Goal: Task Accomplishment & Management: Manage account settings

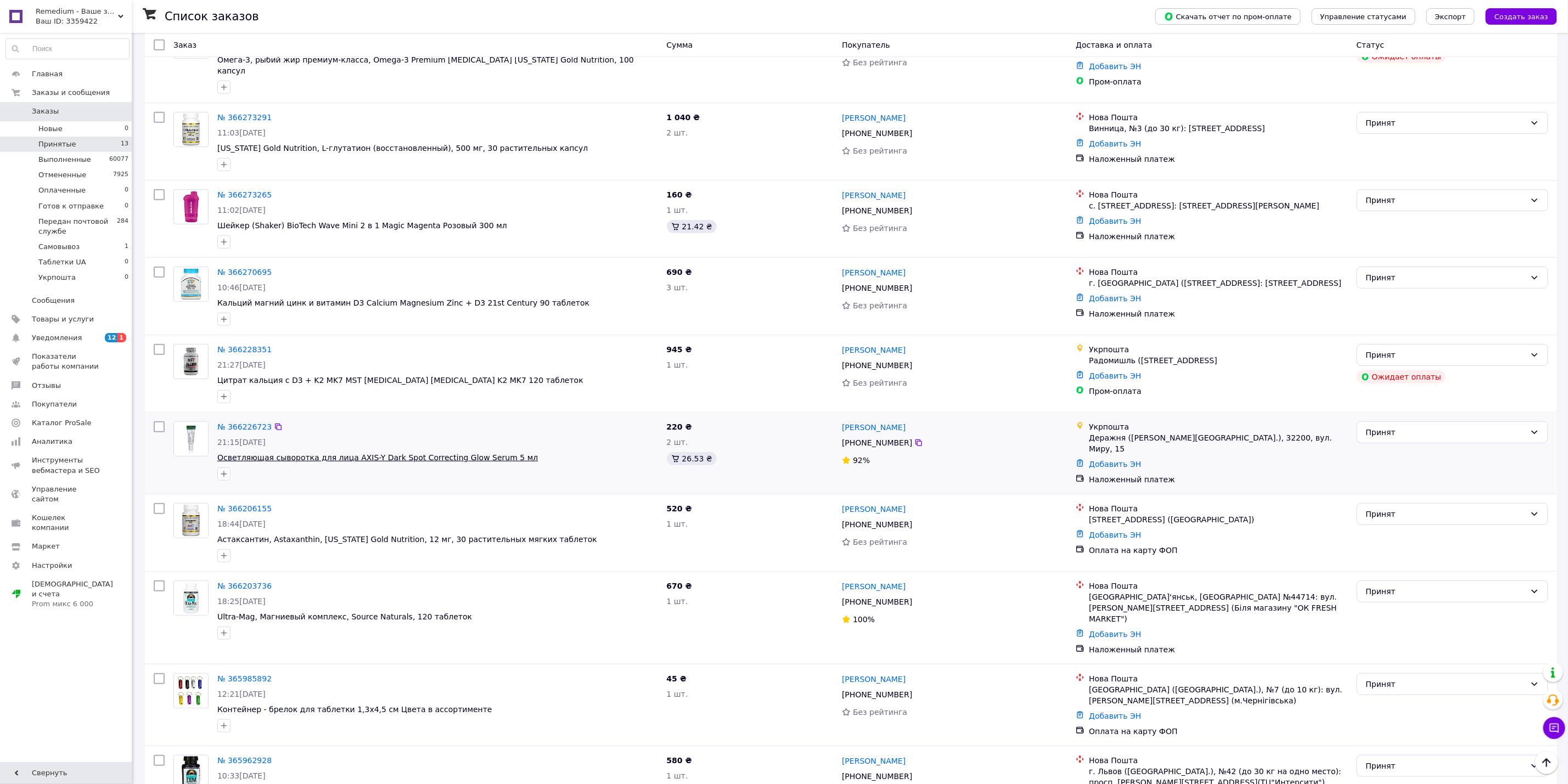
scroll to position [418, 0]
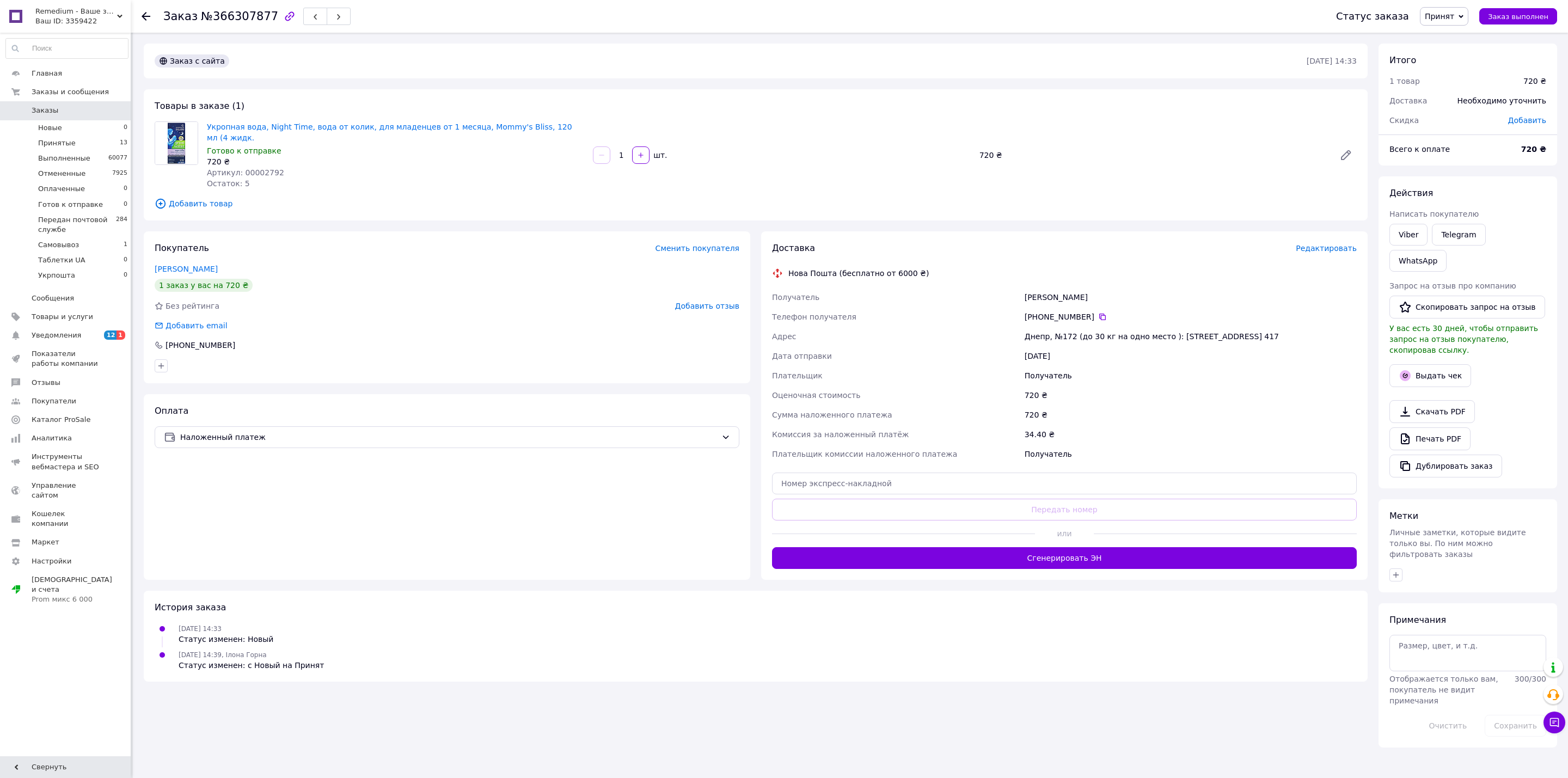
click at [1348, 244] on span "Редактировать" at bounding box center [1326, 248] width 61 height 9
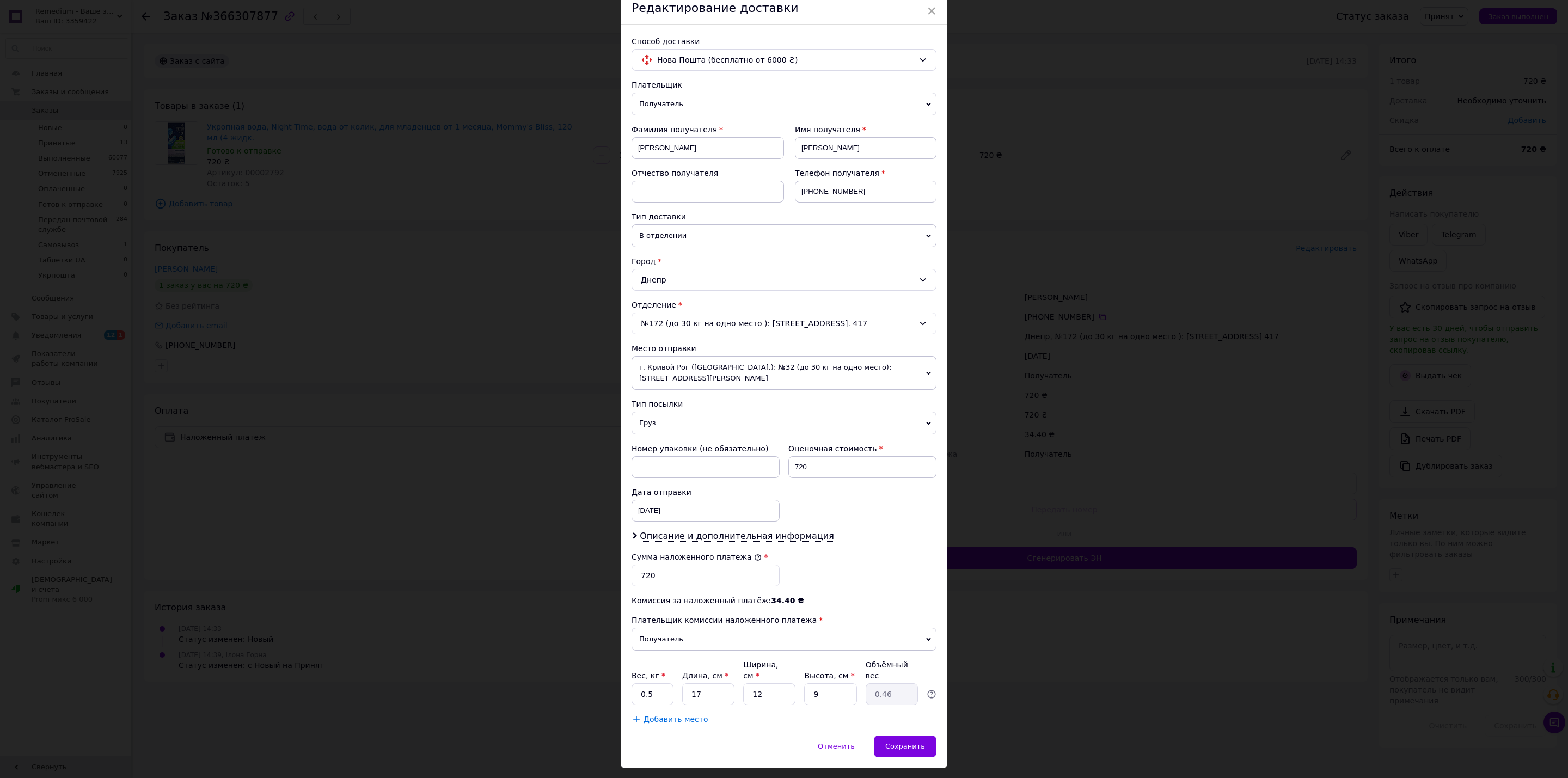
scroll to position [72, 0]
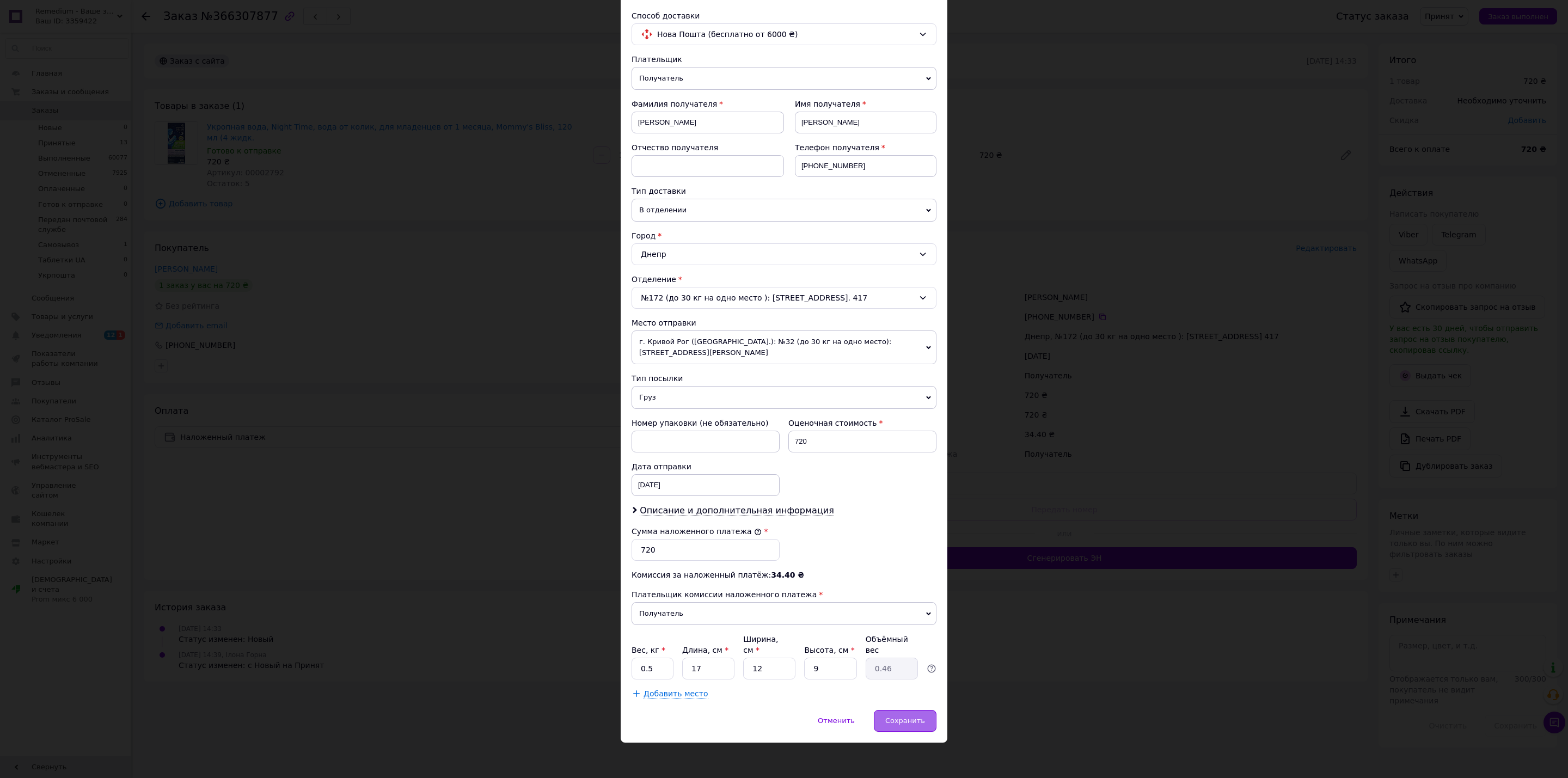
click at [893, 710] on div "Сохранить" at bounding box center [905, 720] width 62 height 21
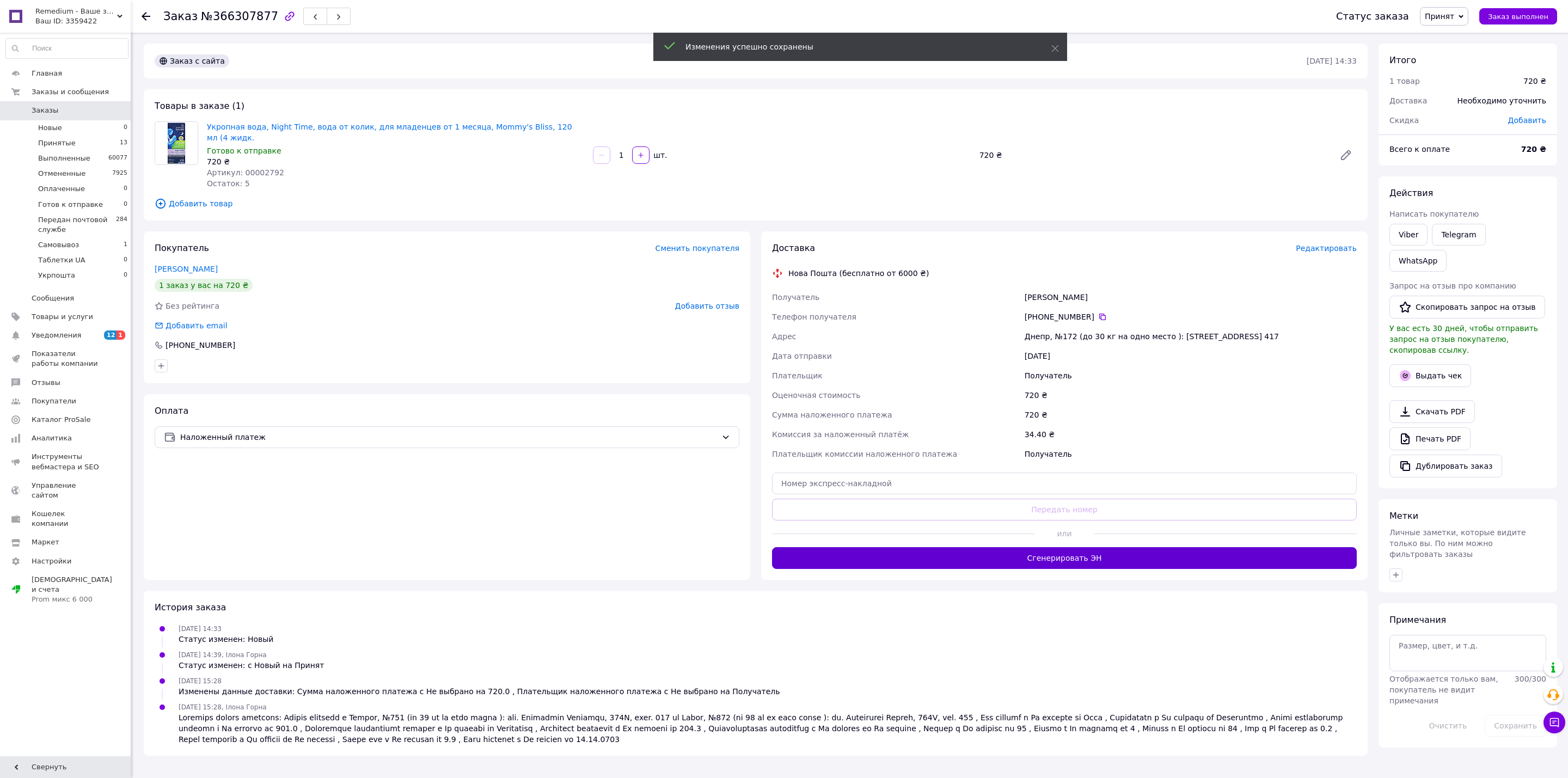
click at [1052, 555] on button "Сгенерировать ЭН" at bounding box center [1064, 558] width 585 height 21
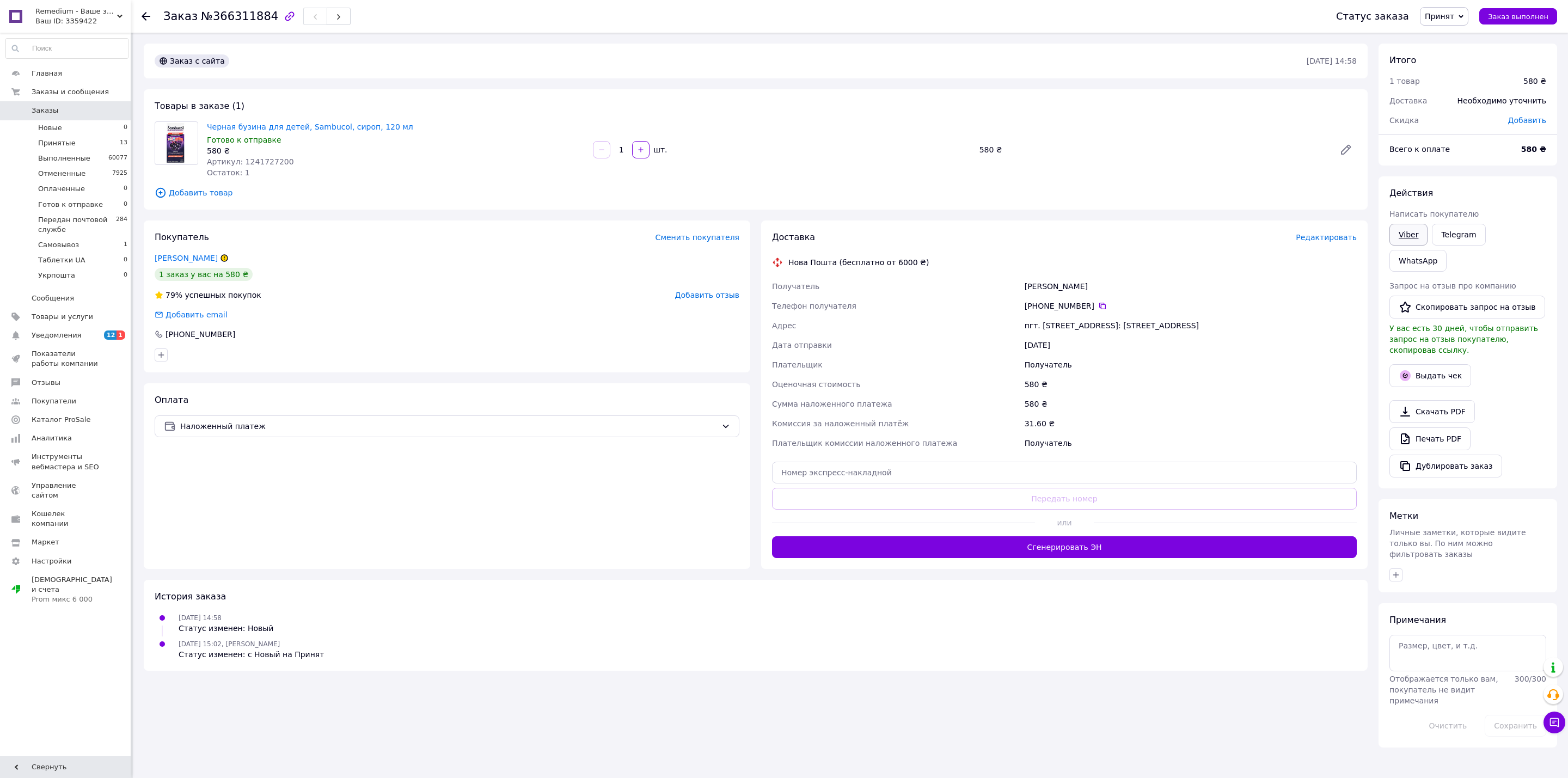
click at [1422, 234] on link "Viber" at bounding box center [1408, 235] width 38 height 21
click at [672, 755] on div "Заказ №366311884 Статус заказа Принят Выполнен Отменен Оплаченный Готов к отпра…" at bounding box center [850, 389] width 1435 height 778
click at [1424, 634] on textarea at bounding box center [1467, 653] width 157 height 36
type textarea "у вайбері карта для передоплати"
click at [1518, 715] on button "Сохранить" at bounding box center [1515, 726] width 62 height 21
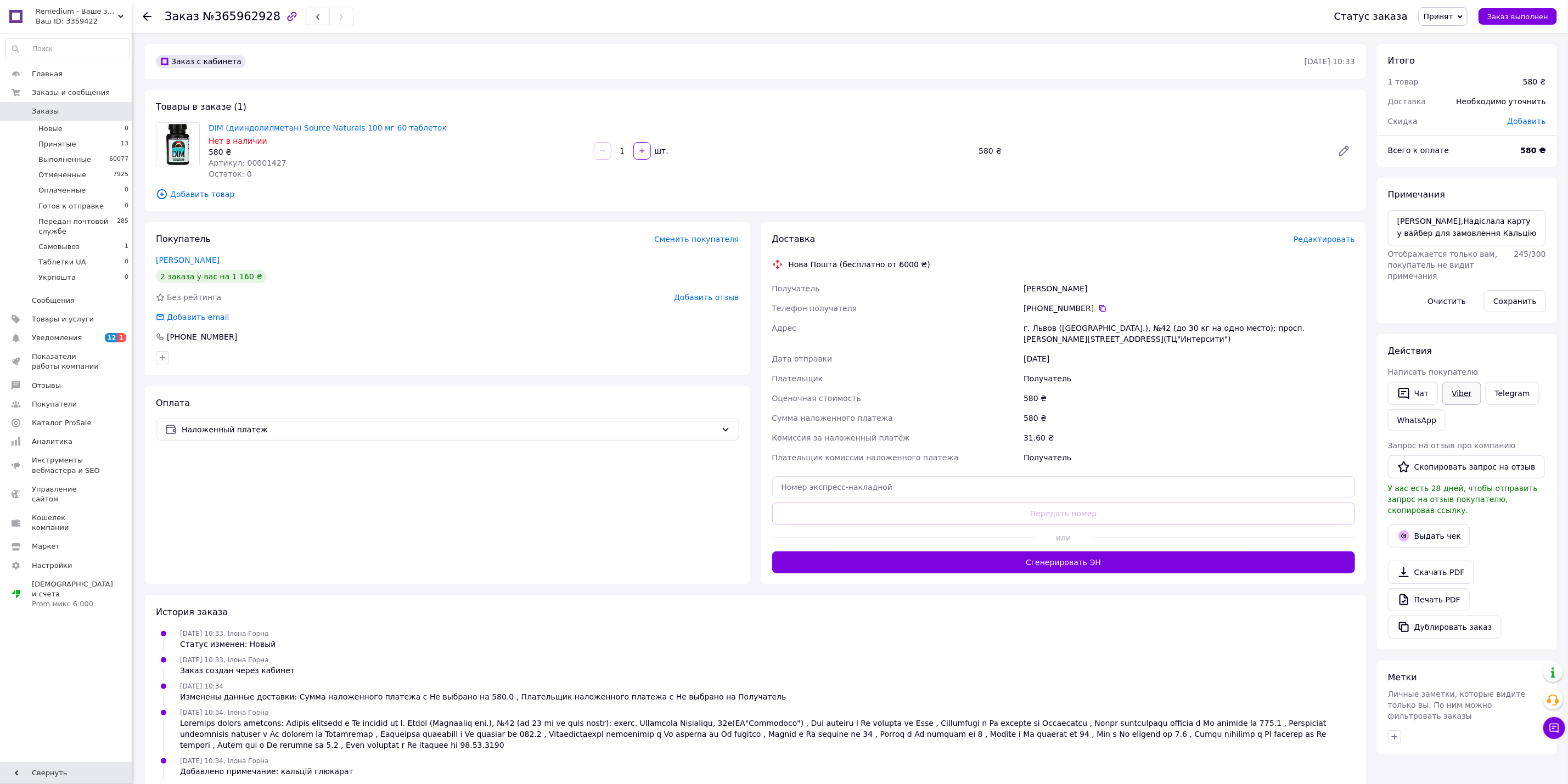
click at [1454, 395] on link "Viber" at bounding box center [1461, 393] width 39 height 23
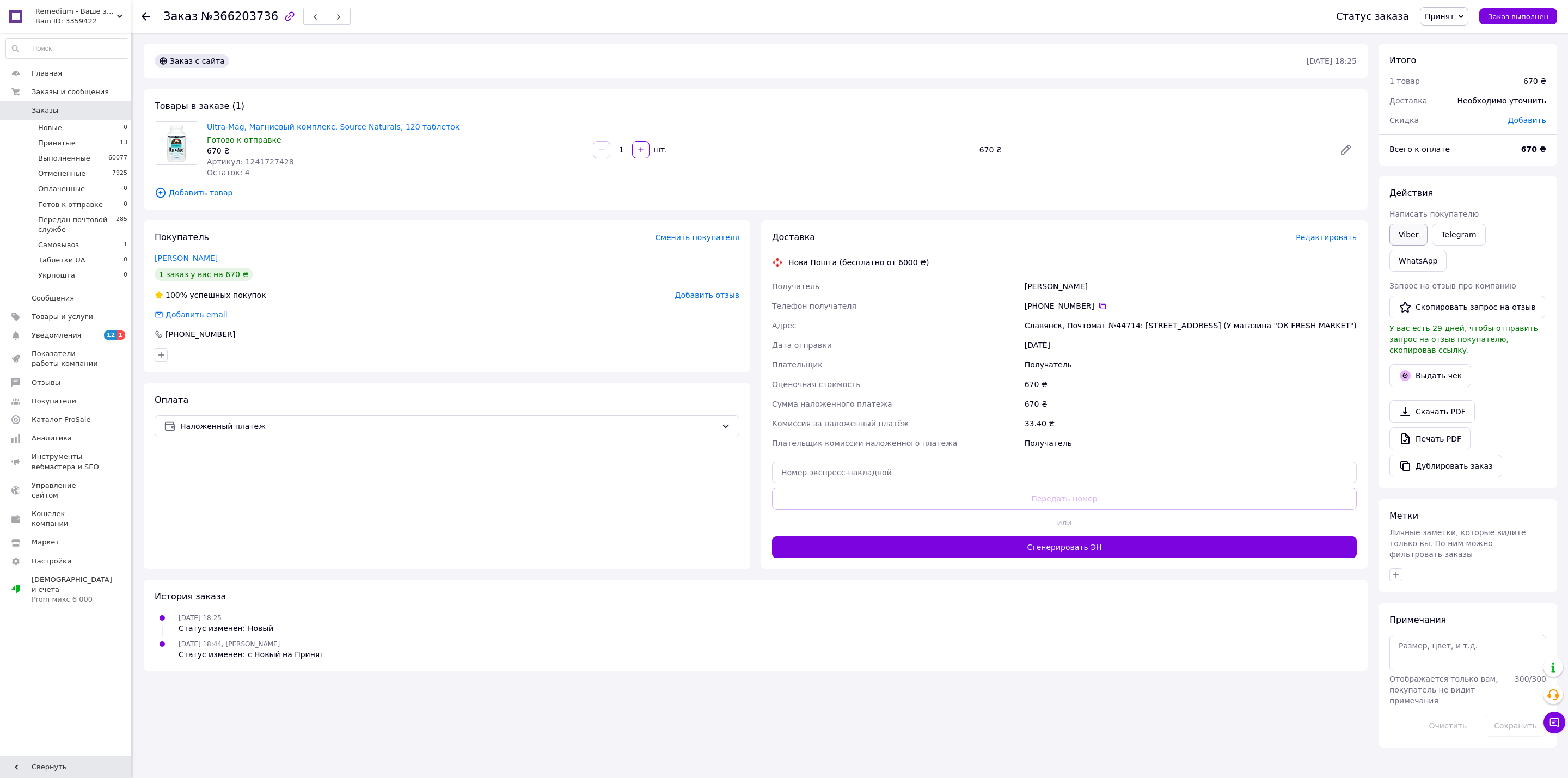
click at [1418, 240] on link "Viber" at bounding box center [1408, 235] width 38 height 21
click at [686, 703] on div "Заказ №366203736 Статус заказа Принят Выполнен Отменен Оплаченный Готов к отпра…" at bounding box center [850, 396] width 1435 height 726
click at [1320, 235] on span "Редактировать" at bounding box center [1326, 237] width 61 height 9
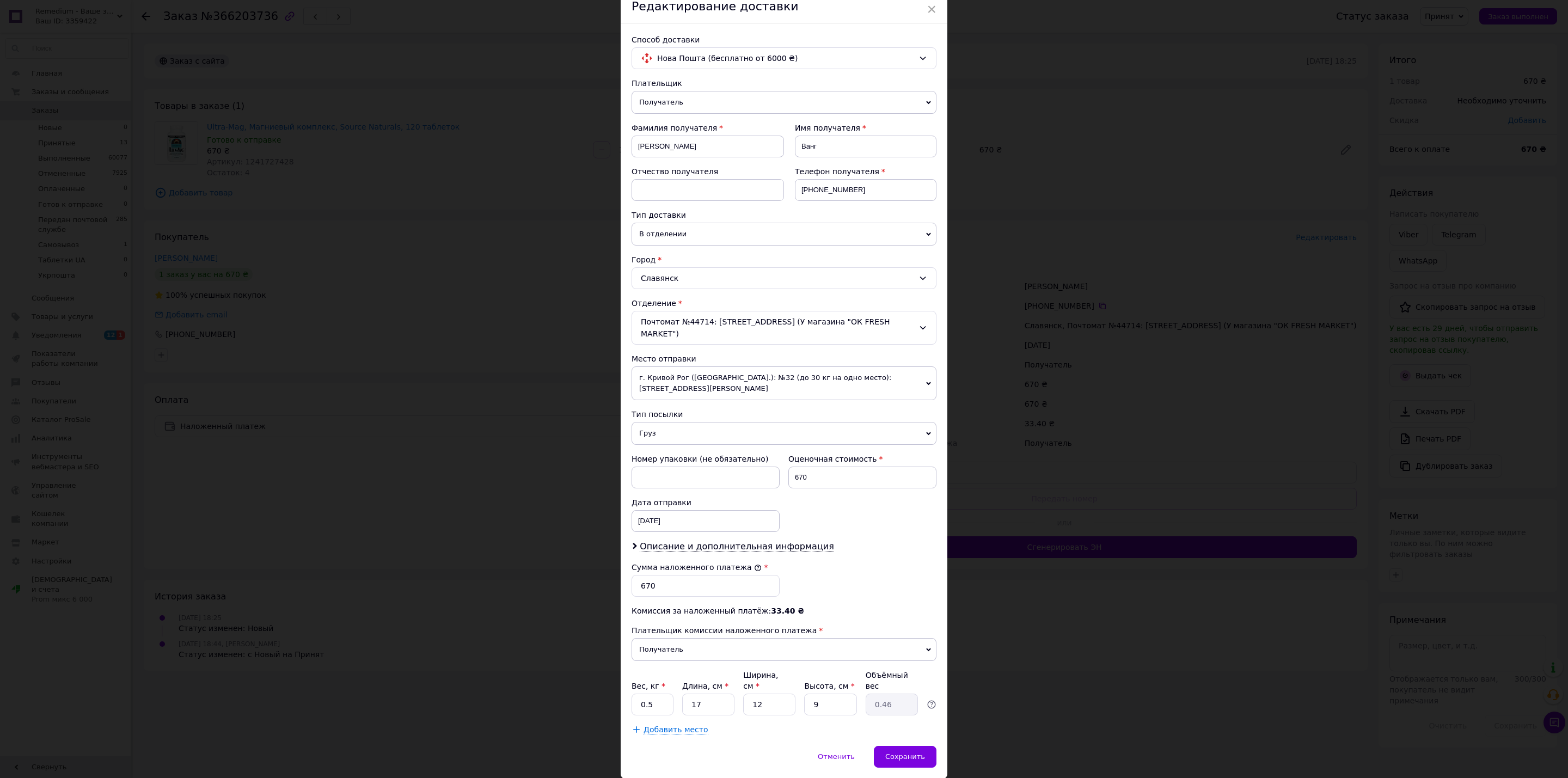
scroll to position [72, 0]
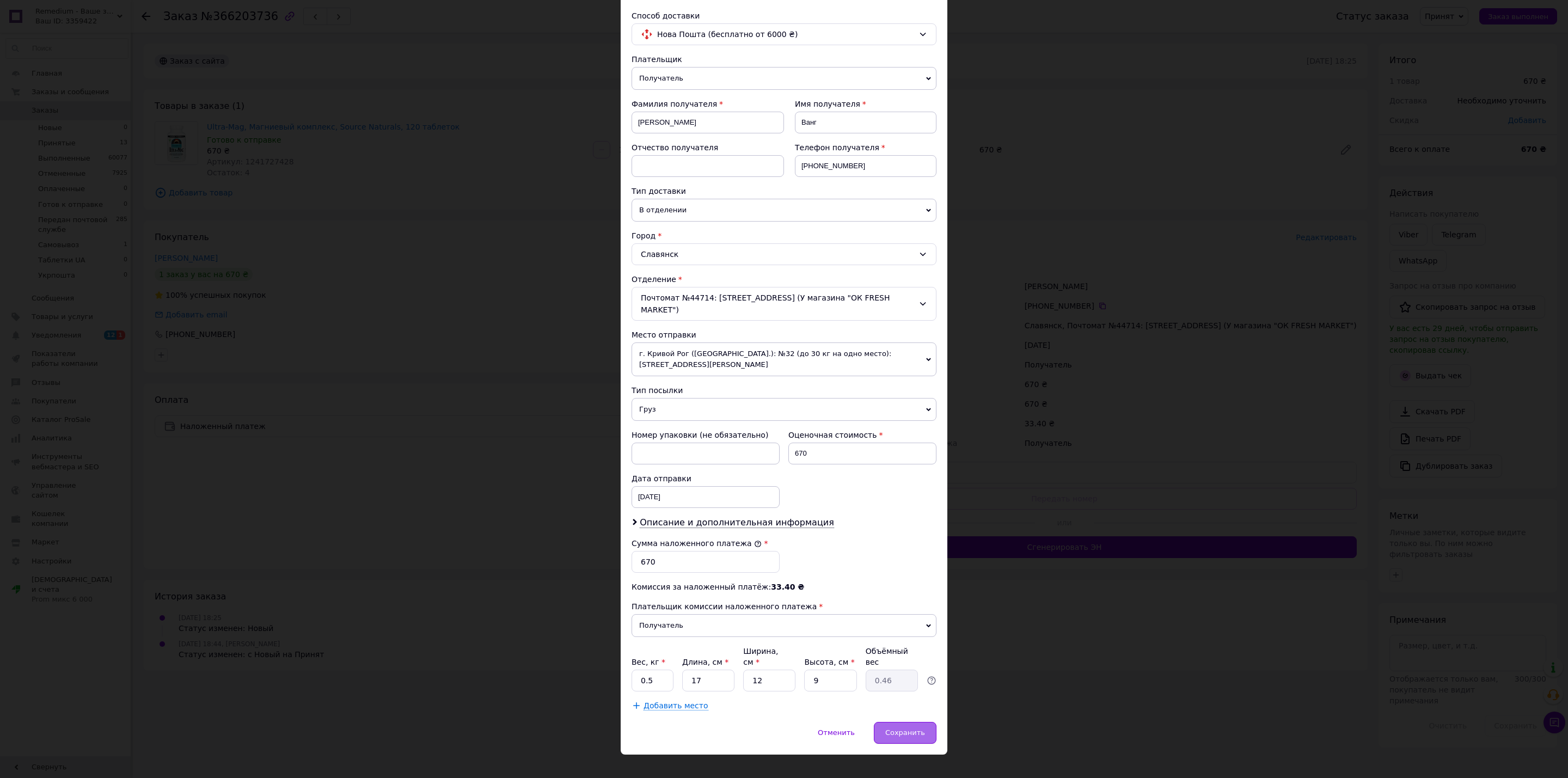
click at [917, 728] on span "Сохранить" at bounding box center [905, 732] width 40 height 8
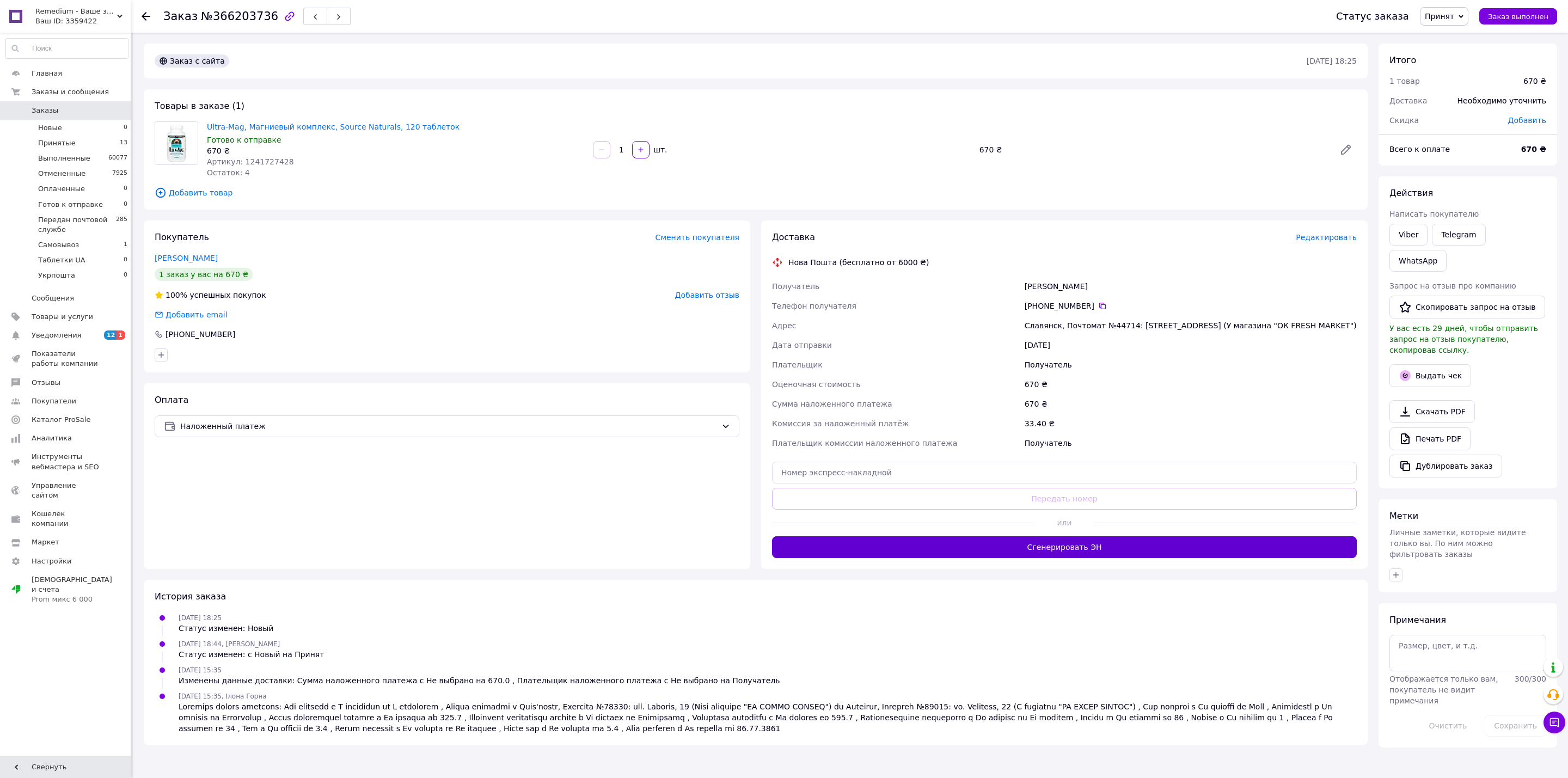
click at [1068, 548] on button "Сгенерировать ЭН" at bounding box center [1064, 547] width 585 height 21
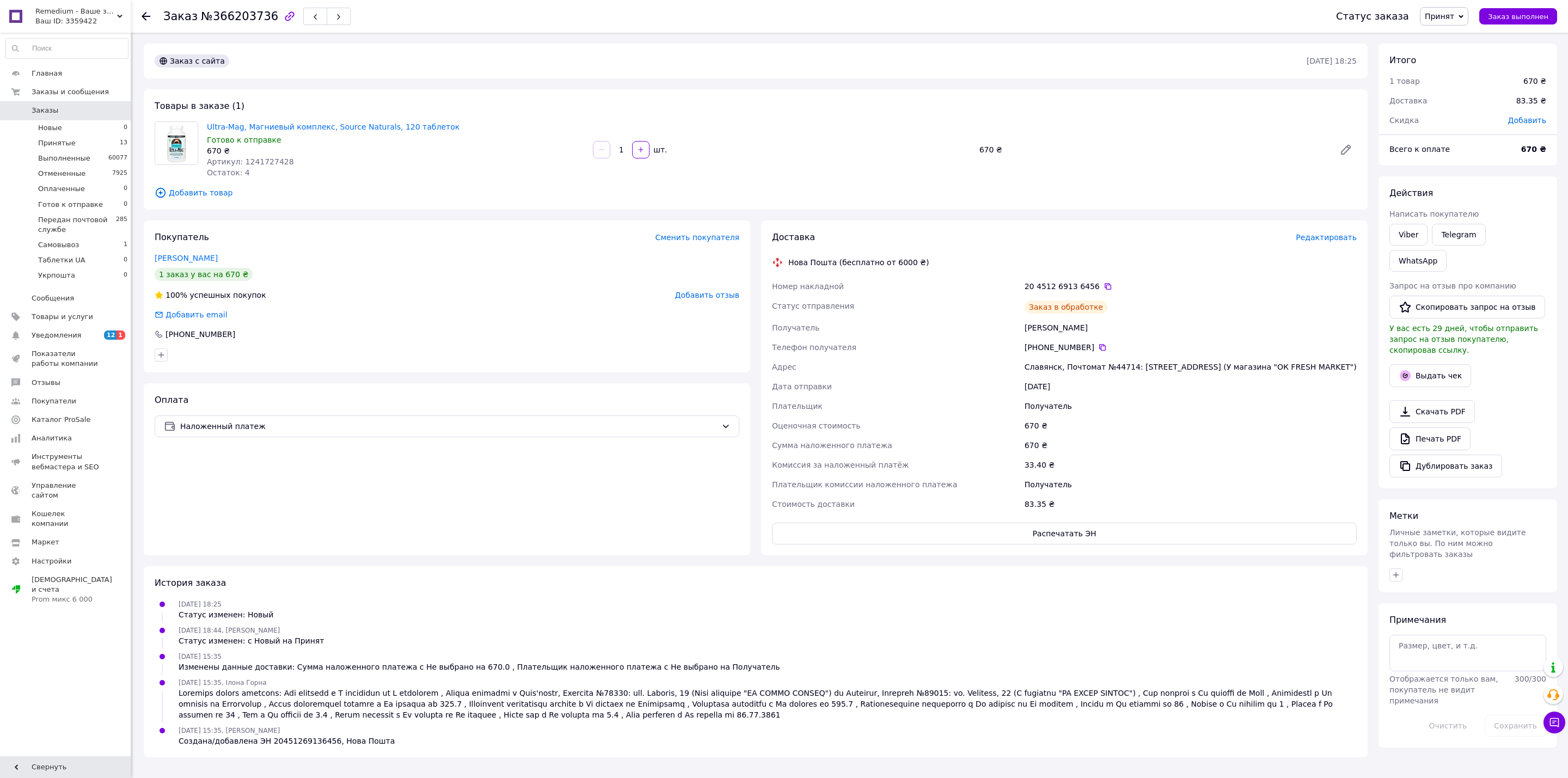
click at [248, 13] on span "№366203736" at bounding box center [239, 16] width 77 height 13
copy span "366203736"
click at [1454, 20] on span "Принят" at bounding box center [1439, 16] width 30 height 9
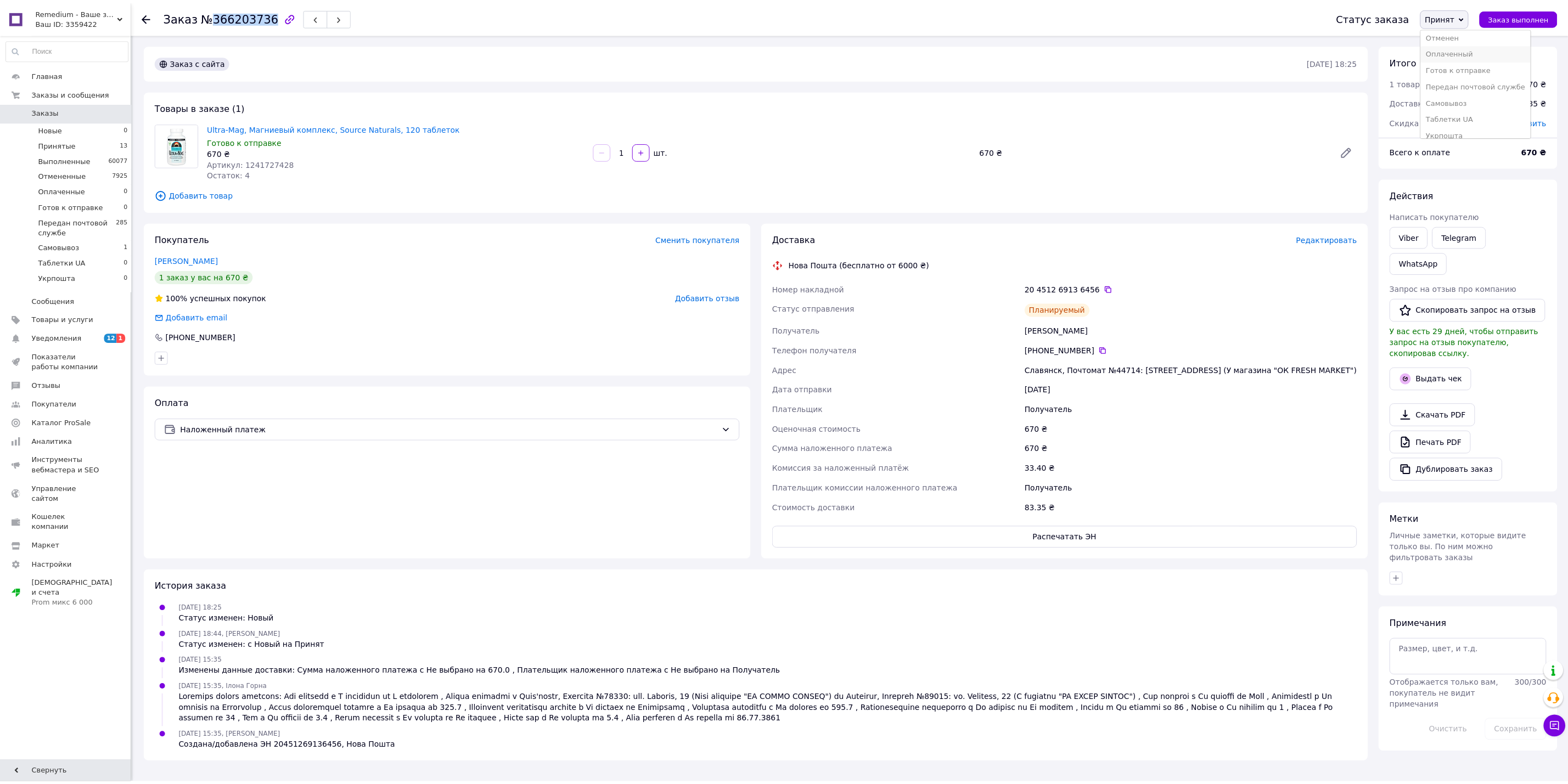
scroll to position [30, 0]
click at [1490, 81] on li "Передан почтовой службе" at bounding box center [1488, 76] width 111 height 16
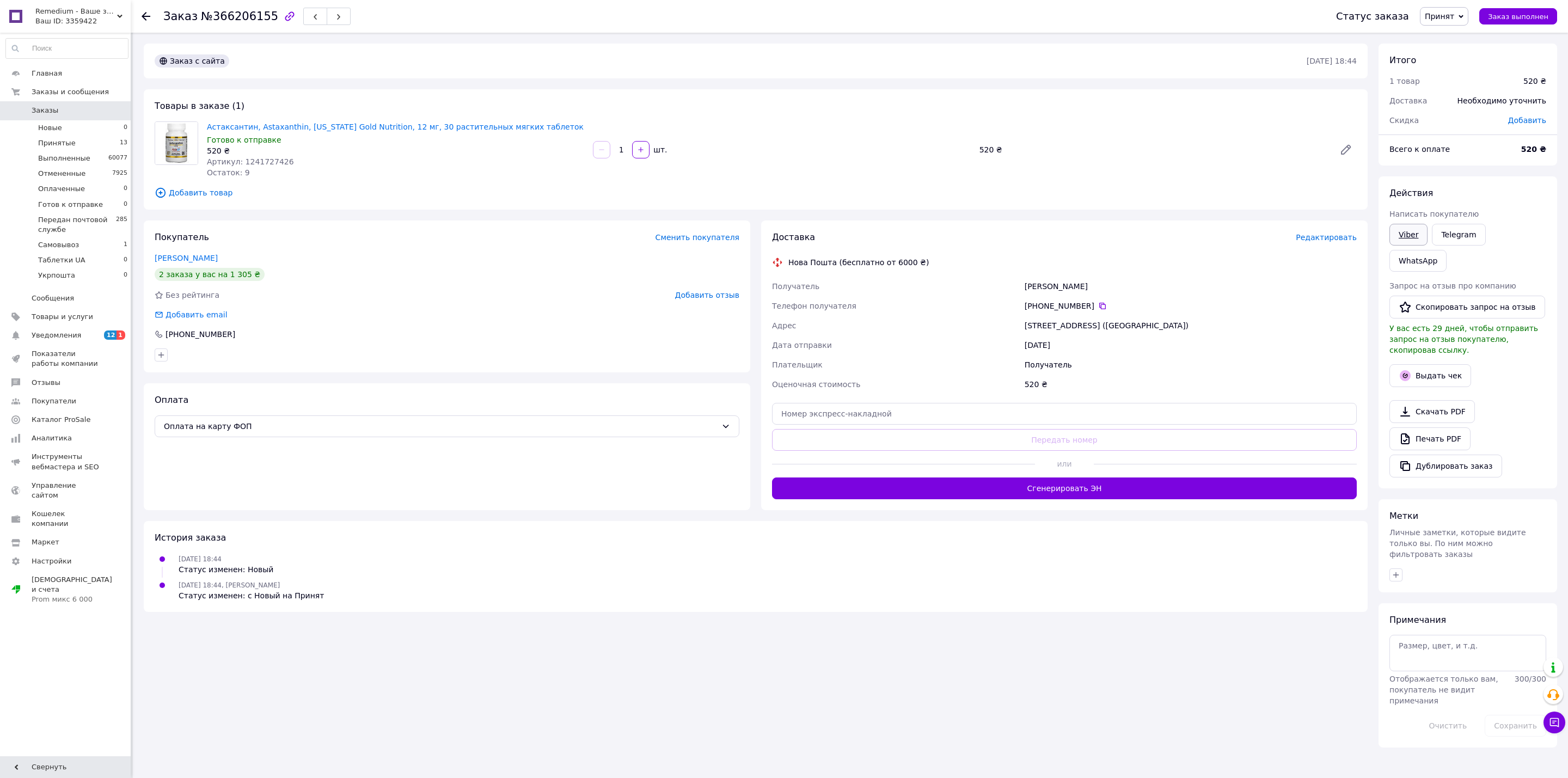
click at [1414, 243] on link "Viber" at bounding box center [1408, 235] width 38 height 21
drag, startPoint x: 699, startPoint y: 704, endPoint x: 563, endPoint y: 634, distance: 153.0
click at [699, 704] on div "Заказ №366206155 Статус заказа Принят Выполнен Отменен Оплаченный Готов к отпра…" at bounding box center [850, 396] width 1435 height 726
click at [298, 415] on div "Оплата на карту ФОП" at bounding box center [447, 426] width 585 height 21
click at [216, 495] on span "Наложенный платеж" at bounding box center [455, 491] width 550 height 11
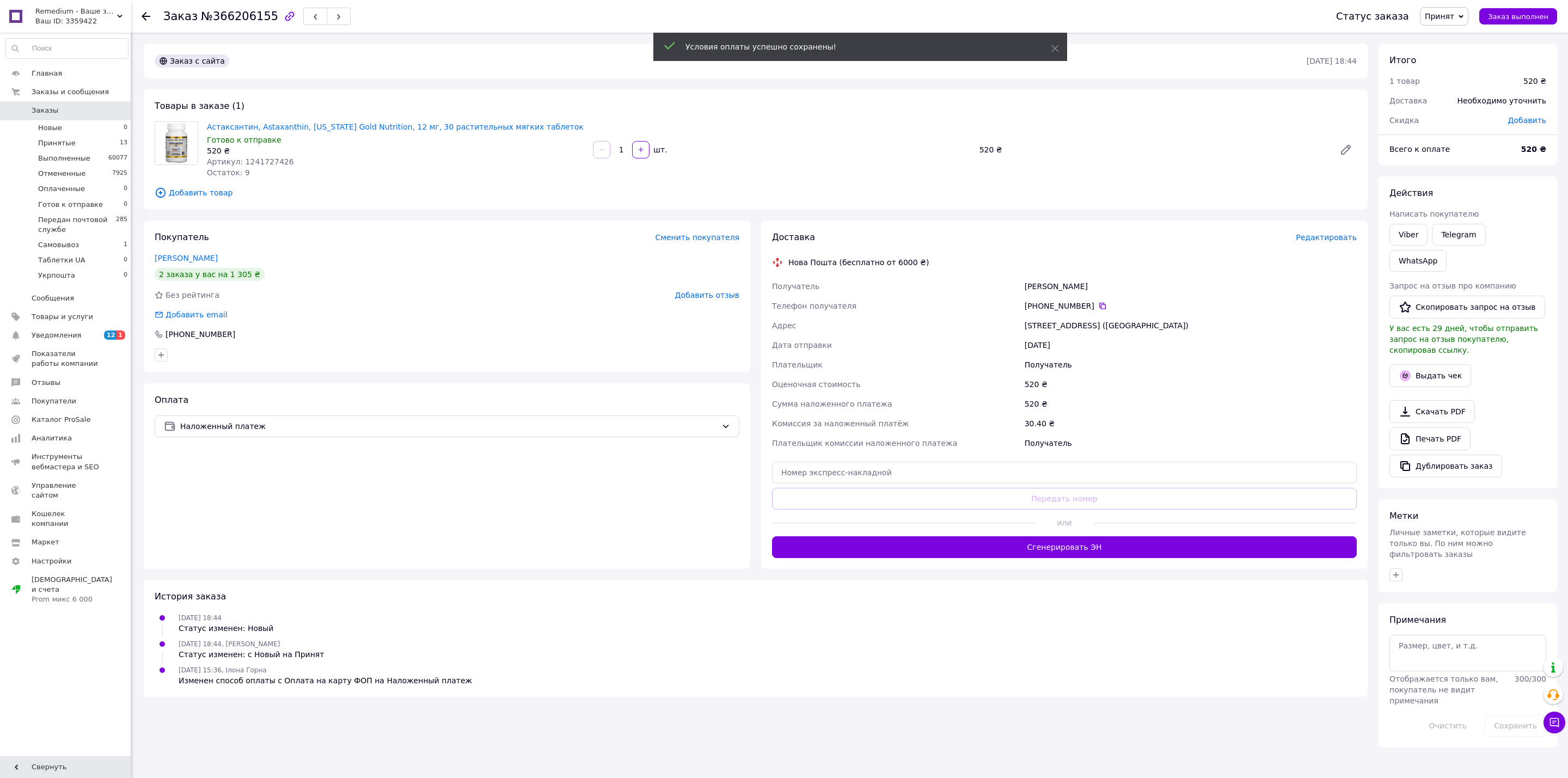
click at [1329, 241] on span "Редактировать" at bounding box center [1326, 237] width 61 height 9
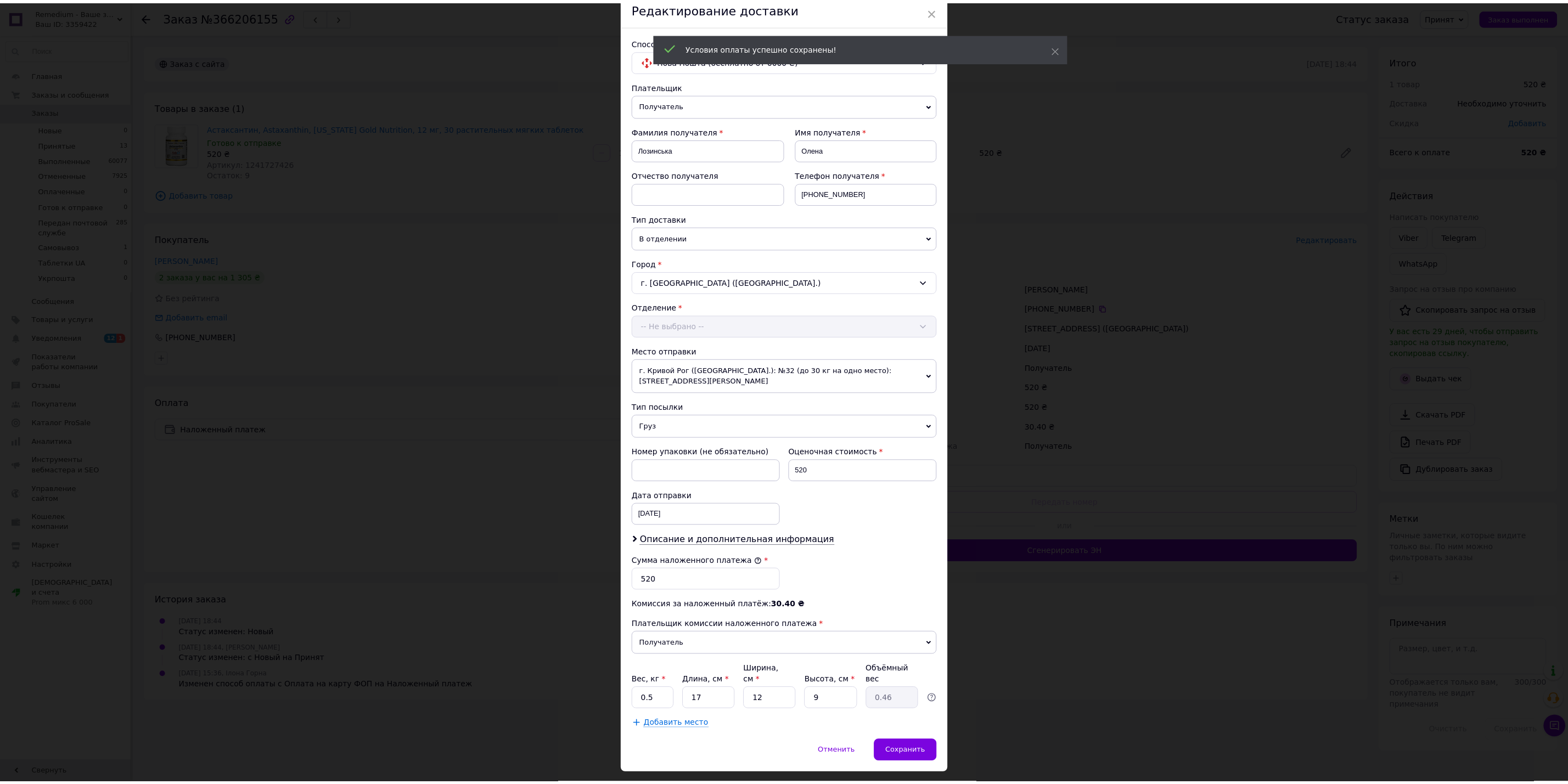
scroll to position [72, 0]
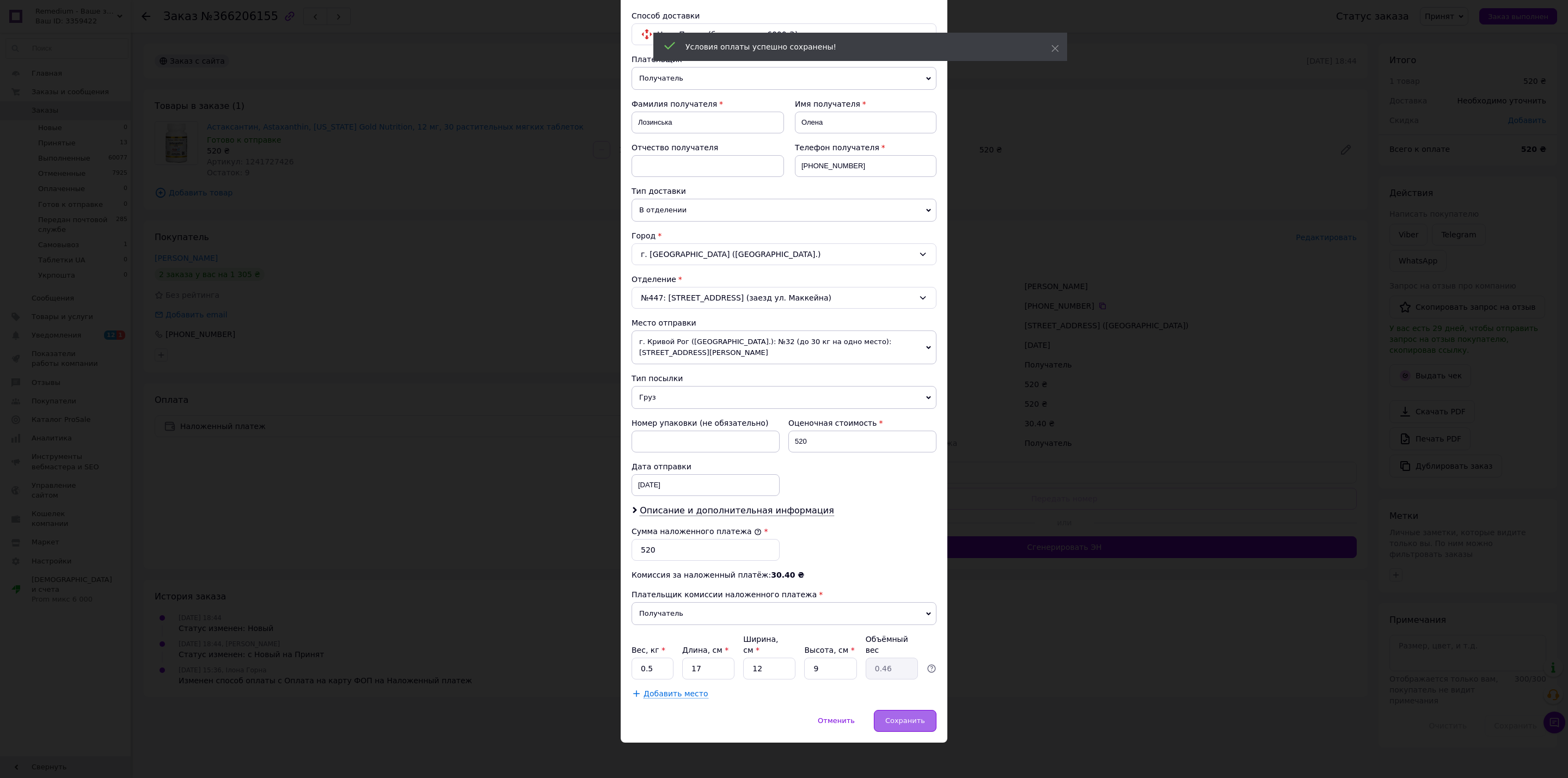
click at [893, 717] on span "Сохранить" at bounding box center [905, 720] width 40 height 8
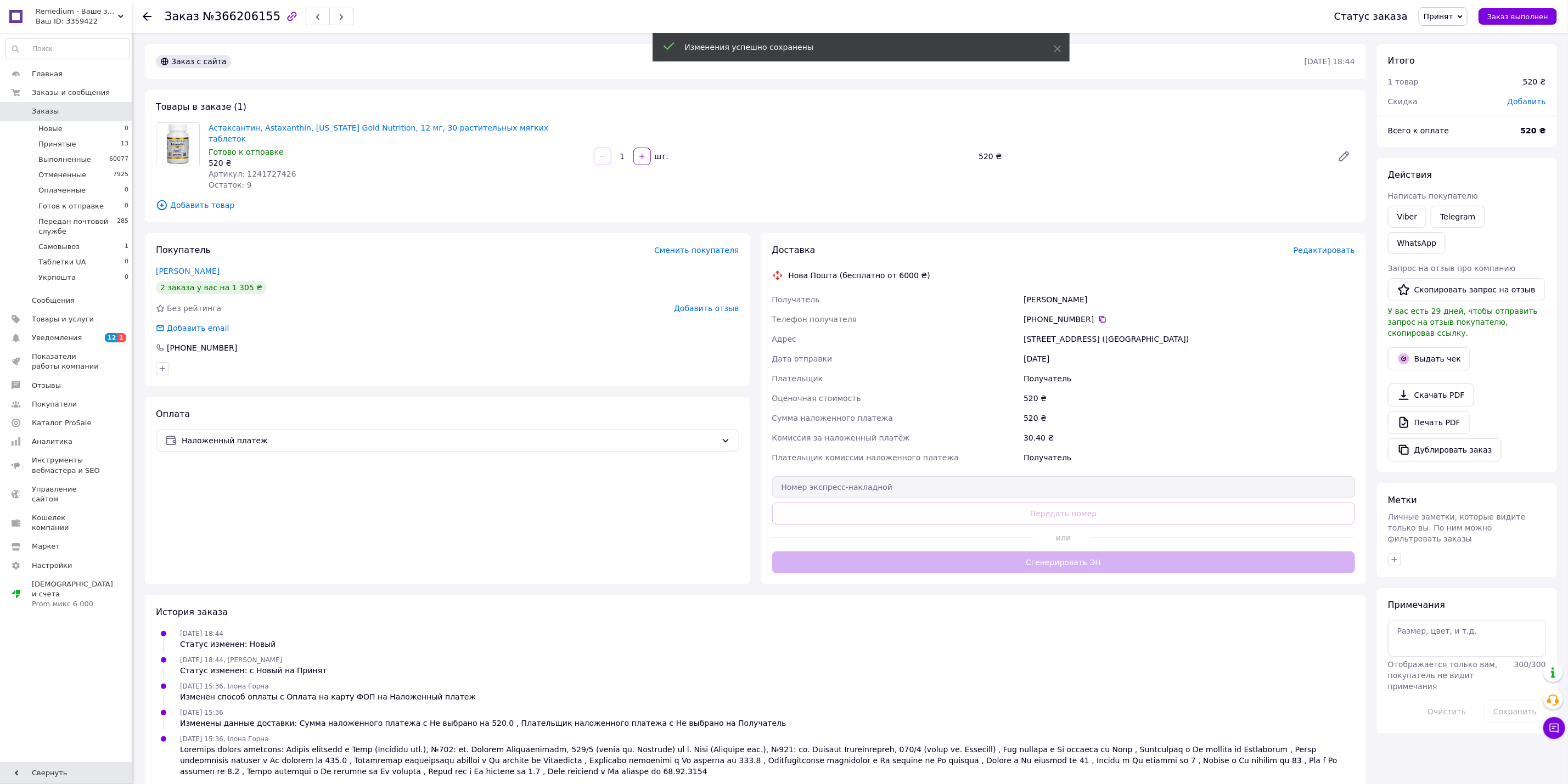
click at [959, 552] on div "Доставка Редактировать Нова Пошта (бесплатно от 6000 ₴) Получатель Лозинська Ол…" at bounding box center [1064, 408] width 584 height 329
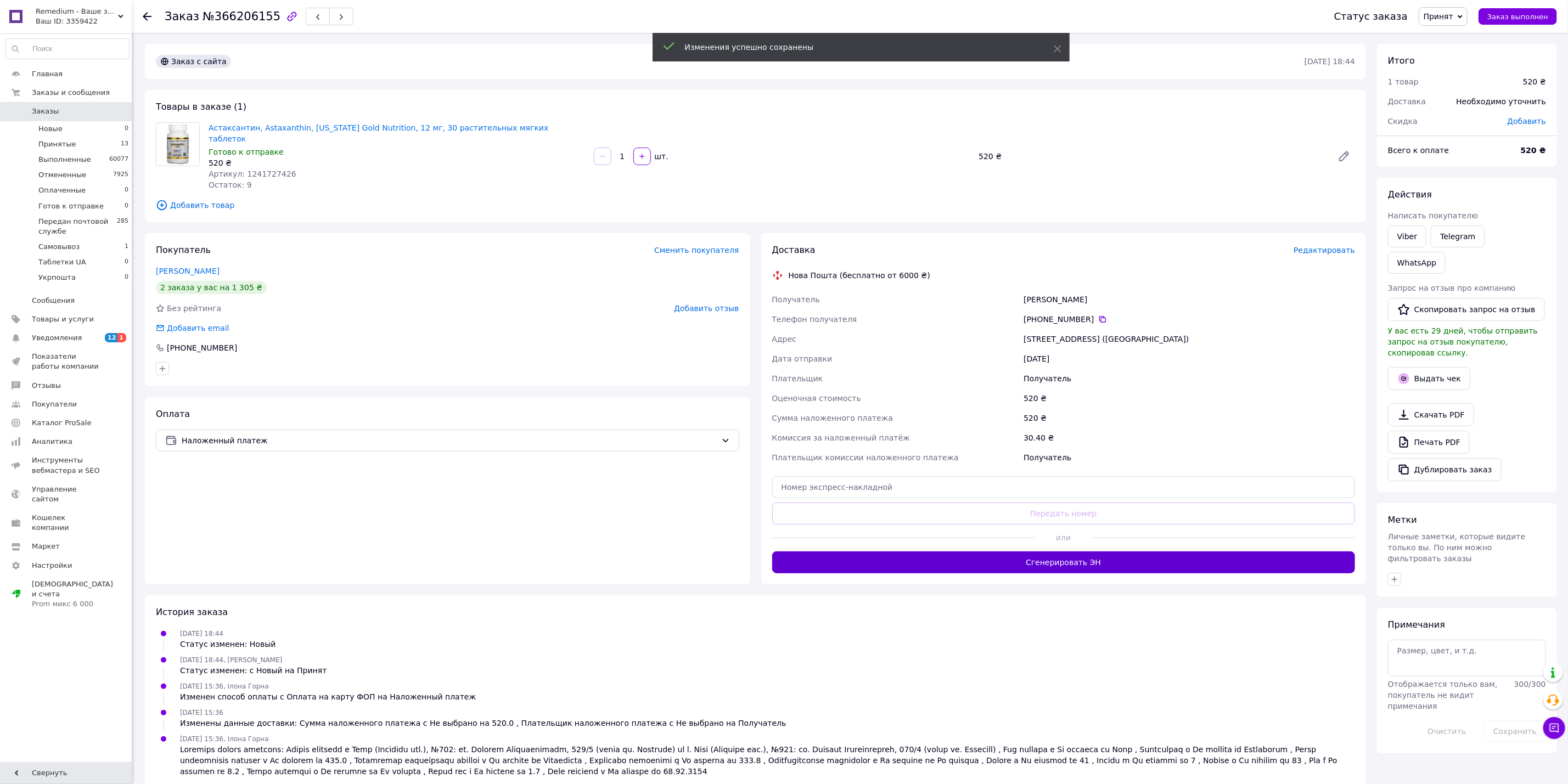
click at [934, 555] on button "Сгенерировать ЭН" at bounding box center [1064, 562] width 584 height 22
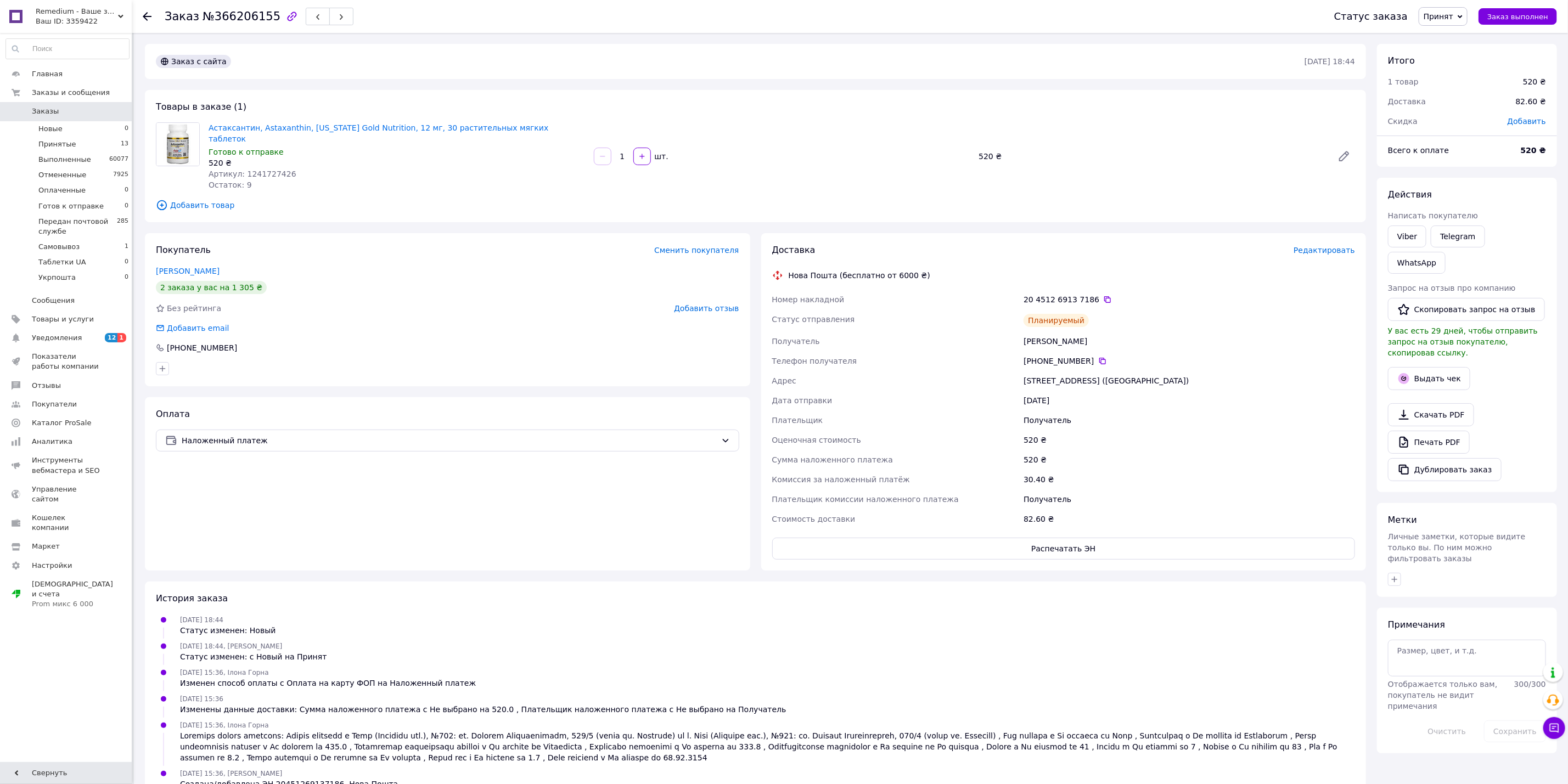
click at [792, 730] on div at bounding box center [767, 746] width 1175 height 33
click at [1103, 295] on icon at bounding box center [1107, 299] width 9 height 9
click at [1465, 12] on span "Принят" at bounding box center [1443, 17] width 49 height 19
click at [1479, 104] on li "Передан почтовой службе" at bounding box center [1475, 104] width 111 height 16
click at [247, 22] on span "№366206155" at bounding box center [241, 16] width 78 height 13
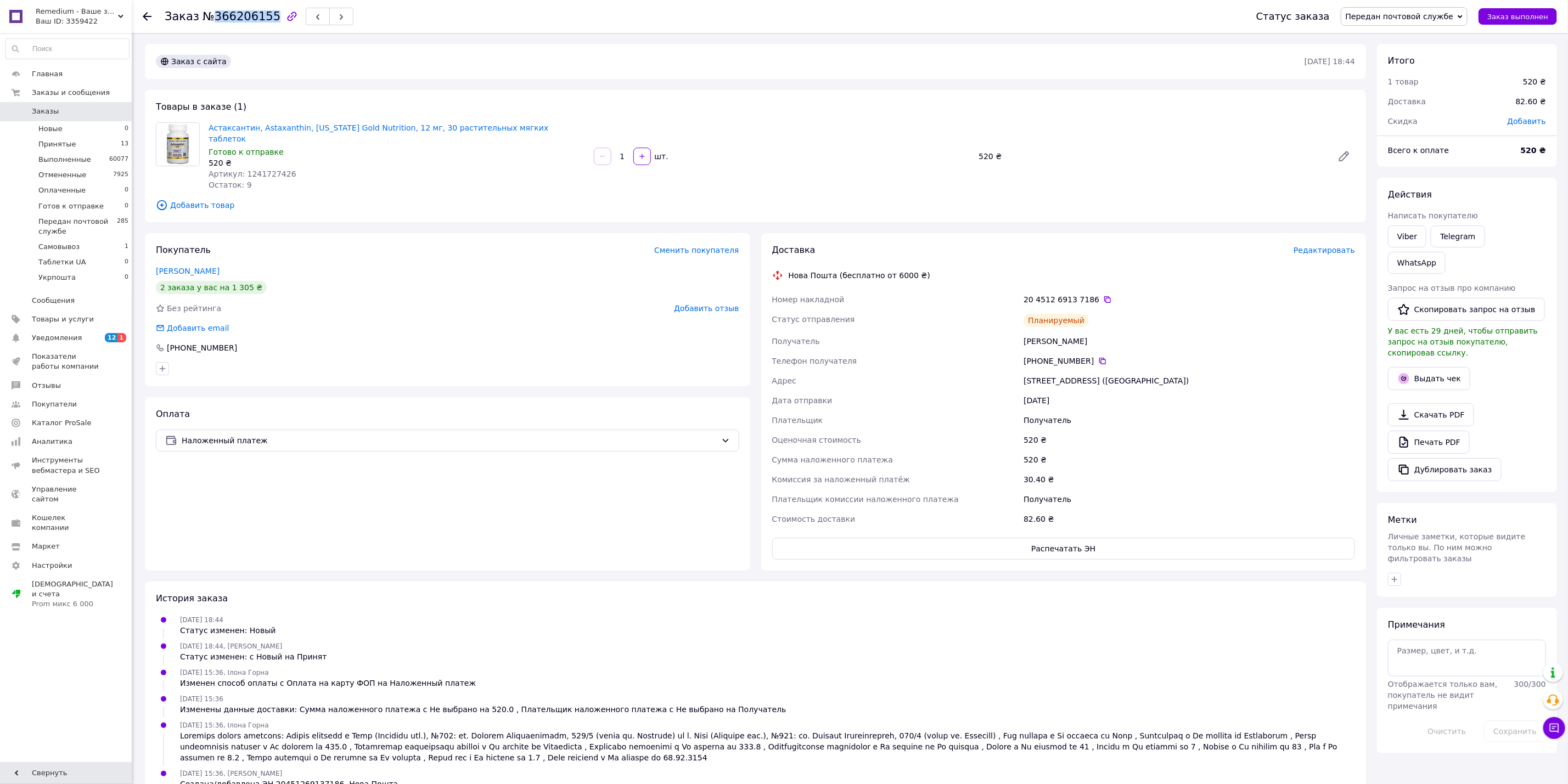
click at [247, 22] on span "№366206155" at bounding box center [241, 16] width 78 height 13
copy span "366206155"
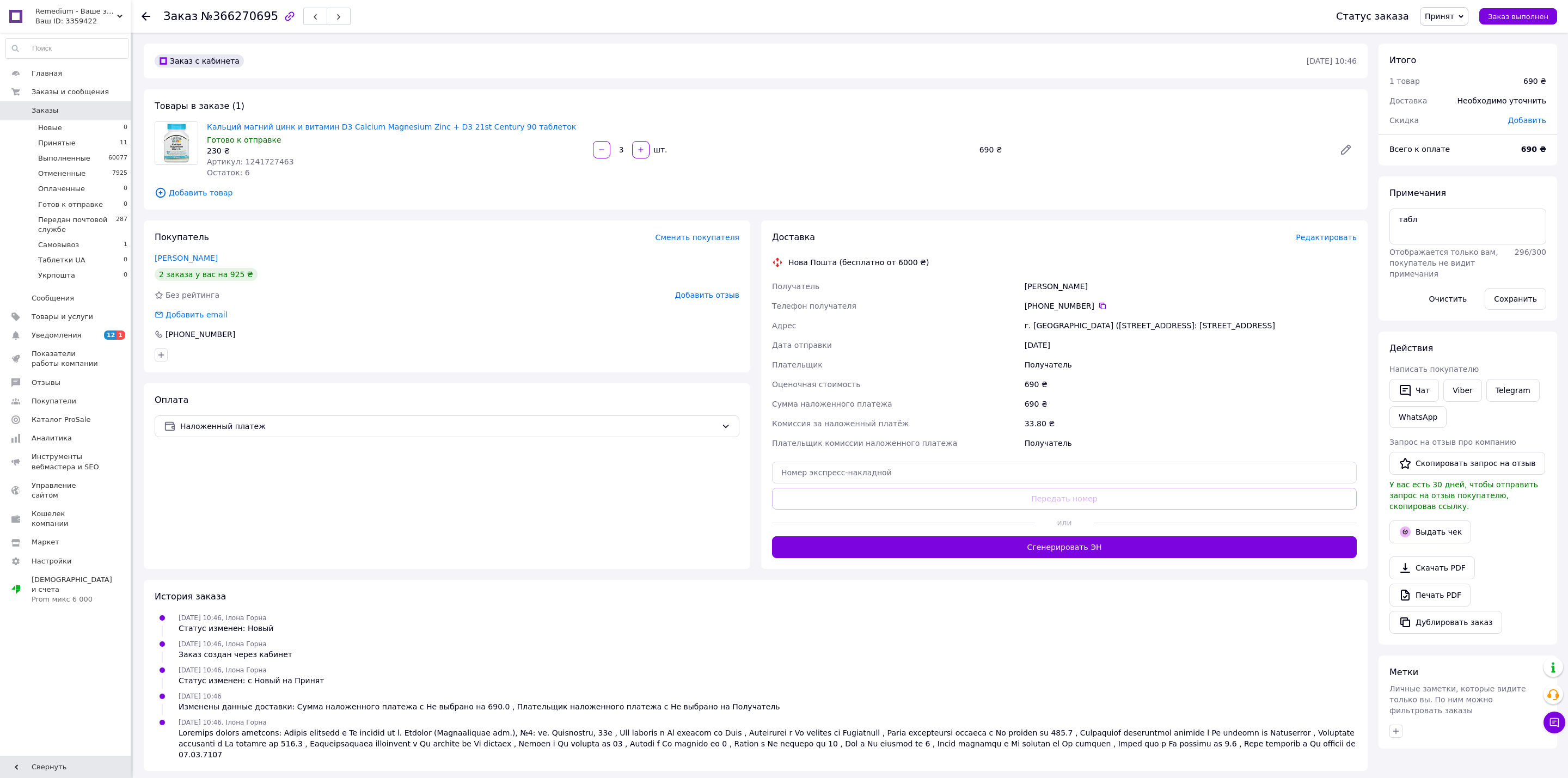
drag, startPoint x: 1455, startPoint y: 387, endPoint x: 1343, endPoint y: 394, distance: 112.2
click at [1457, 387] on link "Viber" at bounding box center [1462, 390] width 38 height 23
click at [868, 718] on div "12.10.2025 10:46, Ілона Горна" at bounding box center [767, 738] width 1186 height 44
click at [1330, 237] on span "Редактировать" at bounding box center [1326, 237] width 61 height 9
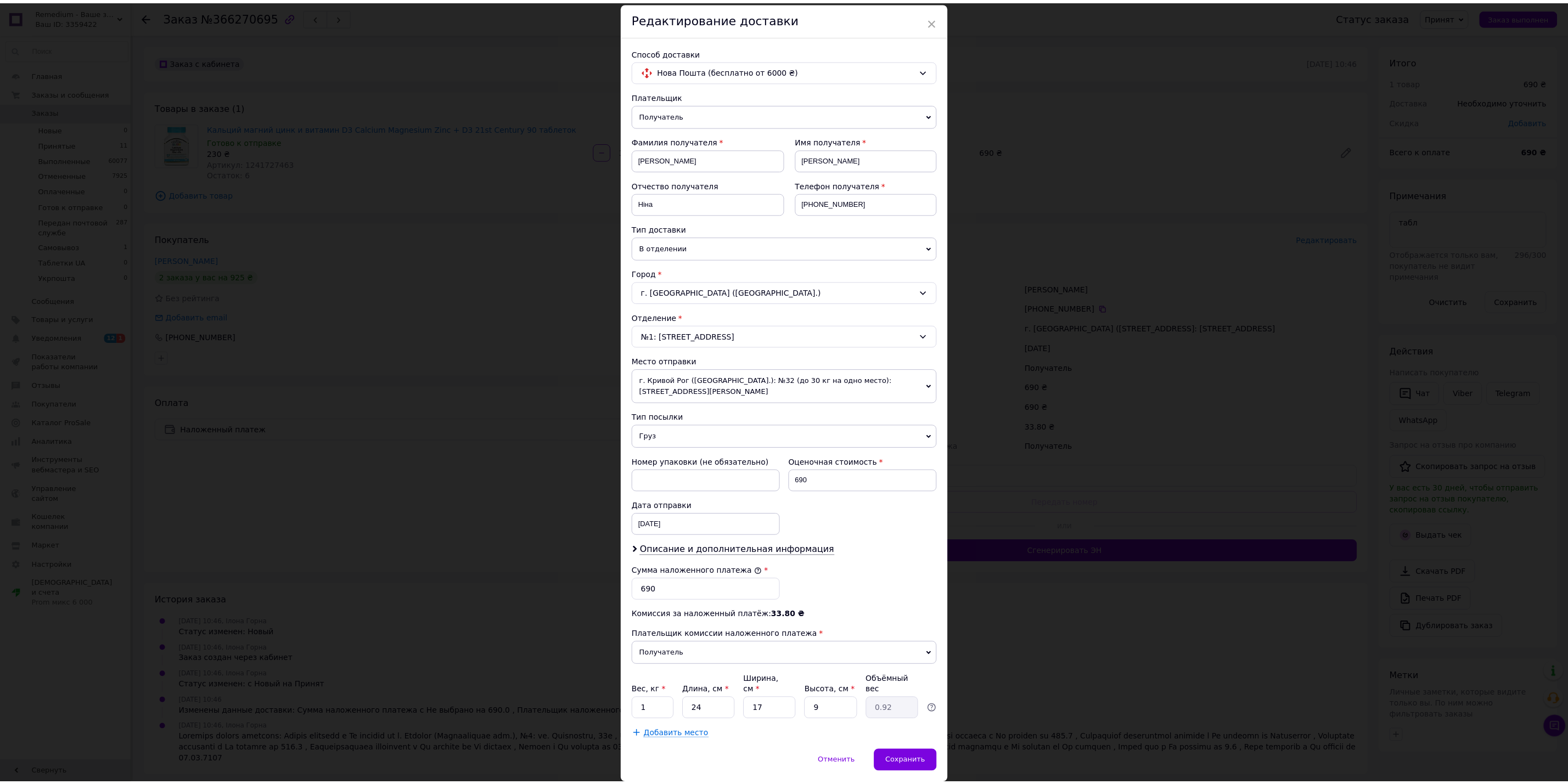
scroll to position [72, 0]
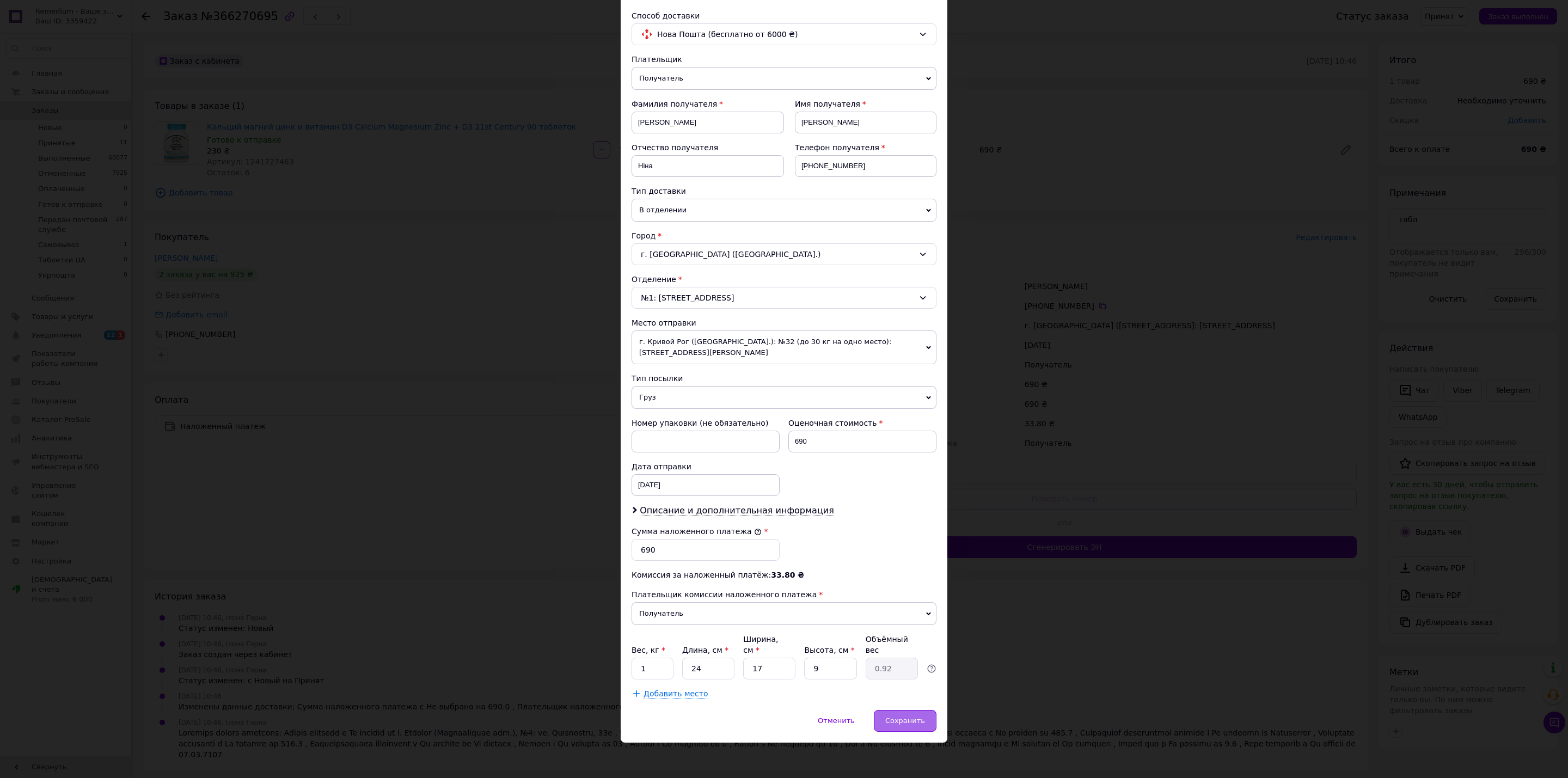
click at [916, 716] on span "Сохранить" at bounding box center [905, 720] width 40 height 8
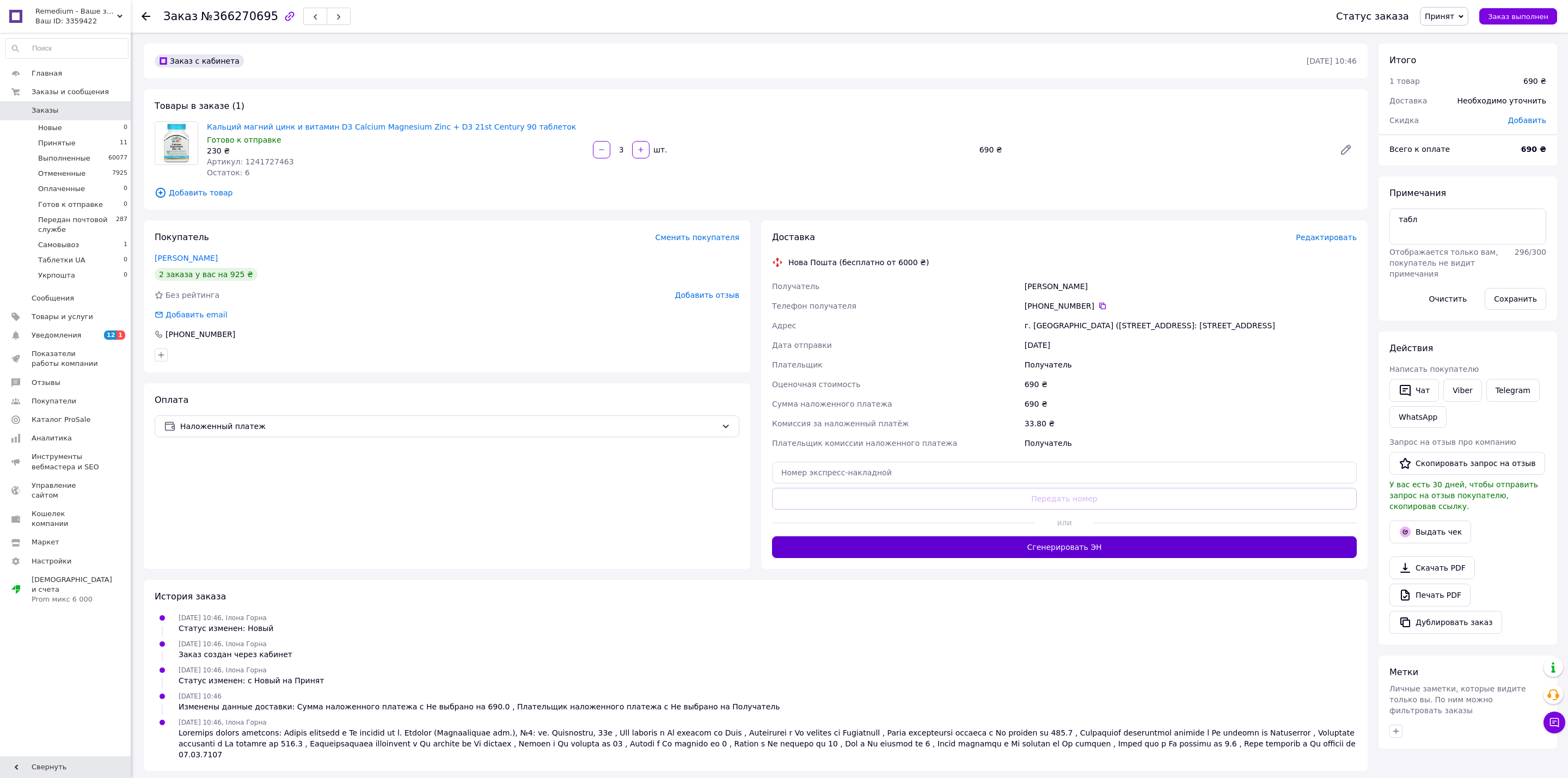
click at [1065, 539] on button "Сгенерировать ЭН" at bounding box center [1064, 547] width 585 height 21
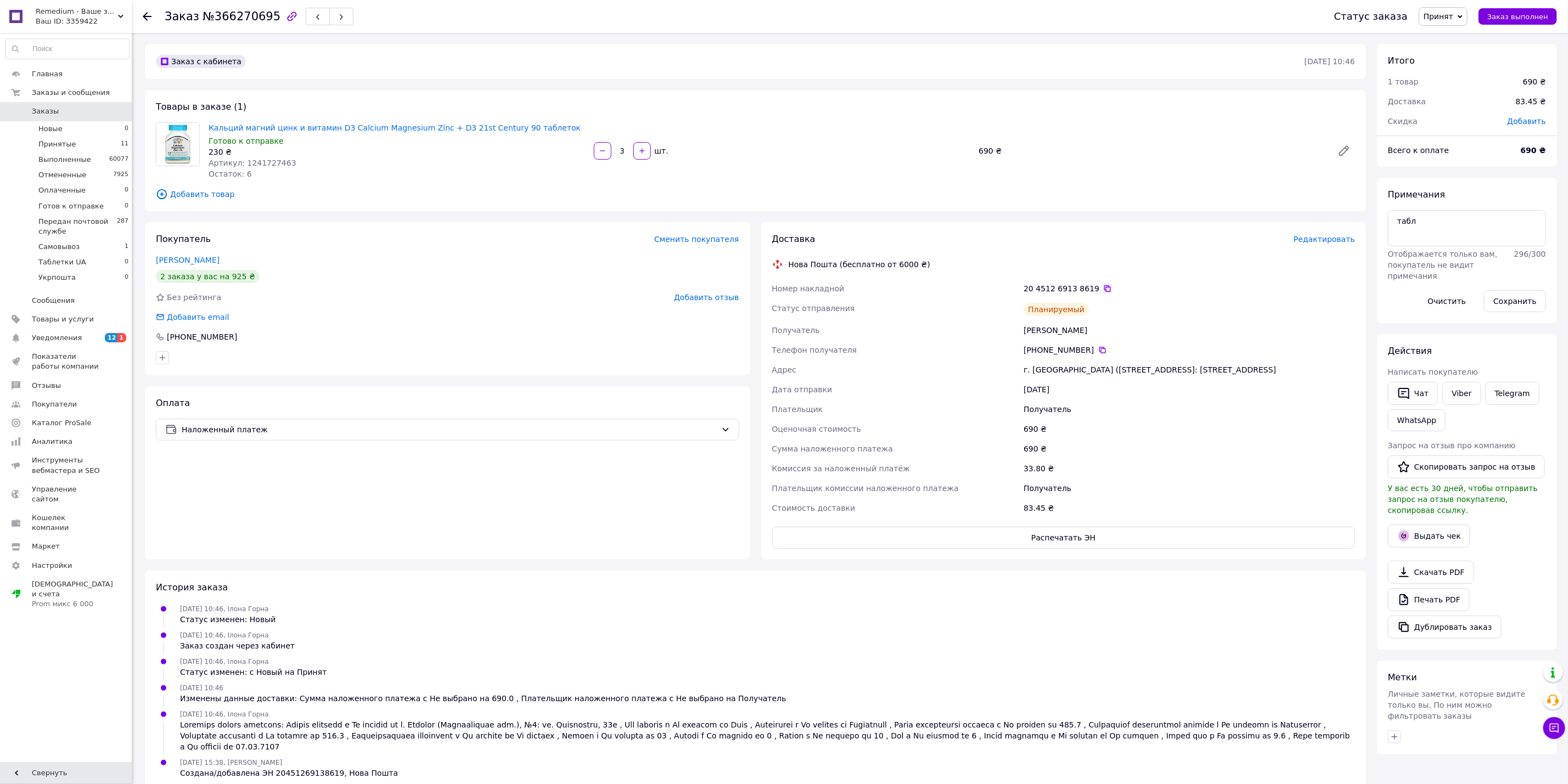
click at [1104, 287] on icon at bounding box center [1108, 289] width 7 height 7
click at [1461, 18] on span "Принят" at bounding box center [1443, 17] width 49 height 19
click at [1477, 107] on li "Передан почтовой службе" at bounding box center [1475, 104] width 111 height 16
click at [255, 13] on span "№366270695" at bounding box center [241, 16] width 78 height 13
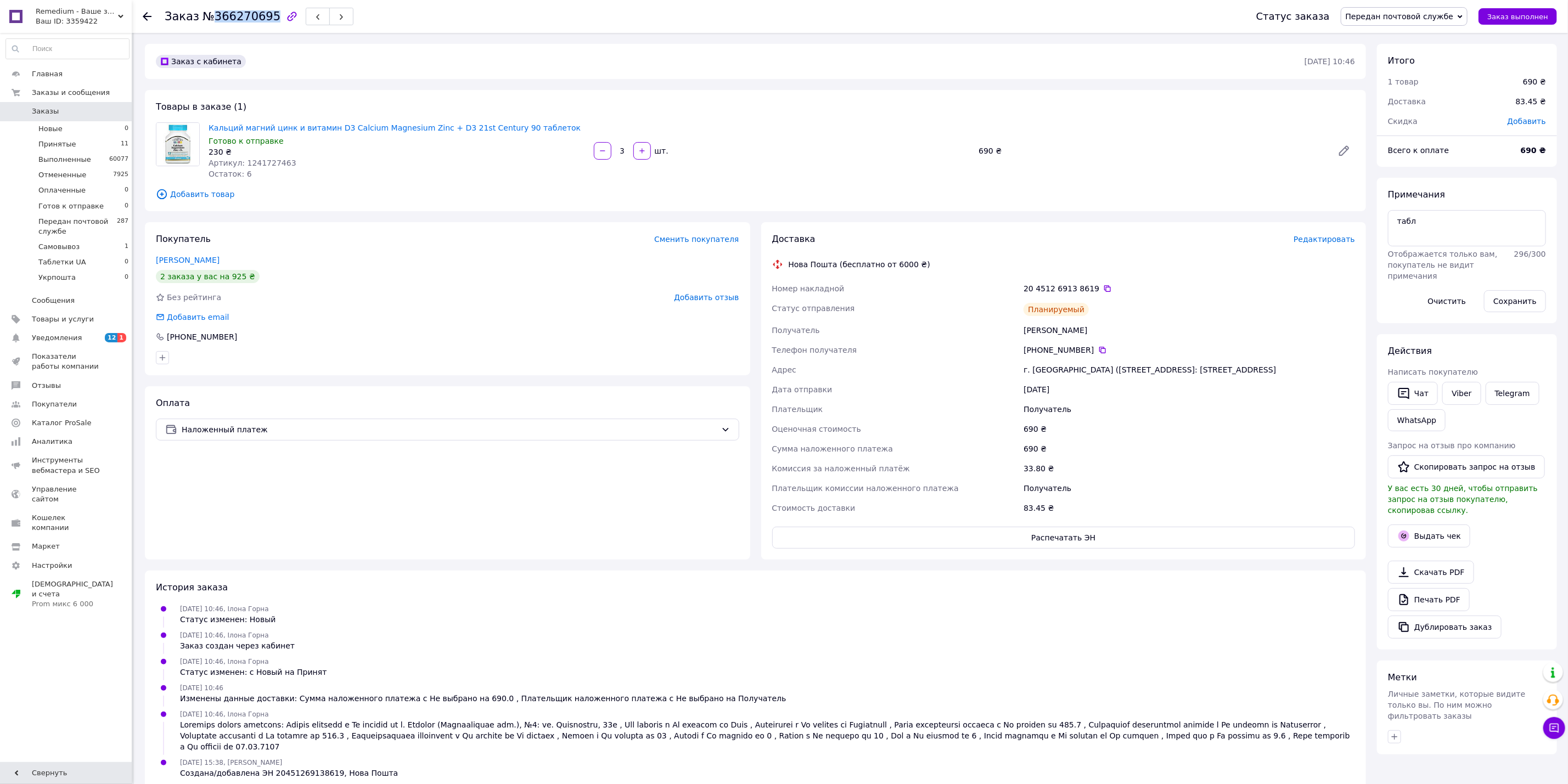
copy span "366270695"
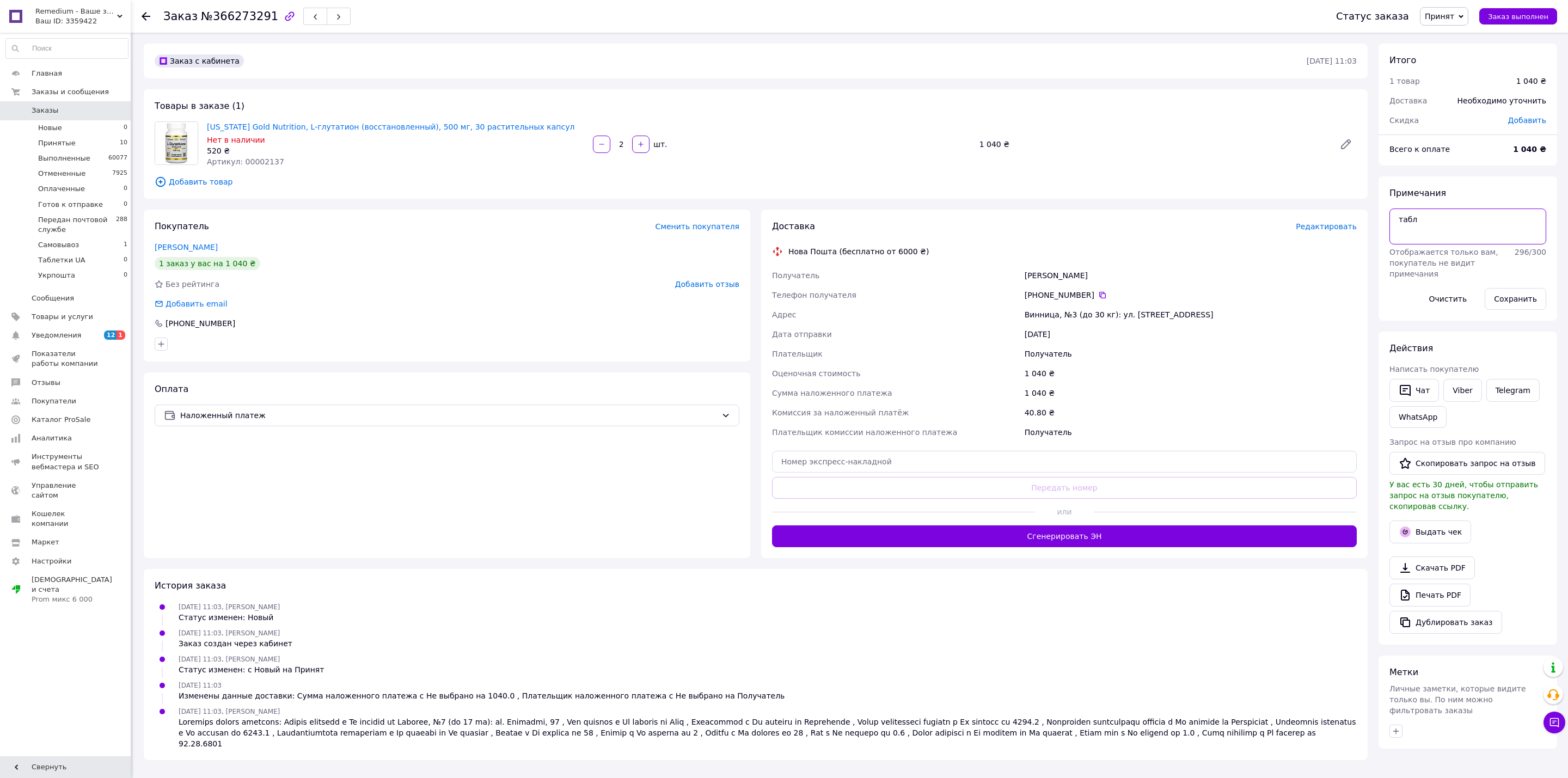
click at [1457, 231] on textarea "табл" at bounding box center [1467, 227] width 157 height 36
type textarea "табл дзвонила з київстару, надіслано смс з [GEOGRAPHIC_DATA]"
drag, startPoint x: 1522, startPoint y: 296, endPoint x: 1471, endPoint y: 270, distance: 57.2
click at [1524, 296] on button "Сохранить" at bounding box center [1515, 298] width 62 height 21
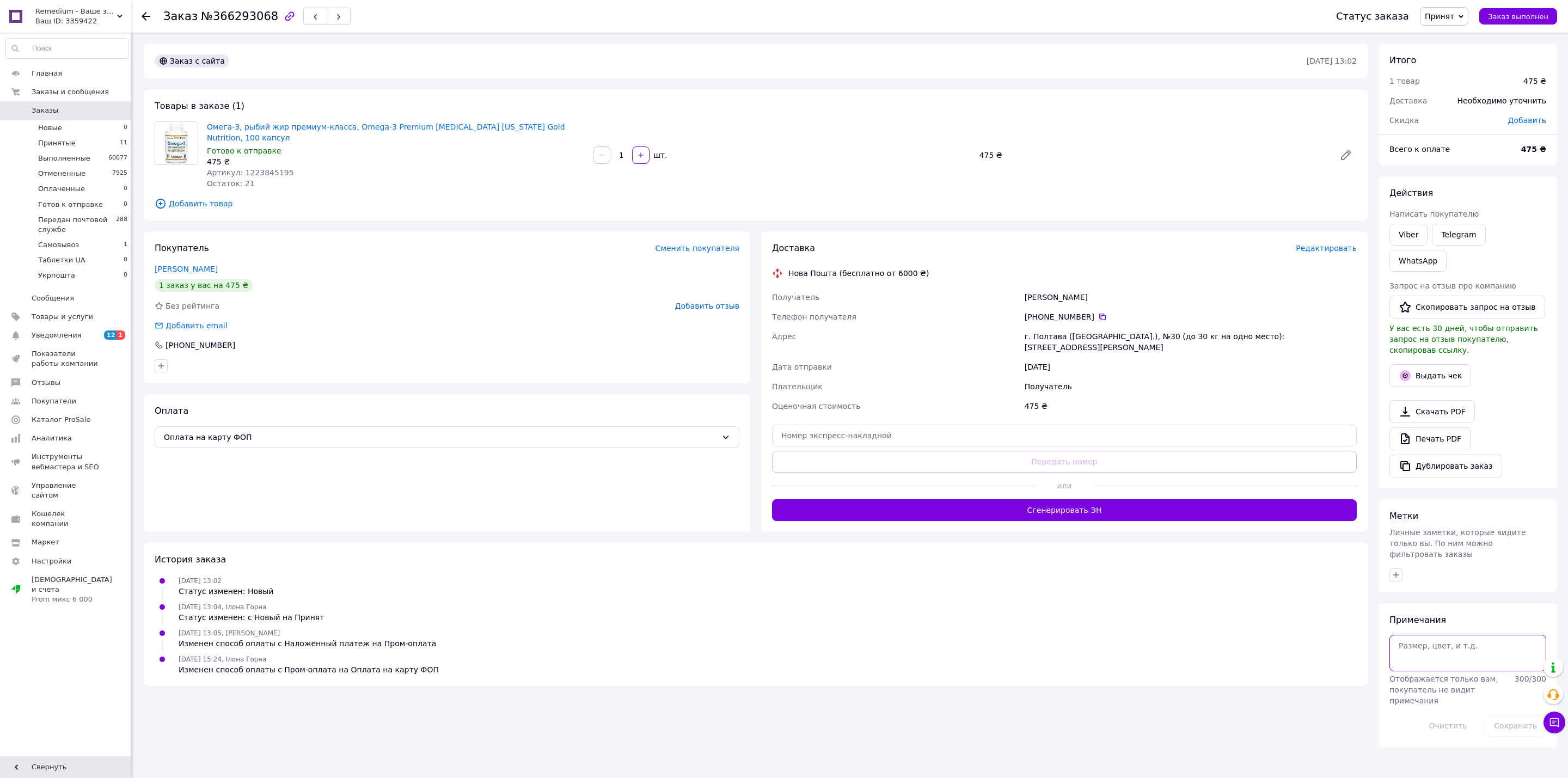
click at [1442, 634] on textarea at bounding box center [1467, 653] width 157 height 36
type textarea "карта у вайб"
click at [1508, 715] on button "Сохранить" at bounding box center [1515, 726] width 62 height 21
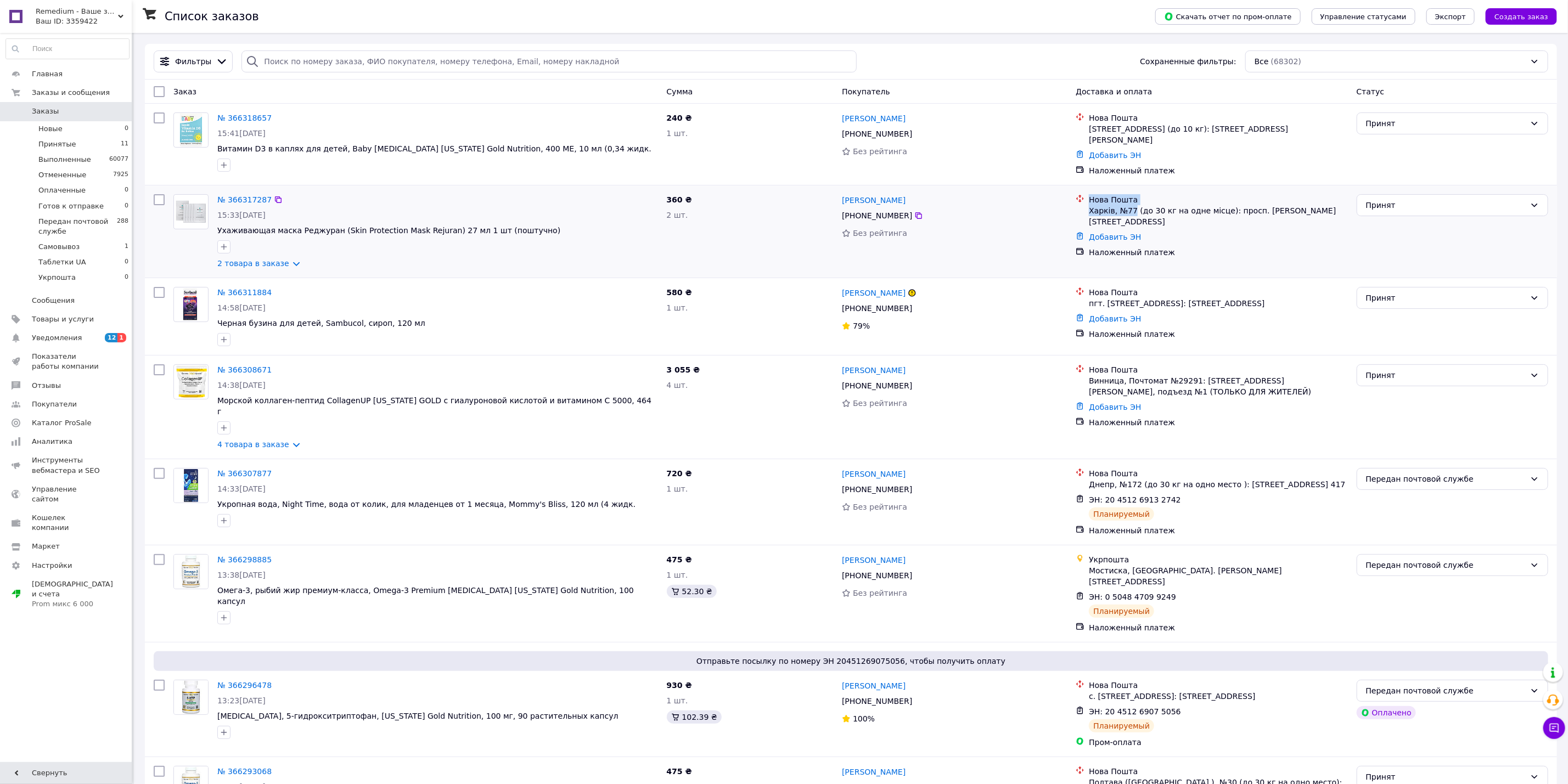
drag, startPoint x: 1084, startPoint y: 191, endPoint x: 1132, endPoint y: 204, distance: 49.7
click at [1132, 204] on div "Нова Пошта Харків, №77 (до 30 кг на одне місце): просп. Героїв Харкова, 274" at bounding box center [1212, 210] width 276 height 33
copy div "Нова Пошта Харків, №77"
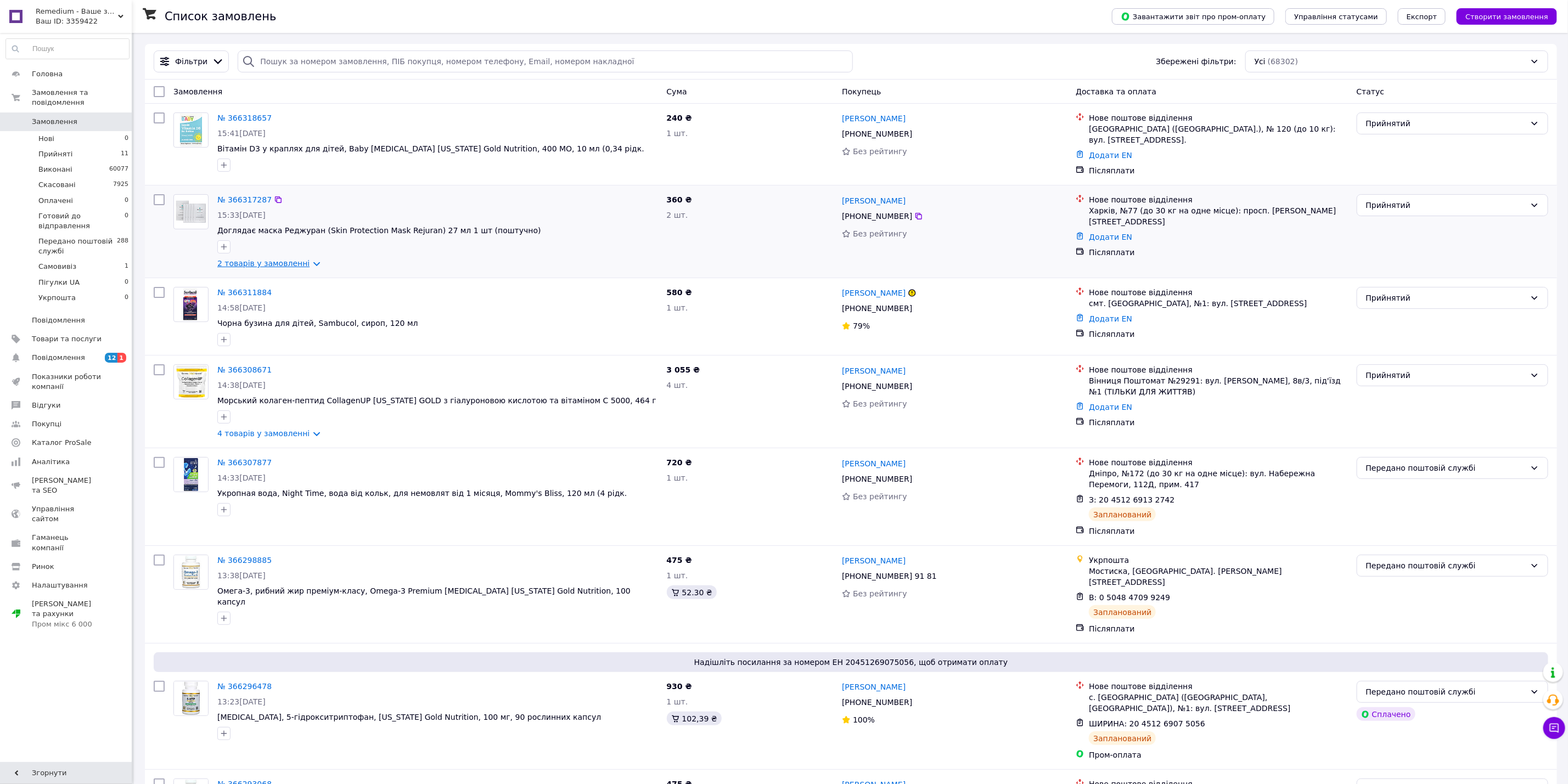
click at [255, 262] on link "2 товарів у замовленні" at bounding box center [263, 263] width 92 height 9
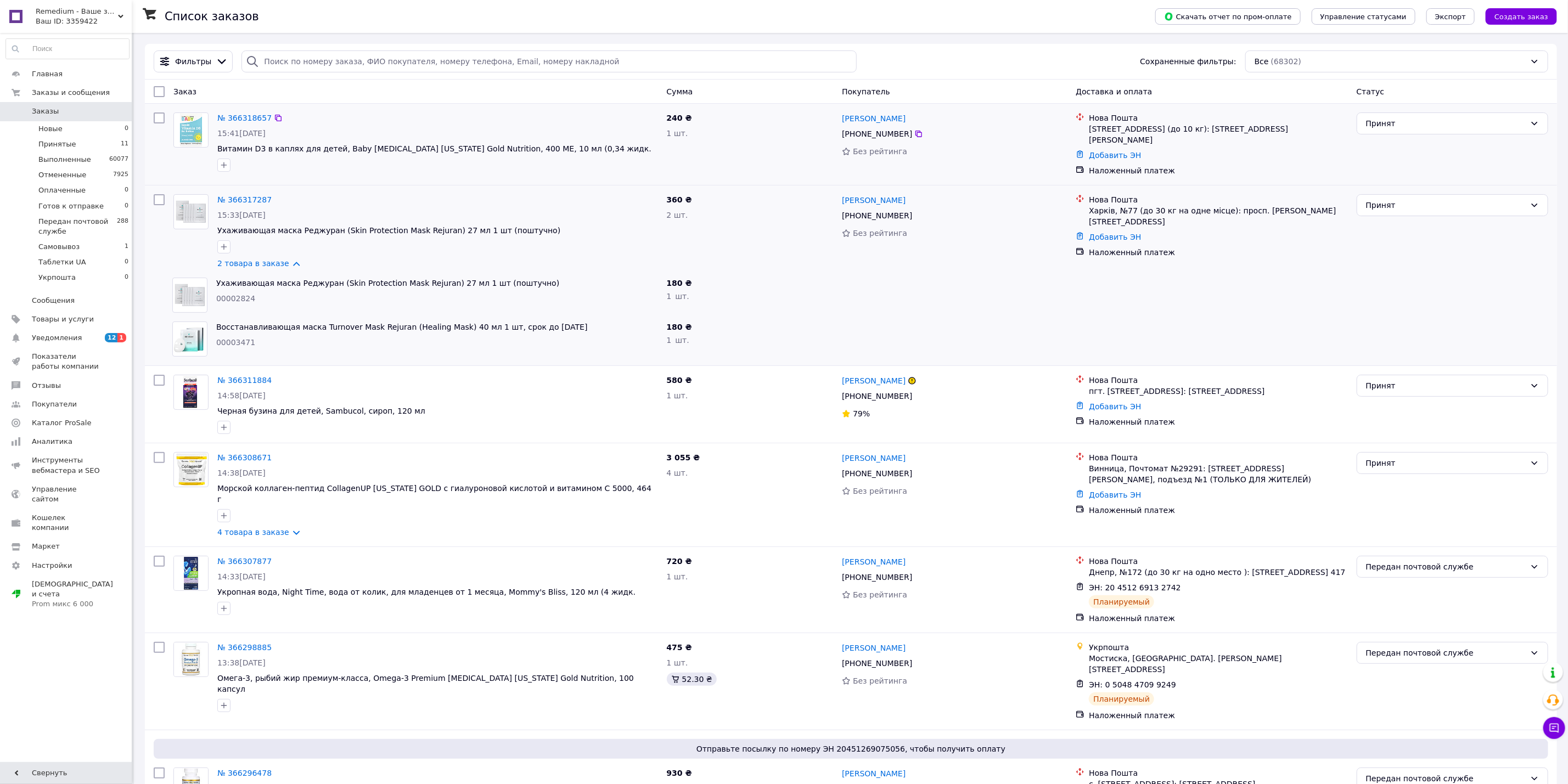
click at [110, 121] on link "Заказы 0" at bounding box center [68, 112] width 135 height 19
click at [402, 64] on input "search" at bounding box center [548, 62] width 615 height 22
paste input "366311884UA"
type input "366311884"
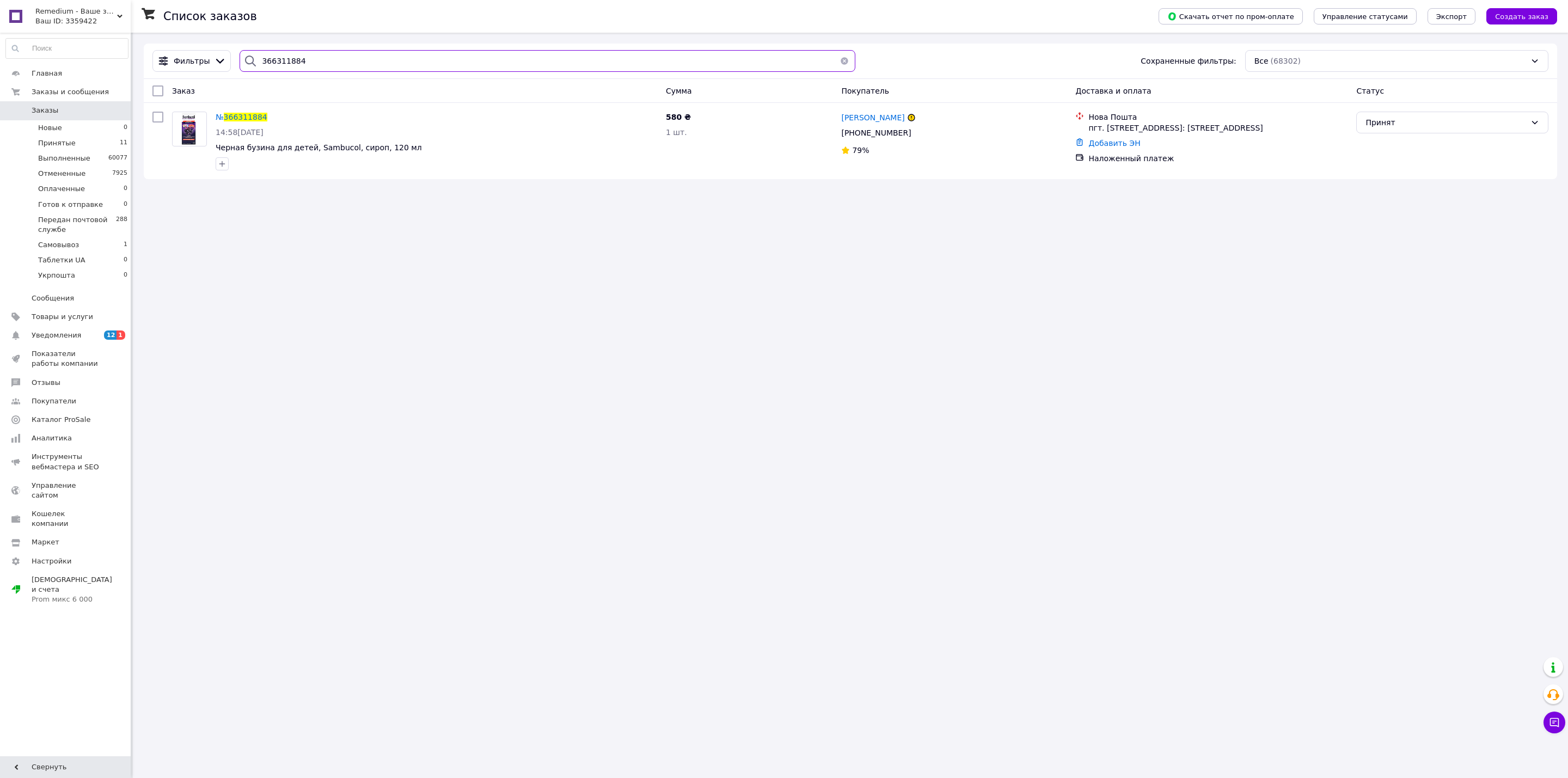
click at [403, 64] on input "366311884" at bounding box center [547, 61] width 616 height 21
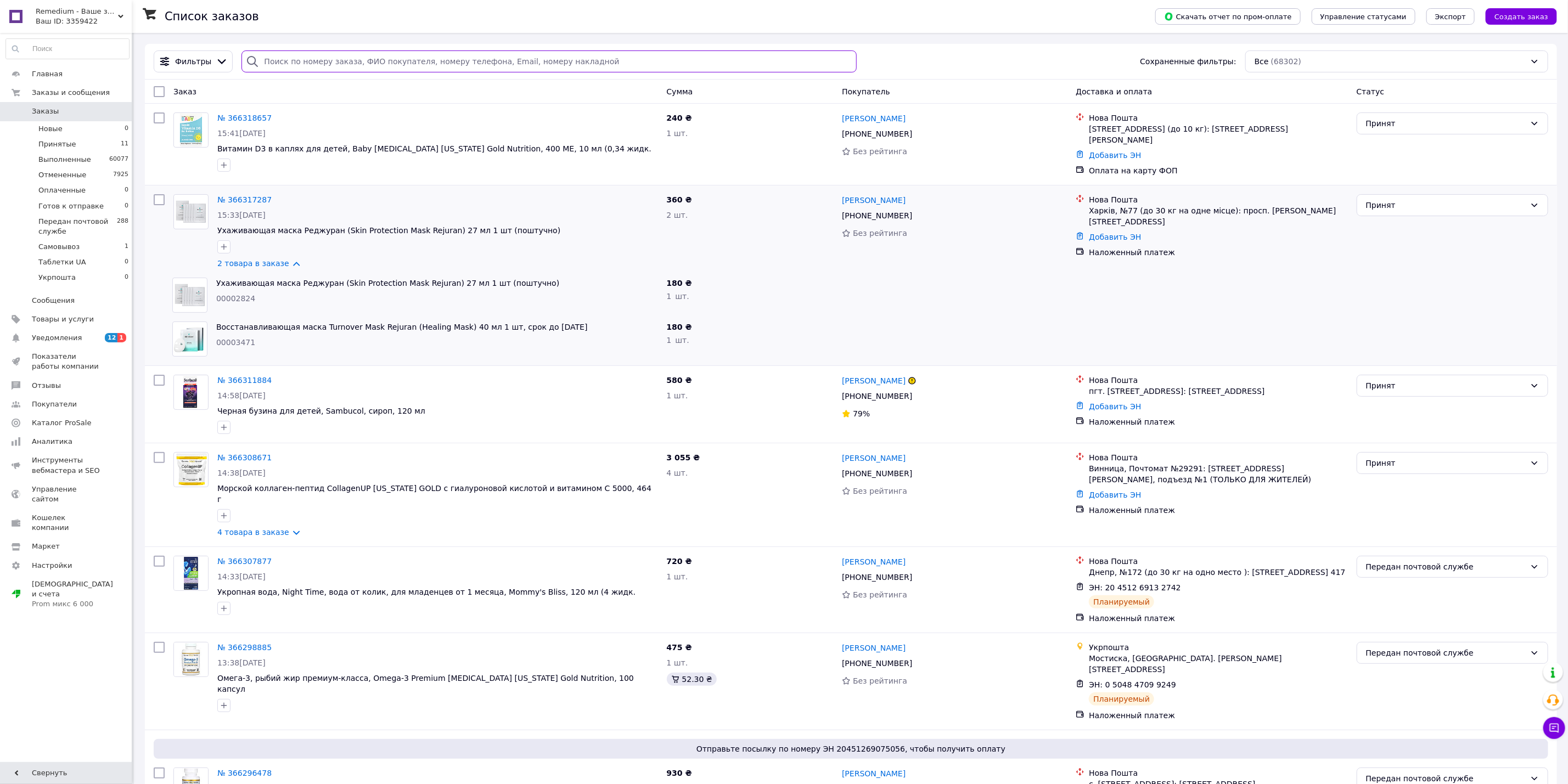
click at [450, 59] on input "search" at bounding box center [548, 62] width 615 height 22
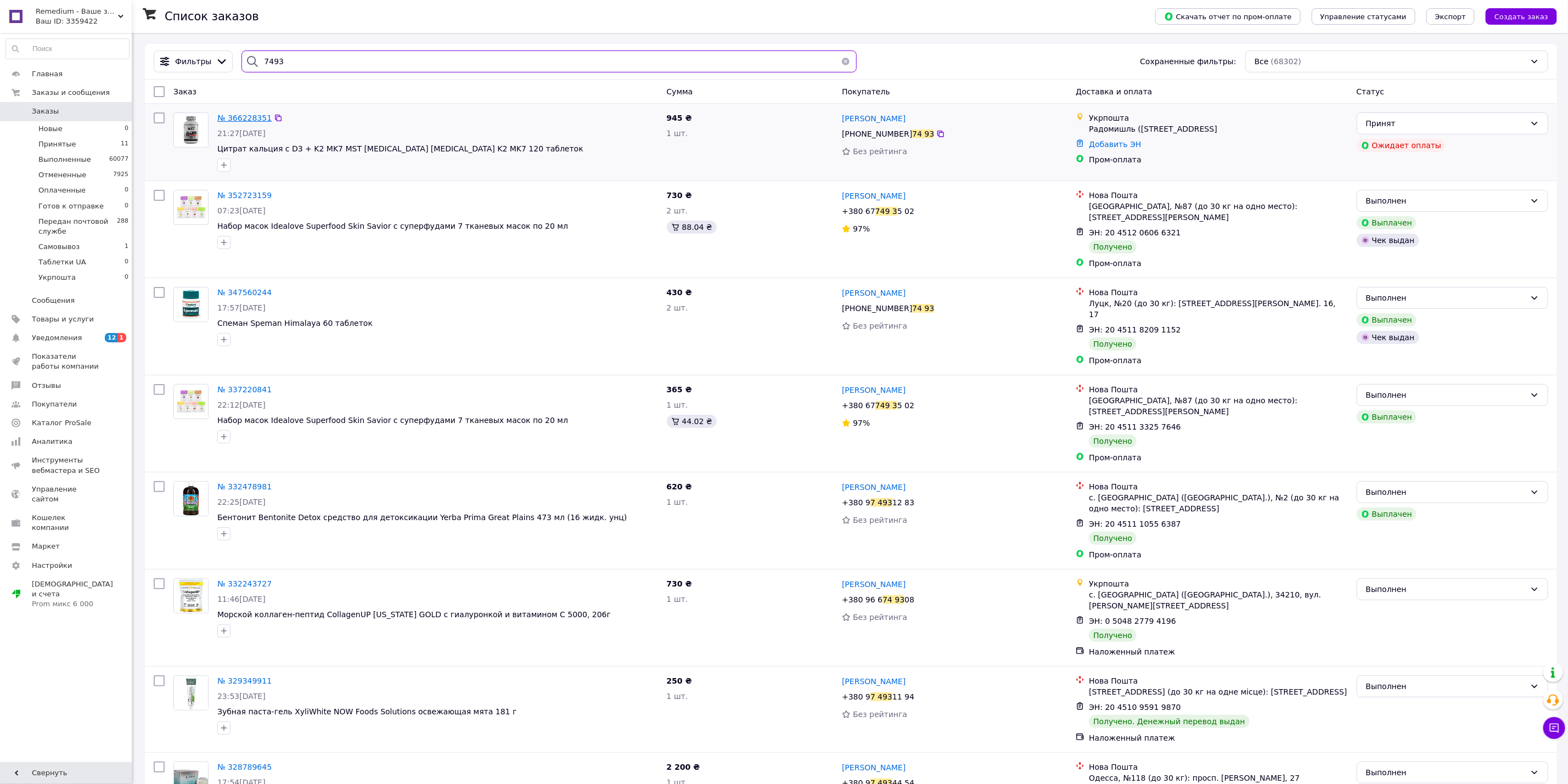
type input "7493"
click at [251, 118] on span "№ 366228351" at bounding box center [244, 118] width 54 height 9
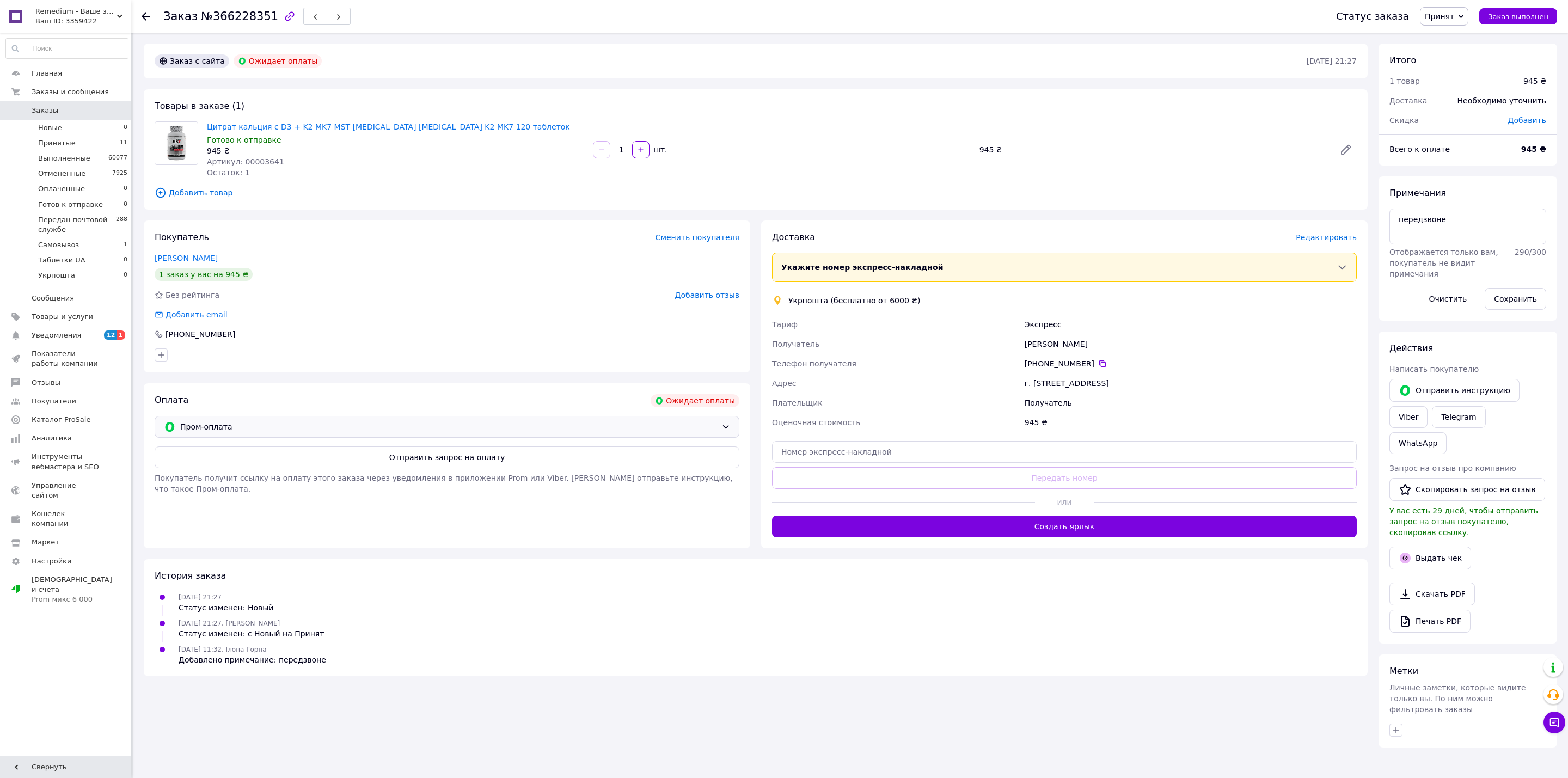
click at [637, 431] on span "Пром-оплата" at bounding box center [449, 427] width 537 height 12
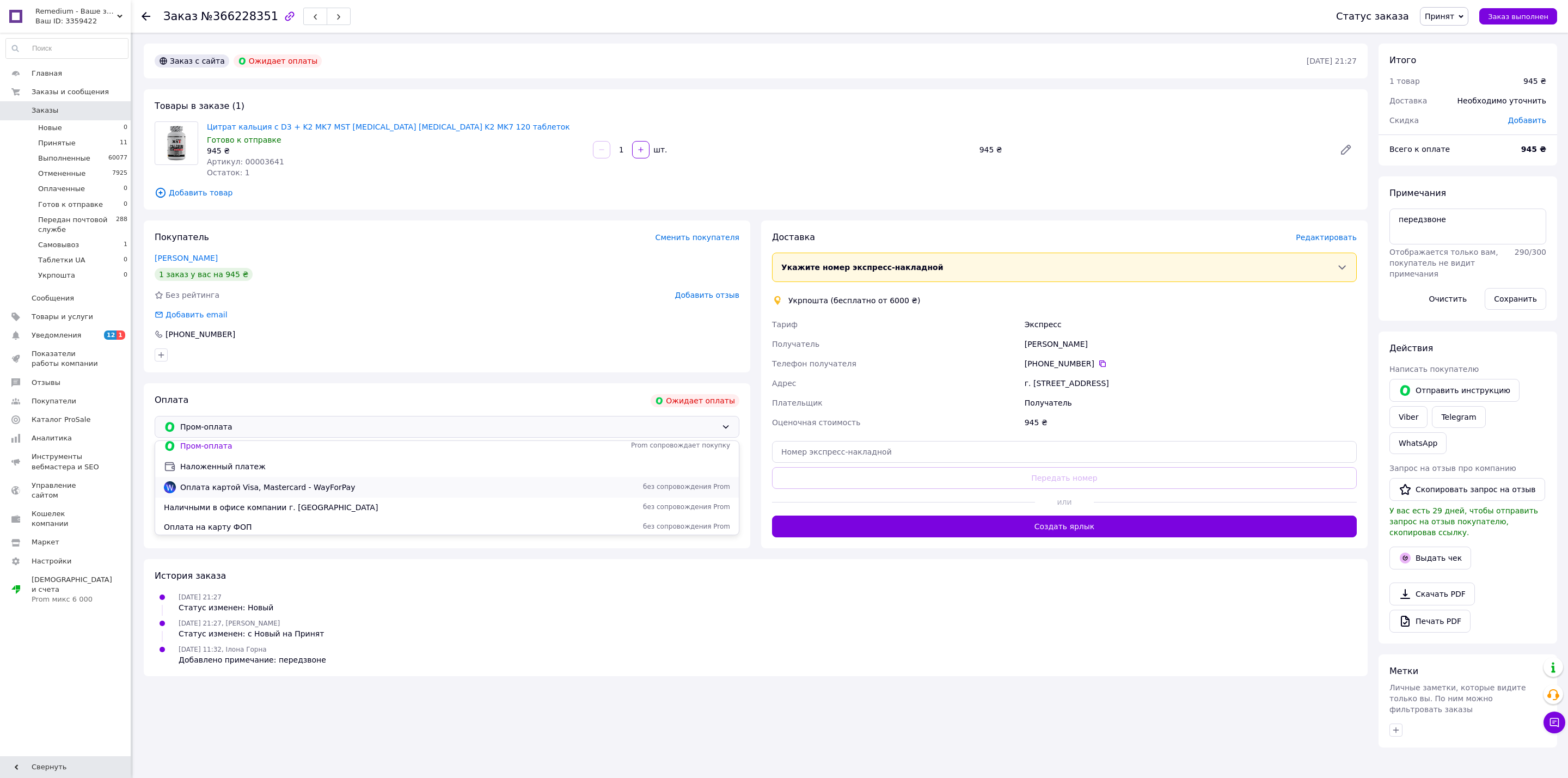
scroll to position [7, 0]
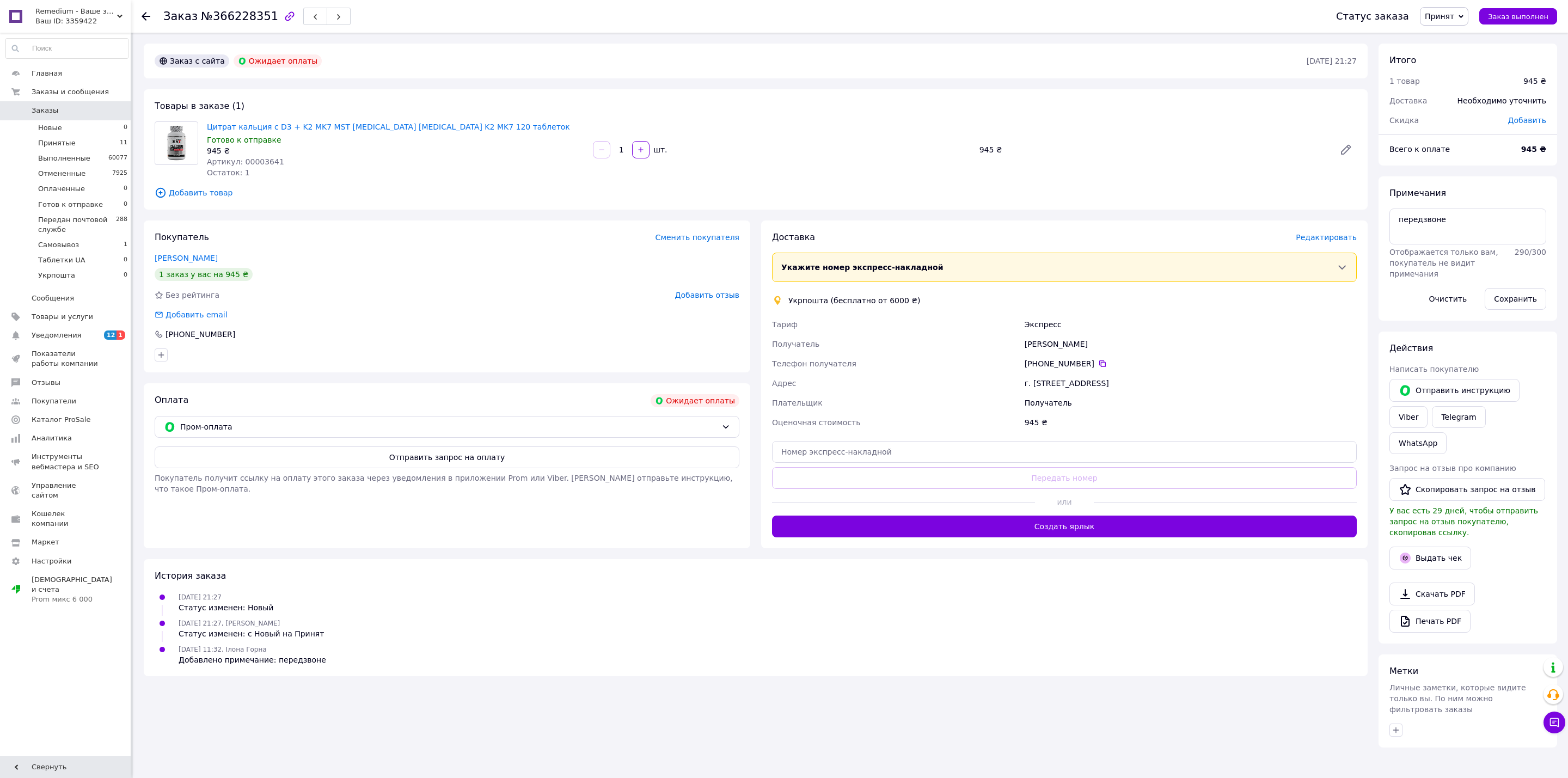
click at [571, 661] on div "12.10.2025 11:32, Ілона Горна Добавлено примечание: передзвоне" at bounding box center [755, 654] width 1211 height 21
click at [594, 429] on span "Пром-оплата" at bounding box center [449, 427] width 537 height 12
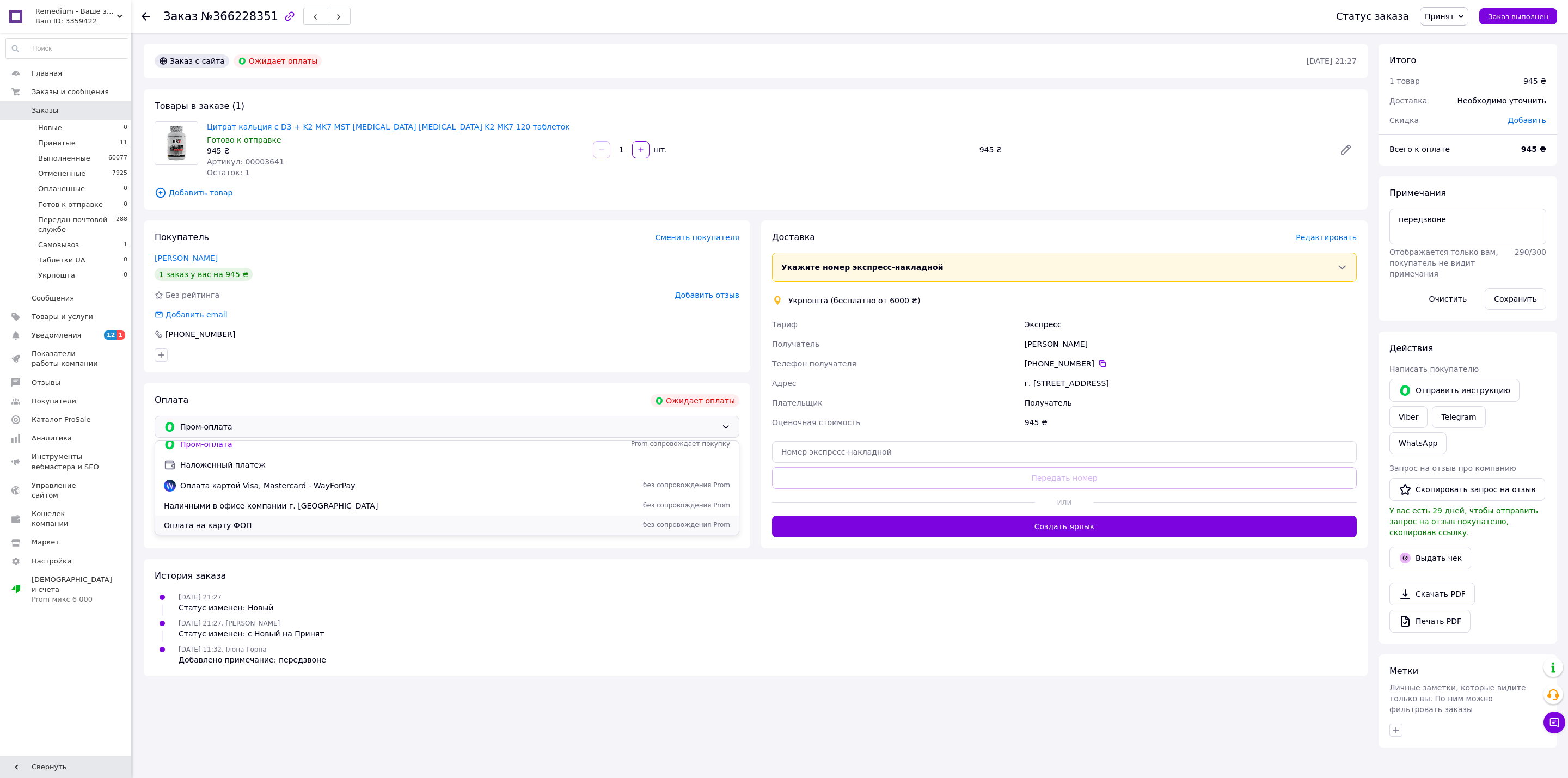
click at [255, 523] on span "Оплата на карту ФОП" at bounding box center [333, 525] width 338 height 11
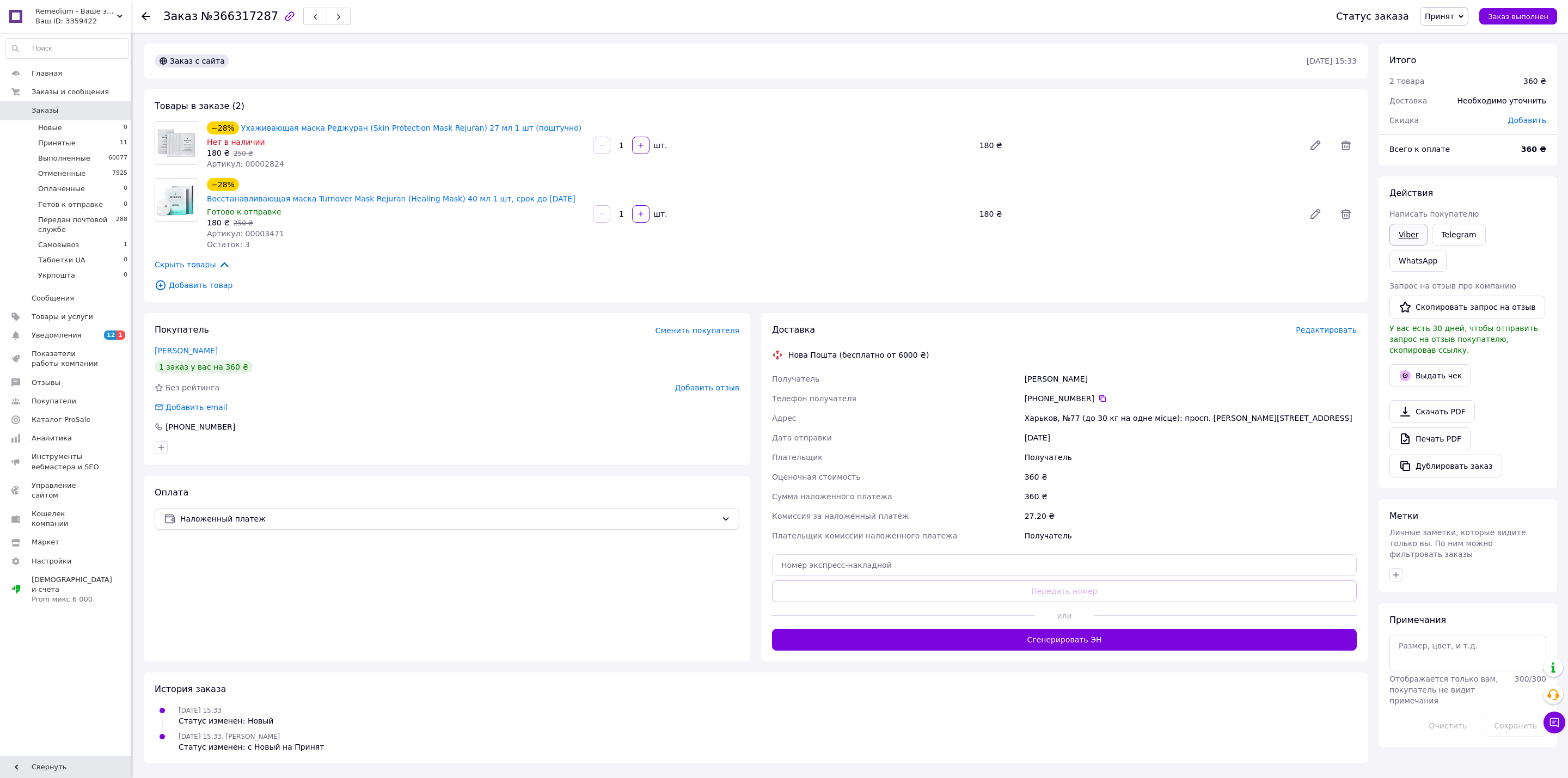
click at [1398, 234] on link "Viber" at bounding box center [1408, 235] width 38 height 21
click at [1472, 634] on textarea at bounding box center [1467, 653] width 157 height 36
type textarea "вайбер"
click at [1518, 715] on button "Сохранить" at bounding box center [1515, 726] width 62 height 21
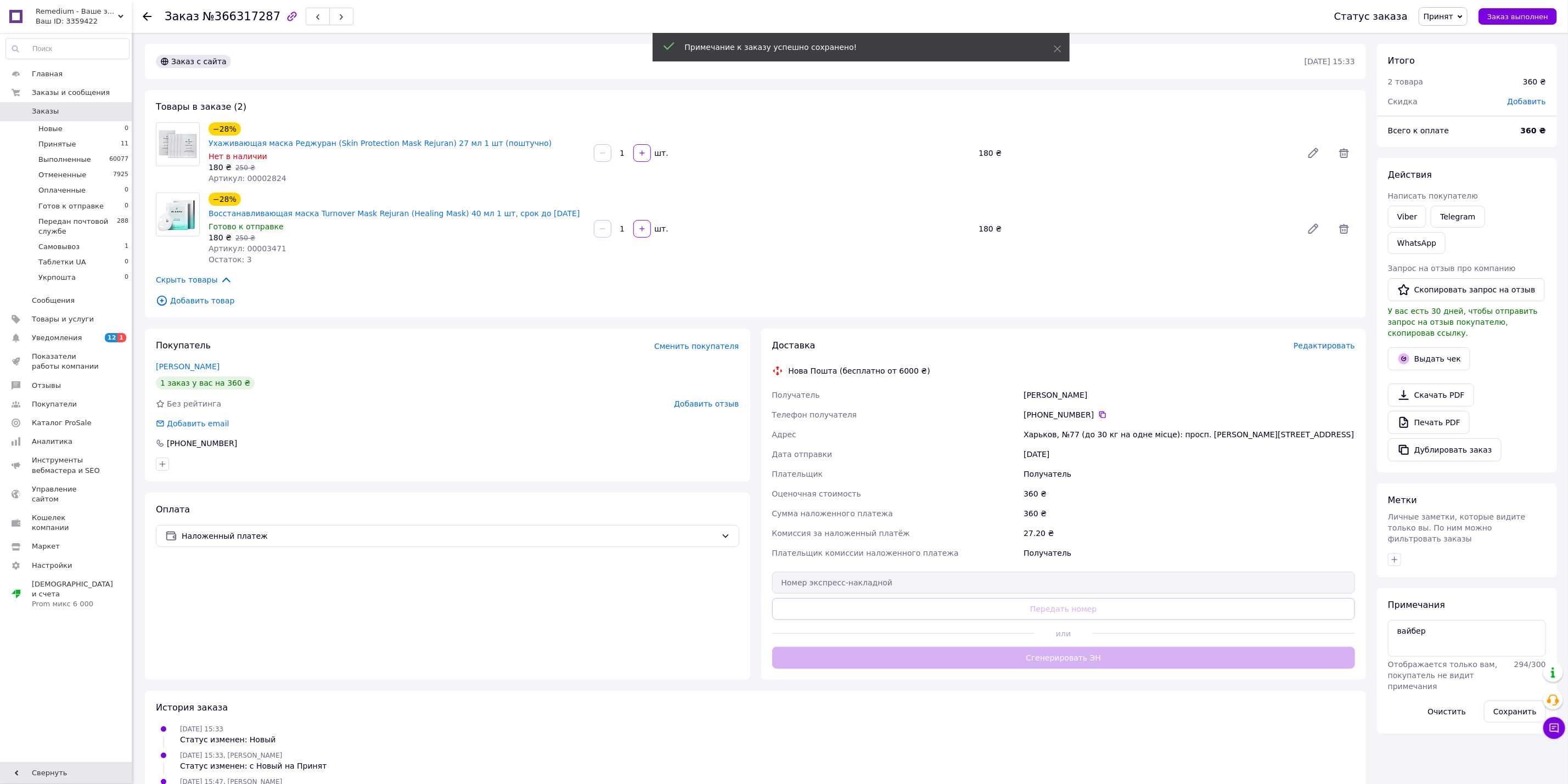
click at [815, 153] on div "1   шт." at bounding box center [782, 153] width 379 height 18
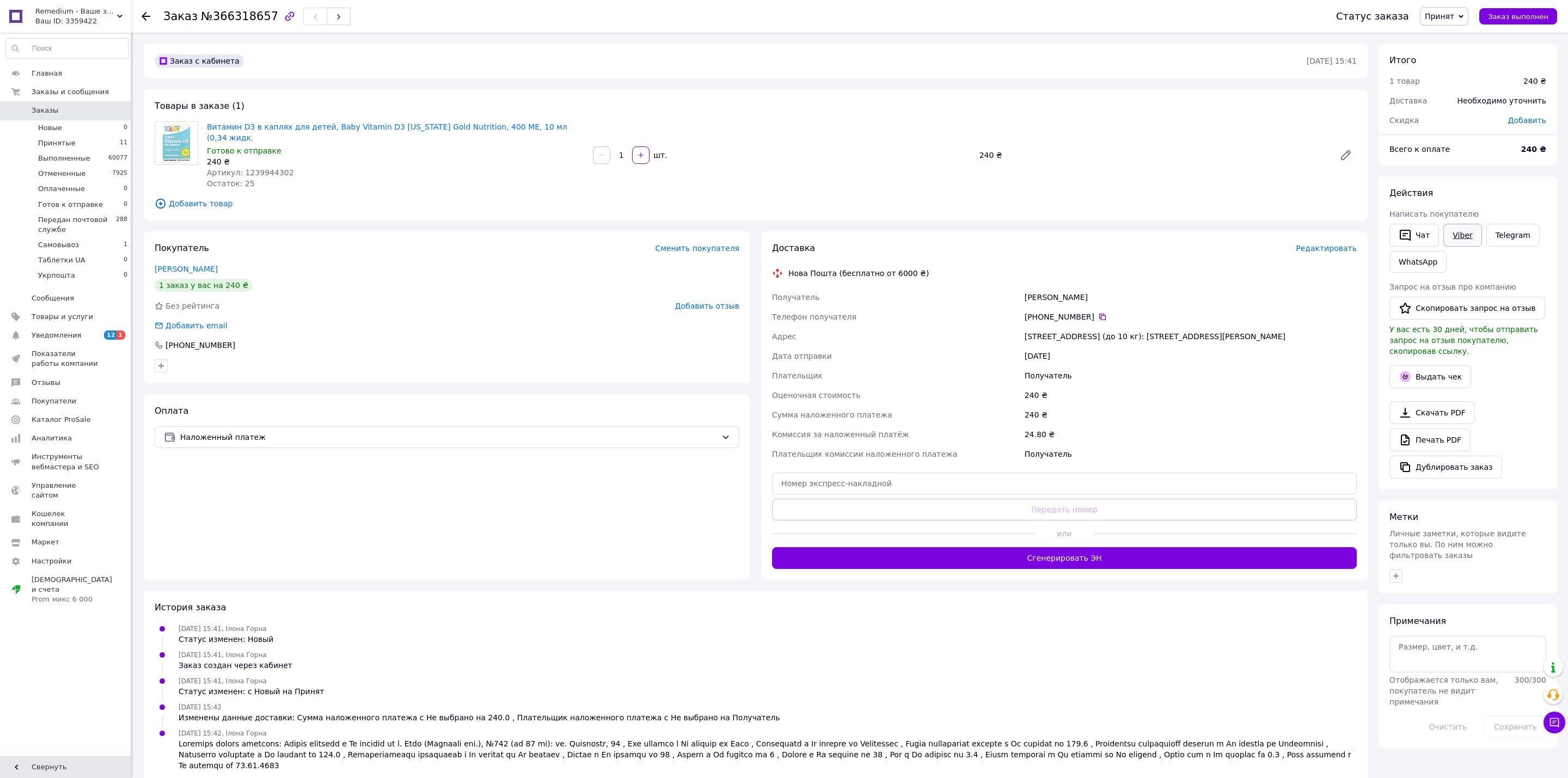
click at [1449, 239] on link "Viber" at bounding box center [1462, 235] width 38 height 23
drag, startPoint x: 712, startPoint y: 718, endPoint x: 714, endPoint y: 708, distance: 10.2
click at [712, 727] on div "12.10.2025 15:42, Ілона Горна" at bounding box center [767, 748] width 1186 height 44
drag, startPoint x: 785, startPoint y: 262, endPoint x: 845, endPoint y: 264, distance: 60.0
click at [845, 268] on div "Нова Пошта (бесплатно от 6000 ₴)" at bounding box center [858, 273] width 146 height 11
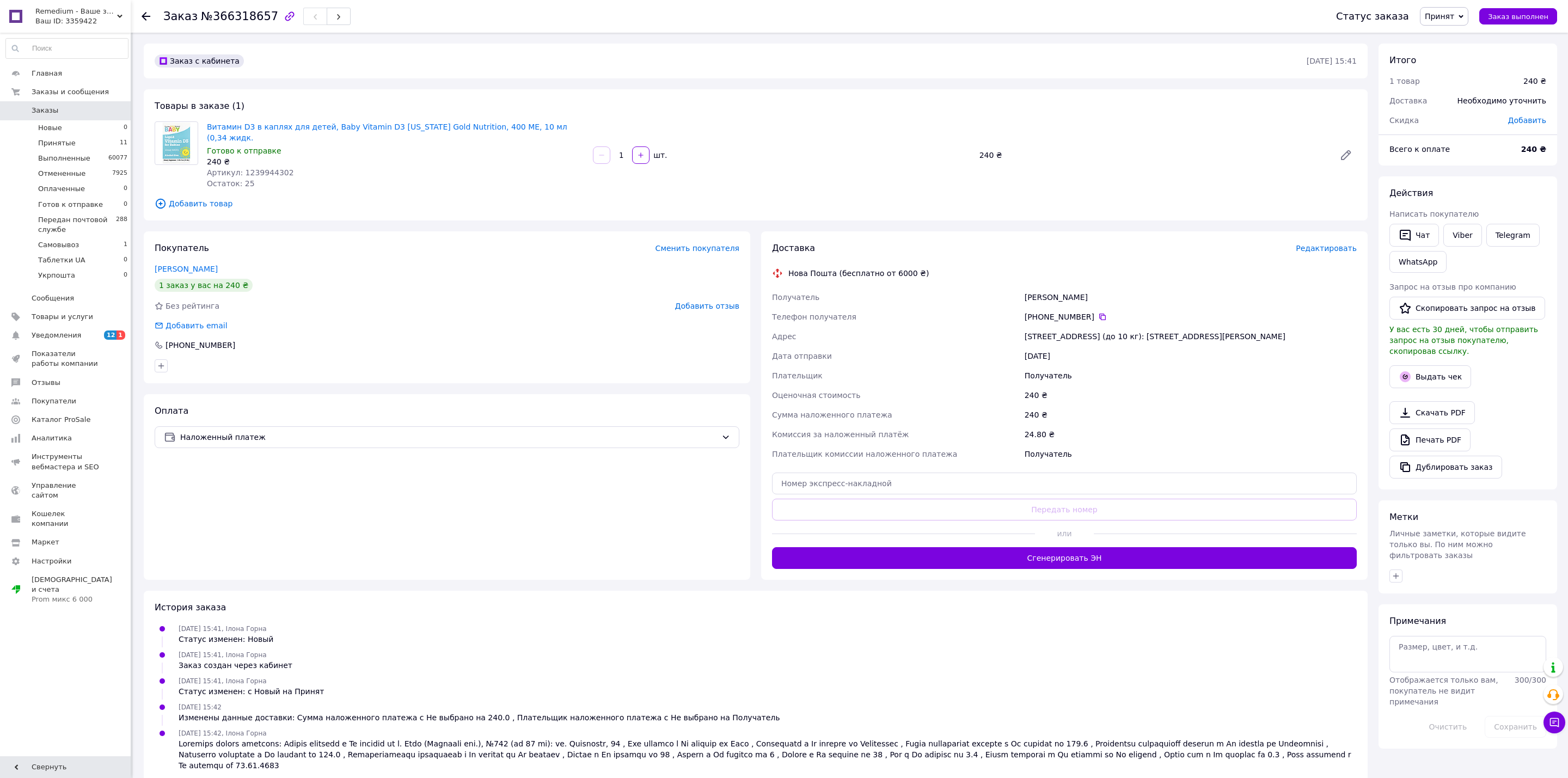
drag, startPoint x: 605, startPoint y: 568, endPoint x: 493, endPoint y: 423, distance: 183.2
click at [603, 565] on div "Оплата Наложенный платеж" at bounding box center [447, 487] width 606 height 186
click at [493, 431] on span "Наложенный платеж" at bounding box center [449, 437] width 537 height 12
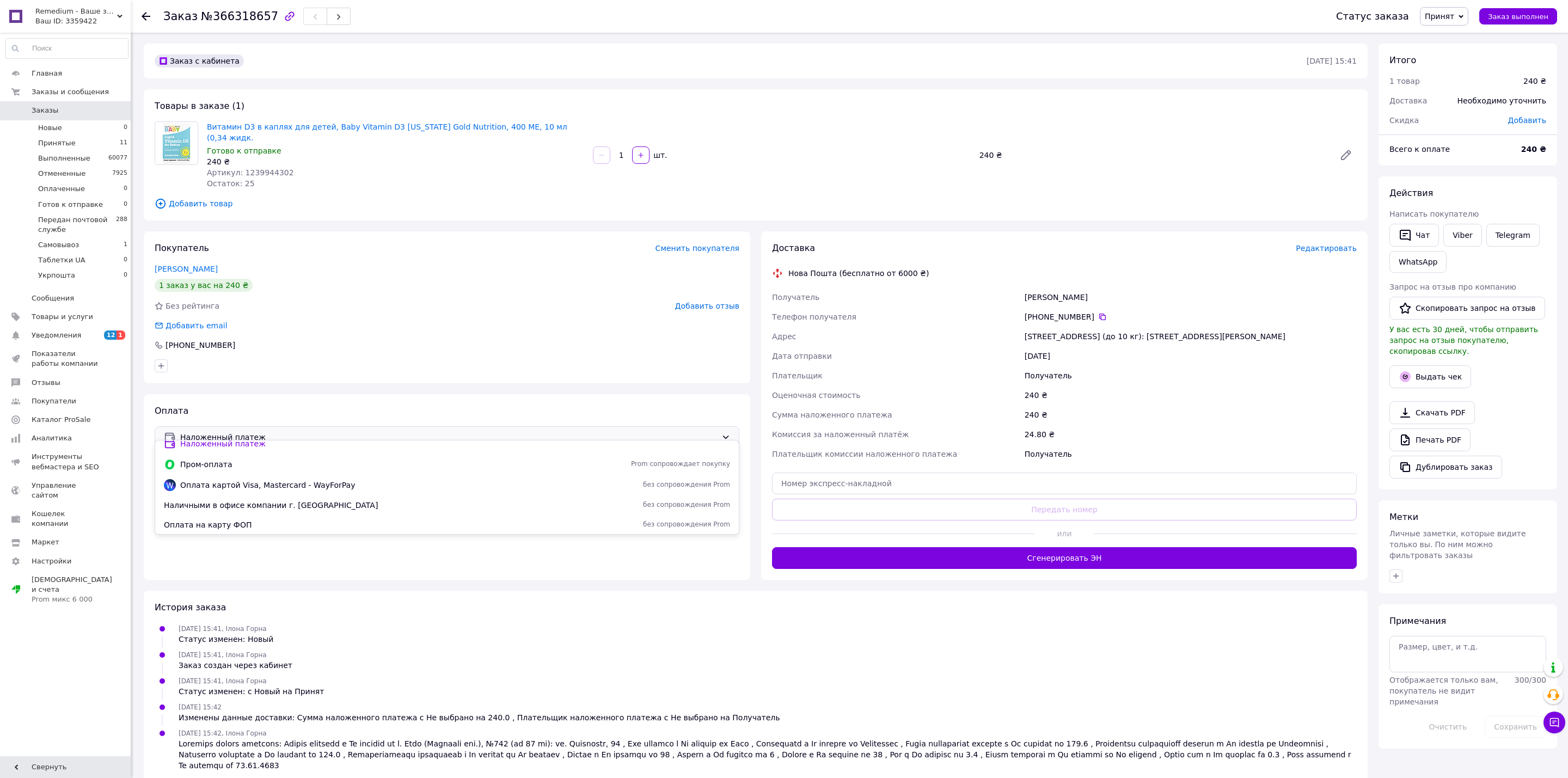
click at [470, 623] on div "12.10.2025 15:41, Ілона Горна Статус изменен: Новый" at bounding box center [755, 634] width 1211 height 21
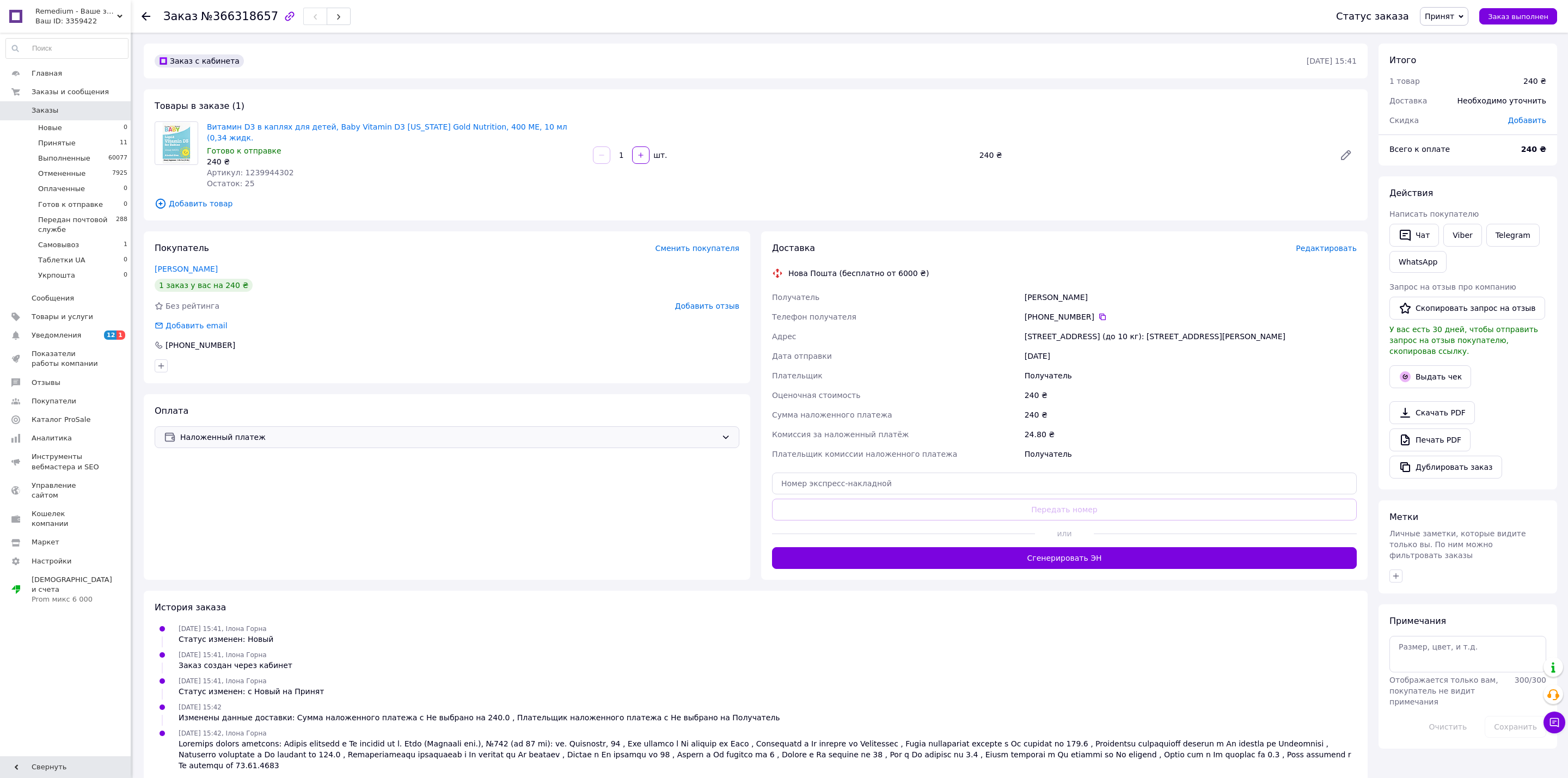
click at [572, 431] on span "Наложенный платеж" at bounding box center [449, 437] width 537 height 12
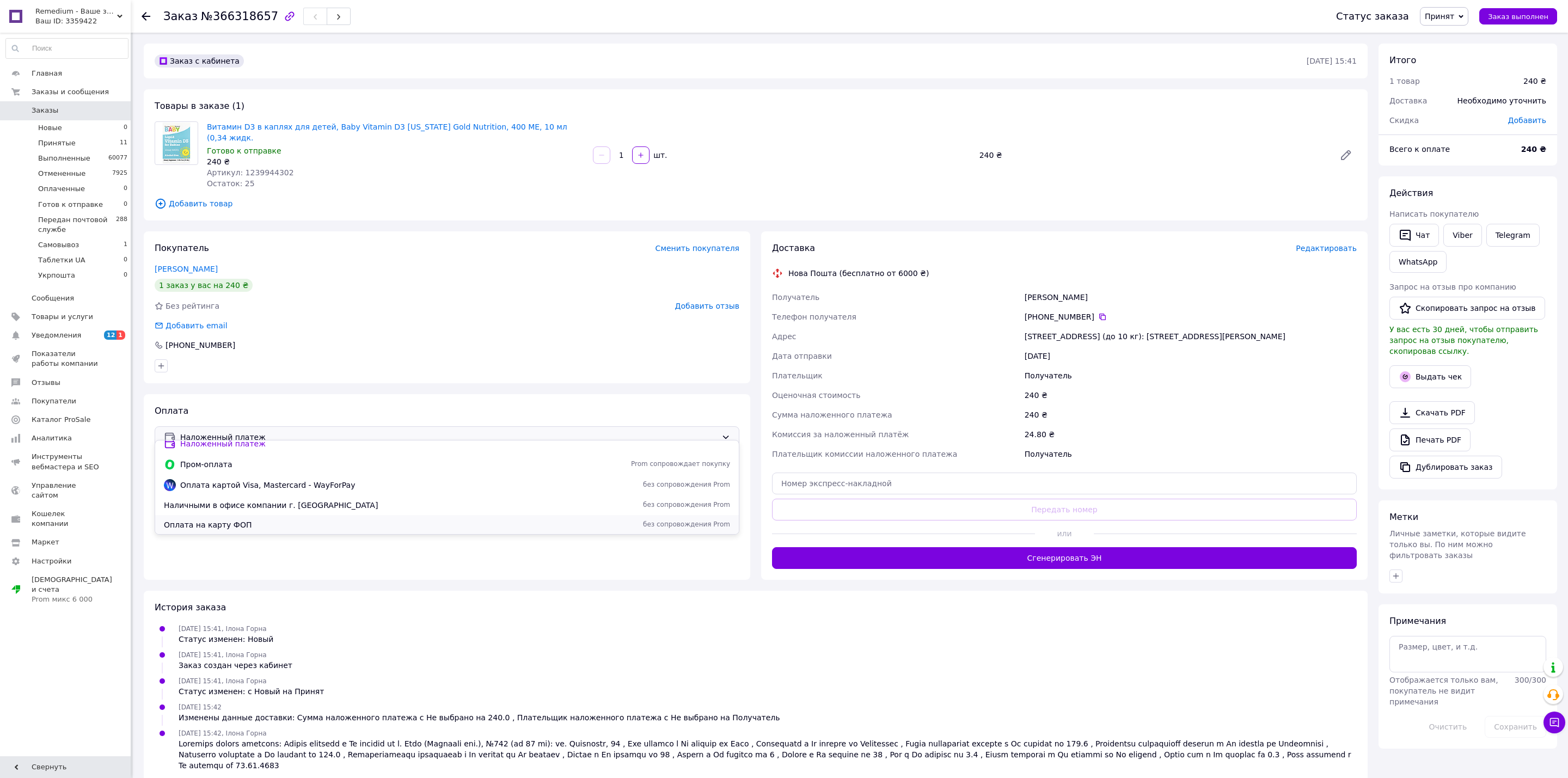
click at [247, 526] on span "Оплата на карту ФОП" at bounding box center [333, 524] width 338 height 11
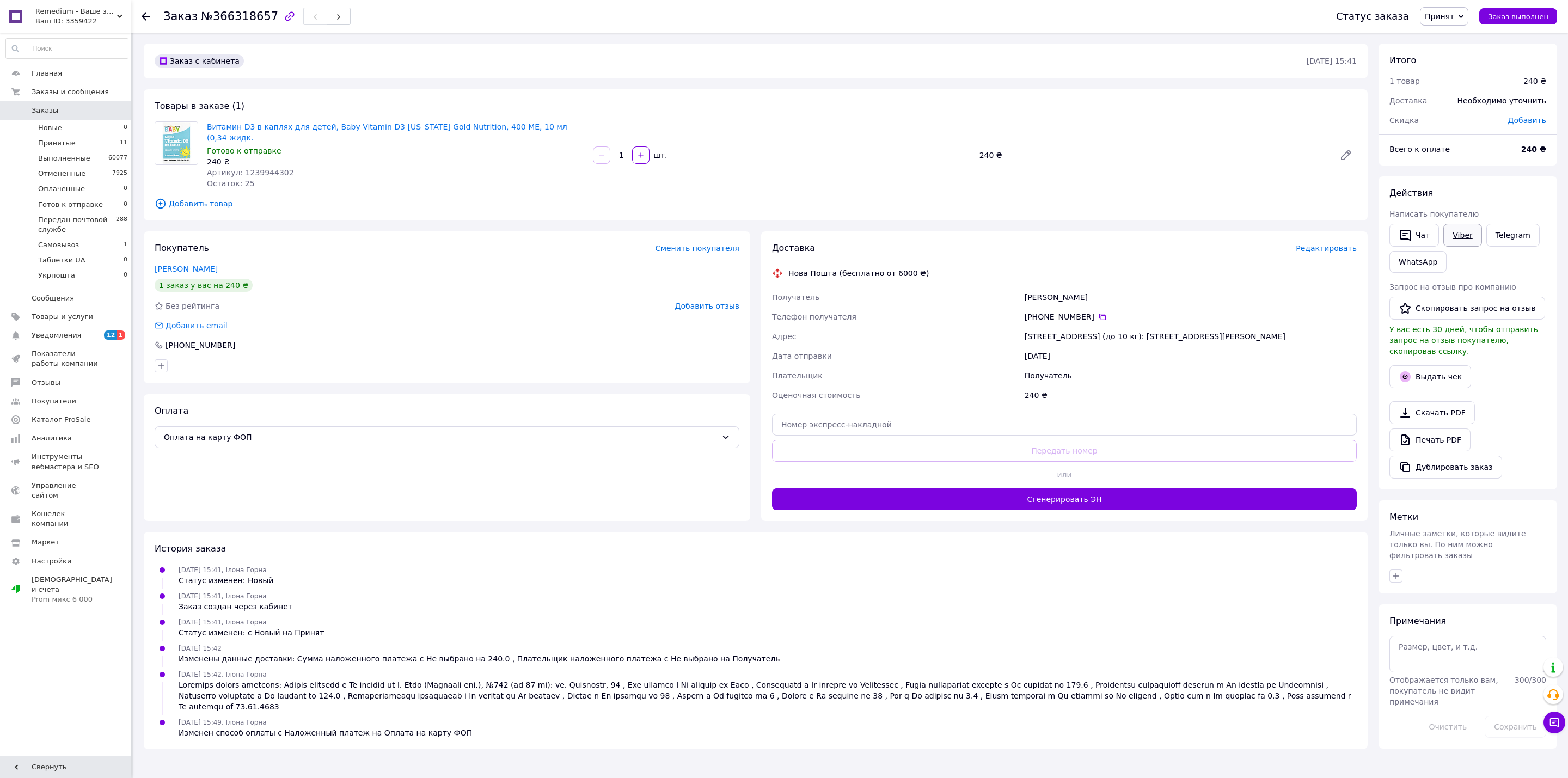
click at [1459, 235] on link "Viber" at bounding box center [1462, 235] width 38 height 23
click at [1470, 641] on textarea at bounding box center [1467, 654] width 157 height 36
type textarea "карта у вайб"
click at [1514, 712] on div "Сохранить" at bounding box center [1515, 726] width 70 height 30
drag, startPoint x: 1514, startPoint y: 700, endPoint x: 1514, endPoint y: 706, distance: 6.0
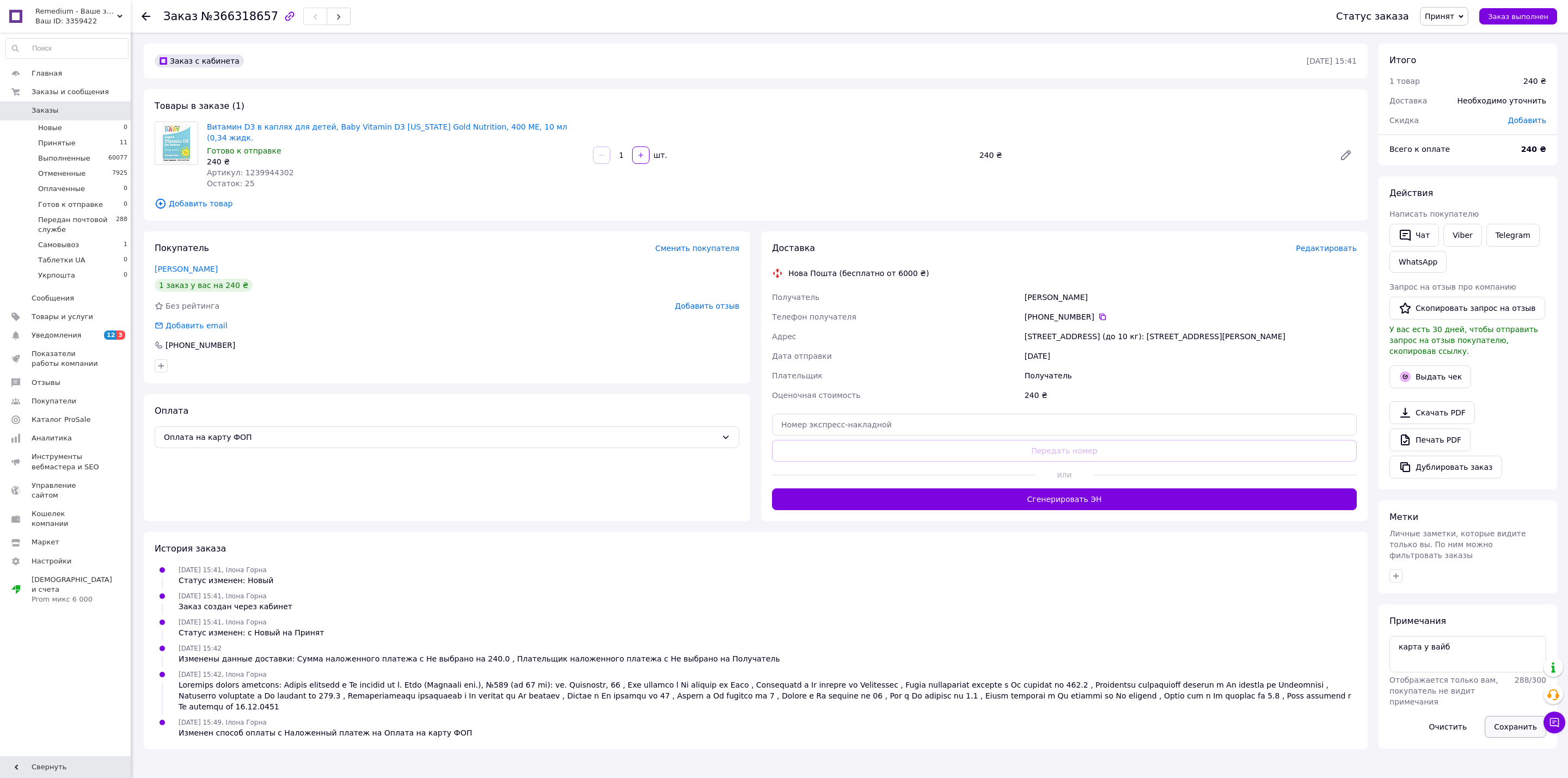
click at [1514, 716] on button "Сохранить" at bounding box center [1515, 726] width 62 height 21
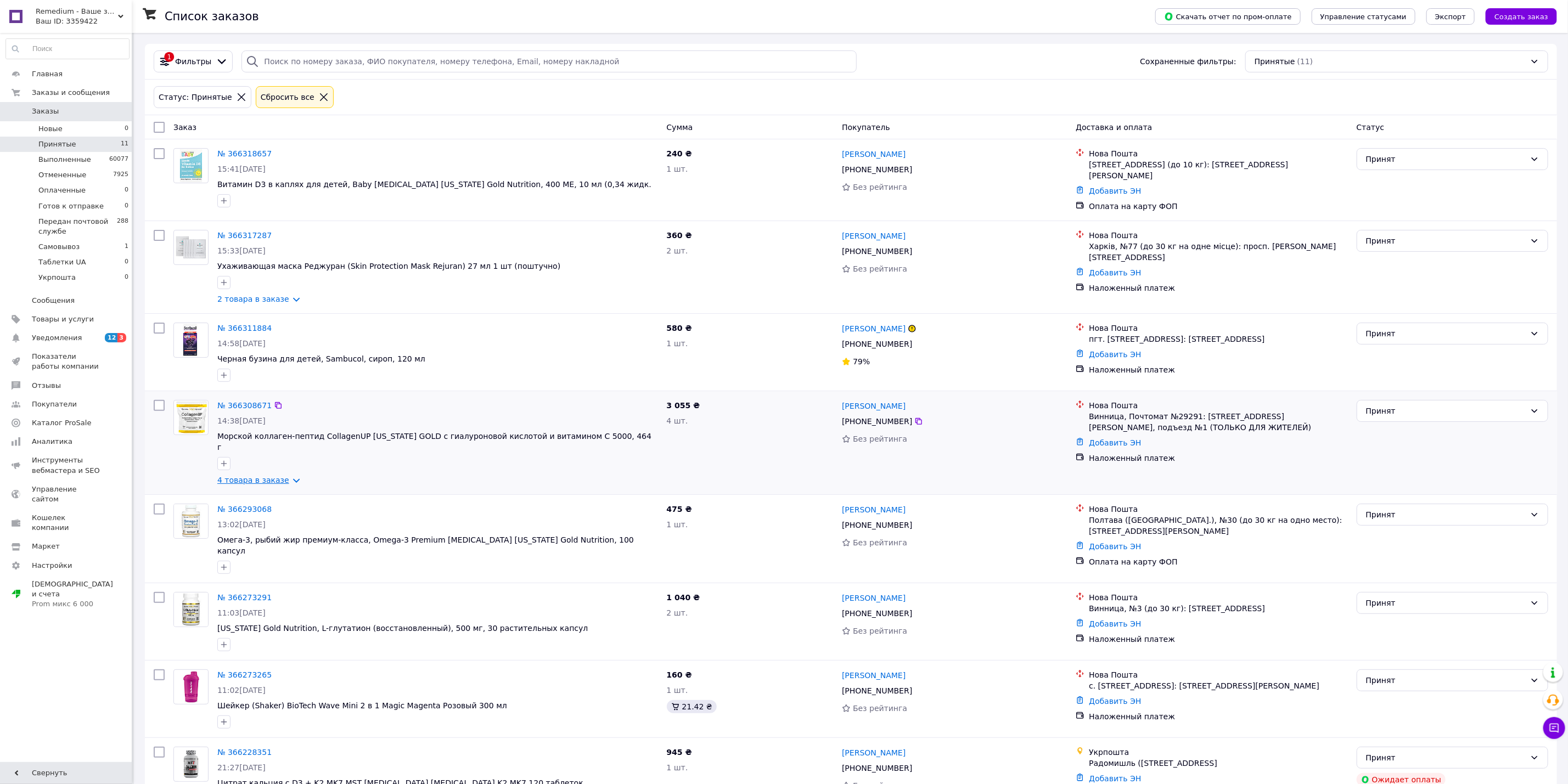
click at [274, 476] on link "4 товара в заказе" at bounding box center [253, 480] width 72 height 9
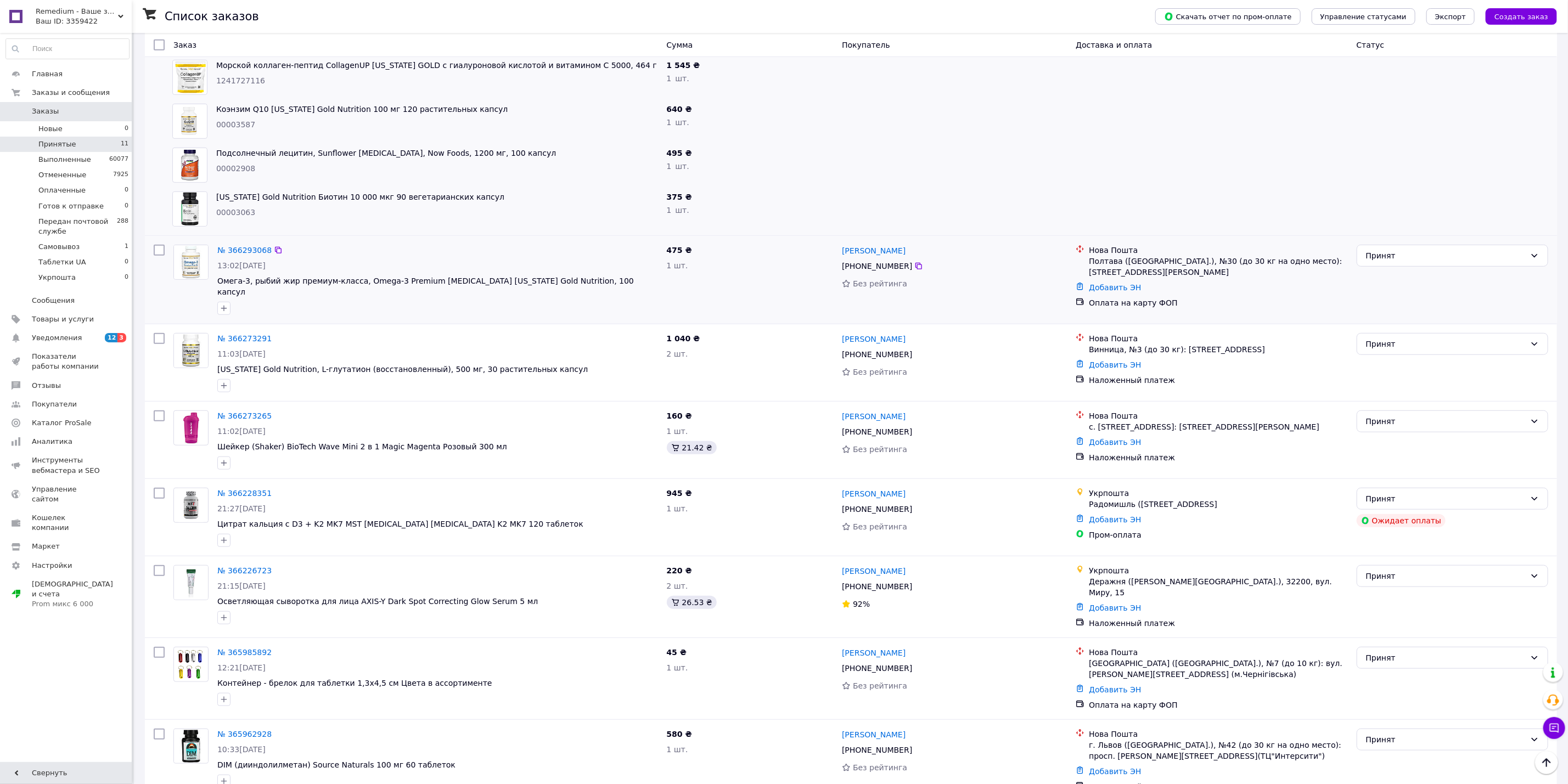
scroll to position [441, 0]
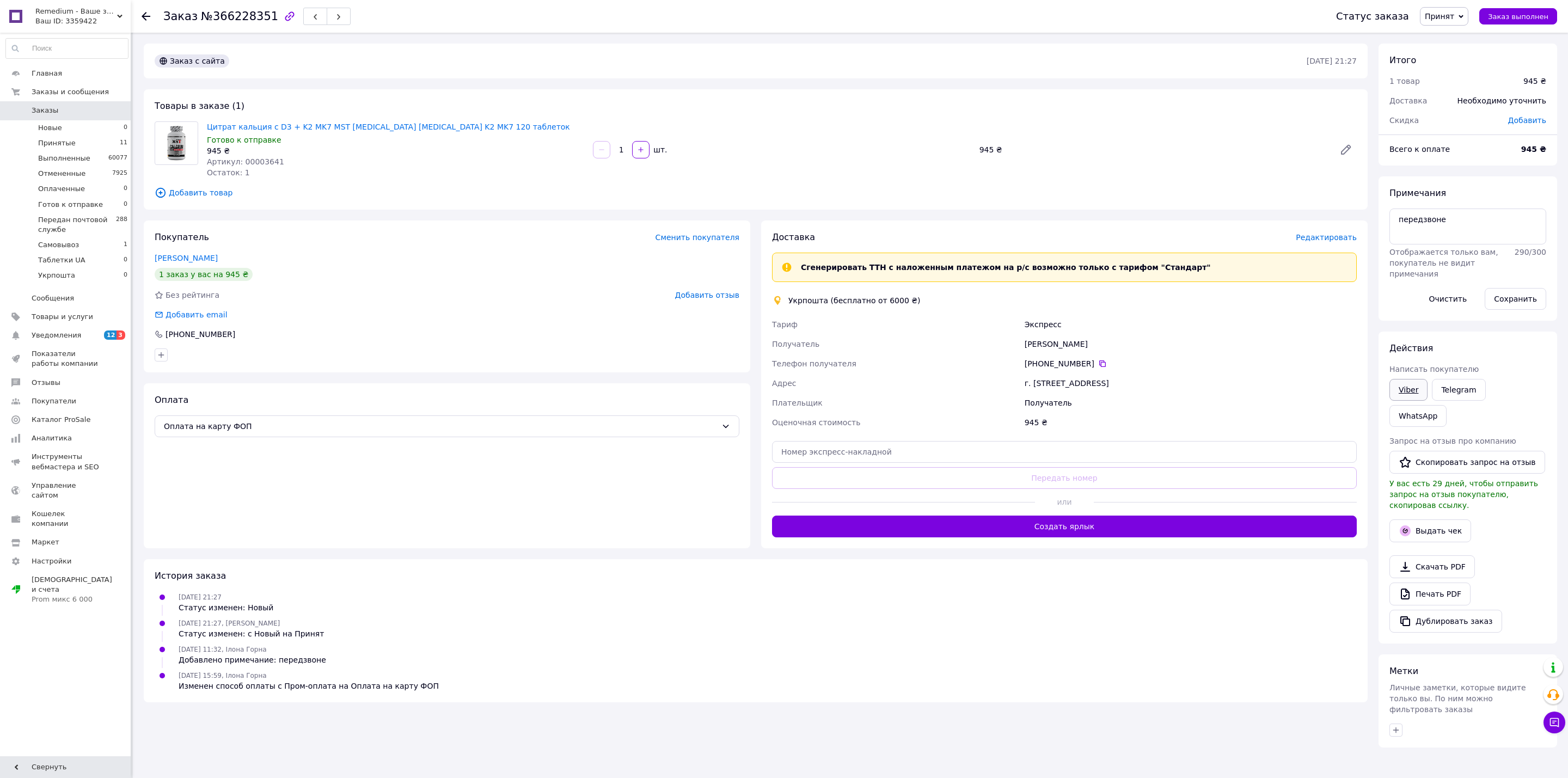
click at [1413, 384] on link "Viber" at bounding box center [1408, 390] width 38 height 21
click at [1335, 241] on span "Редактировать" at bounding box center [1326, 237] width 61 height 9
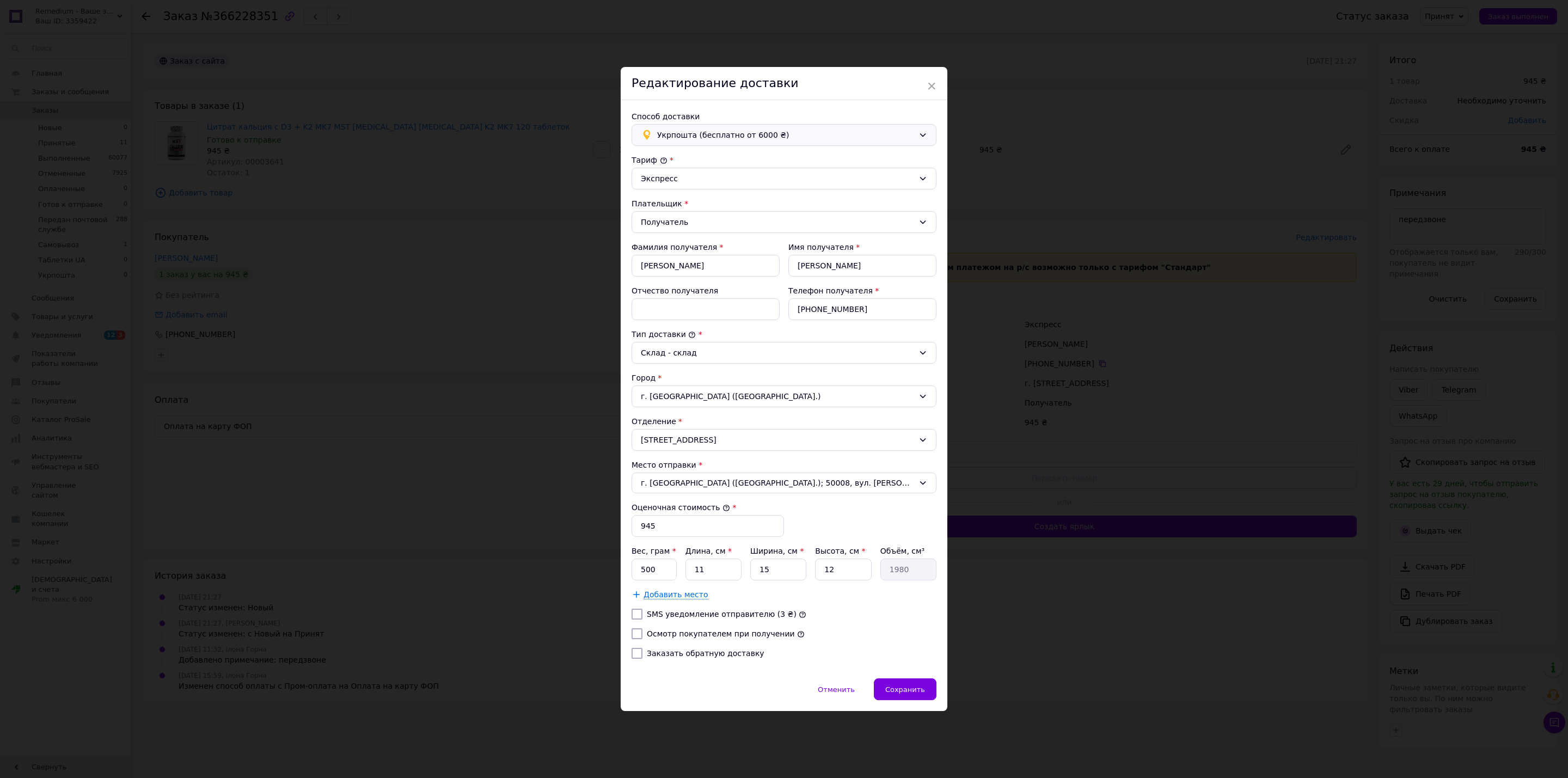
click at [748, 129] on span "Укрпошта (бесплатно от 6000 ₴)" at bounding box center [785, 135] width 257 height 12
click at [708, 160] on span "Нова Пошта (бесплатно от 6000 ₴)" at bounding box center [790, 157] width 270 height 11
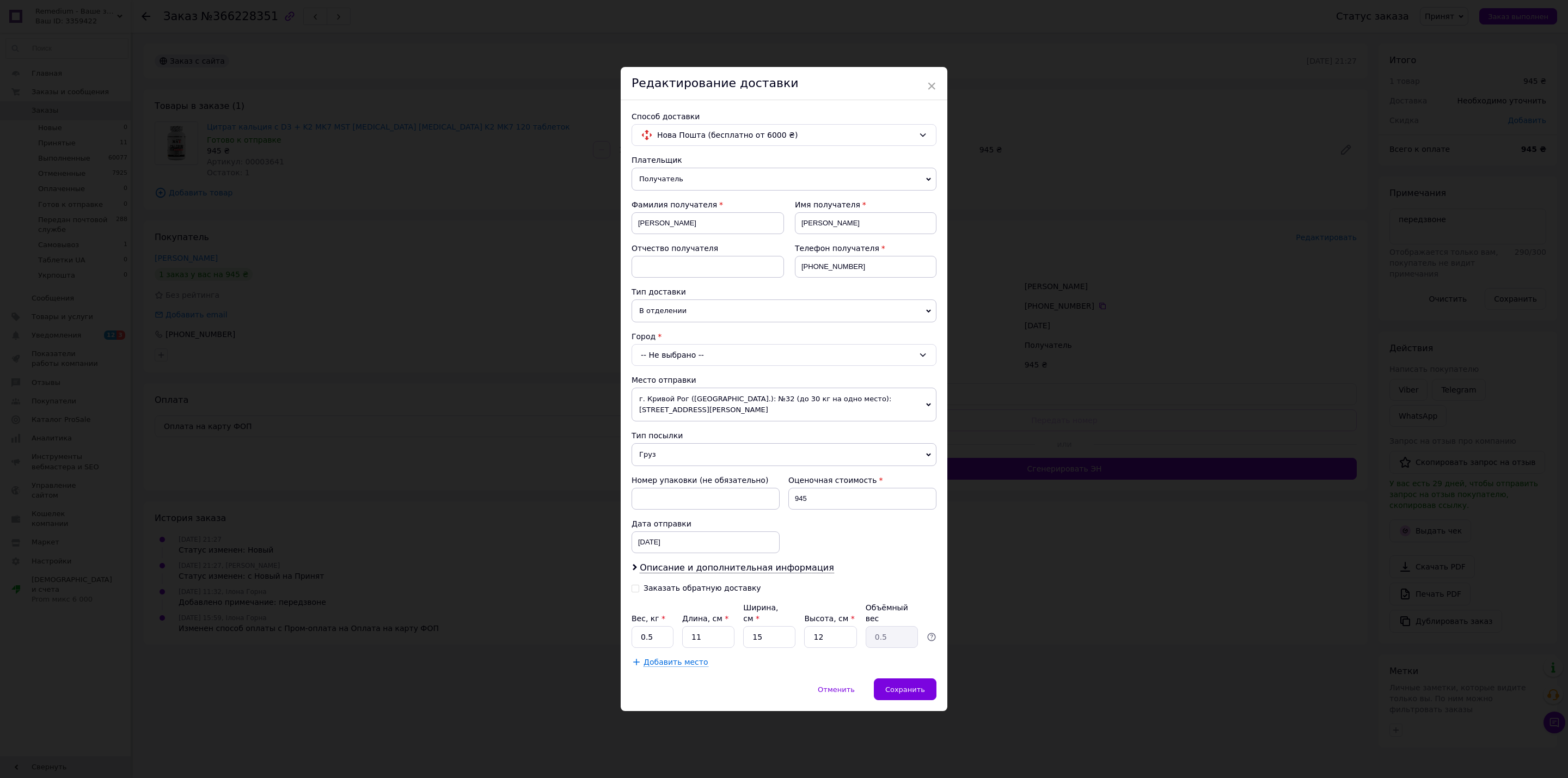
click at [670, 356] on div "-- Не выбрано --" at bounding box center [784, 355] width 305 height 21
type input "радомишл"
click at [735, 406] on li "г. [GEOGRAPHIC_DATA] ([GEOGRAPHIC_DATA].)" at bounding box center [783, 401] width 304 height 17
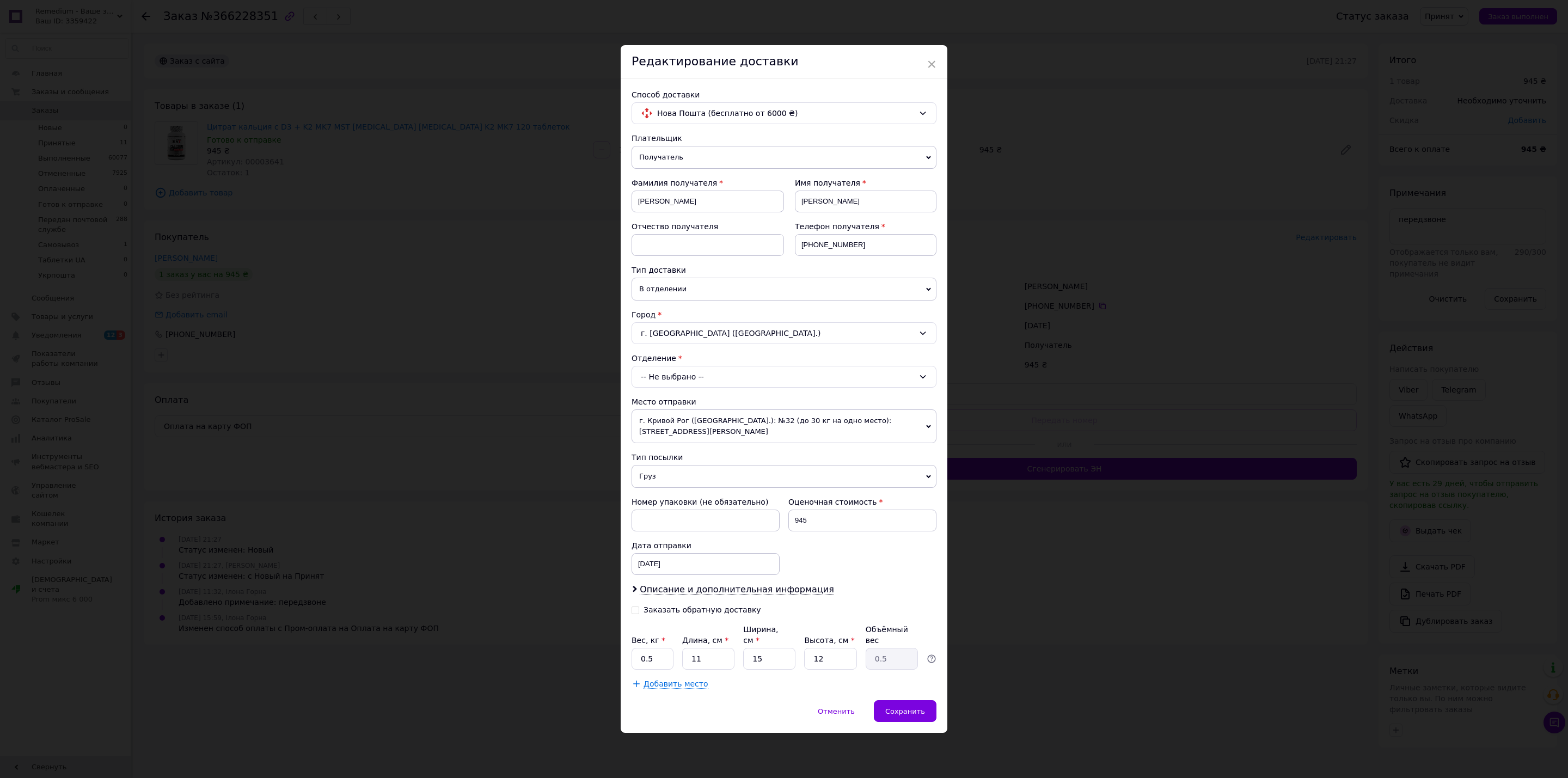
click at [711, 382] on div "-- Не выбрано --" at bounding box center [784, 376] width 305 height 21
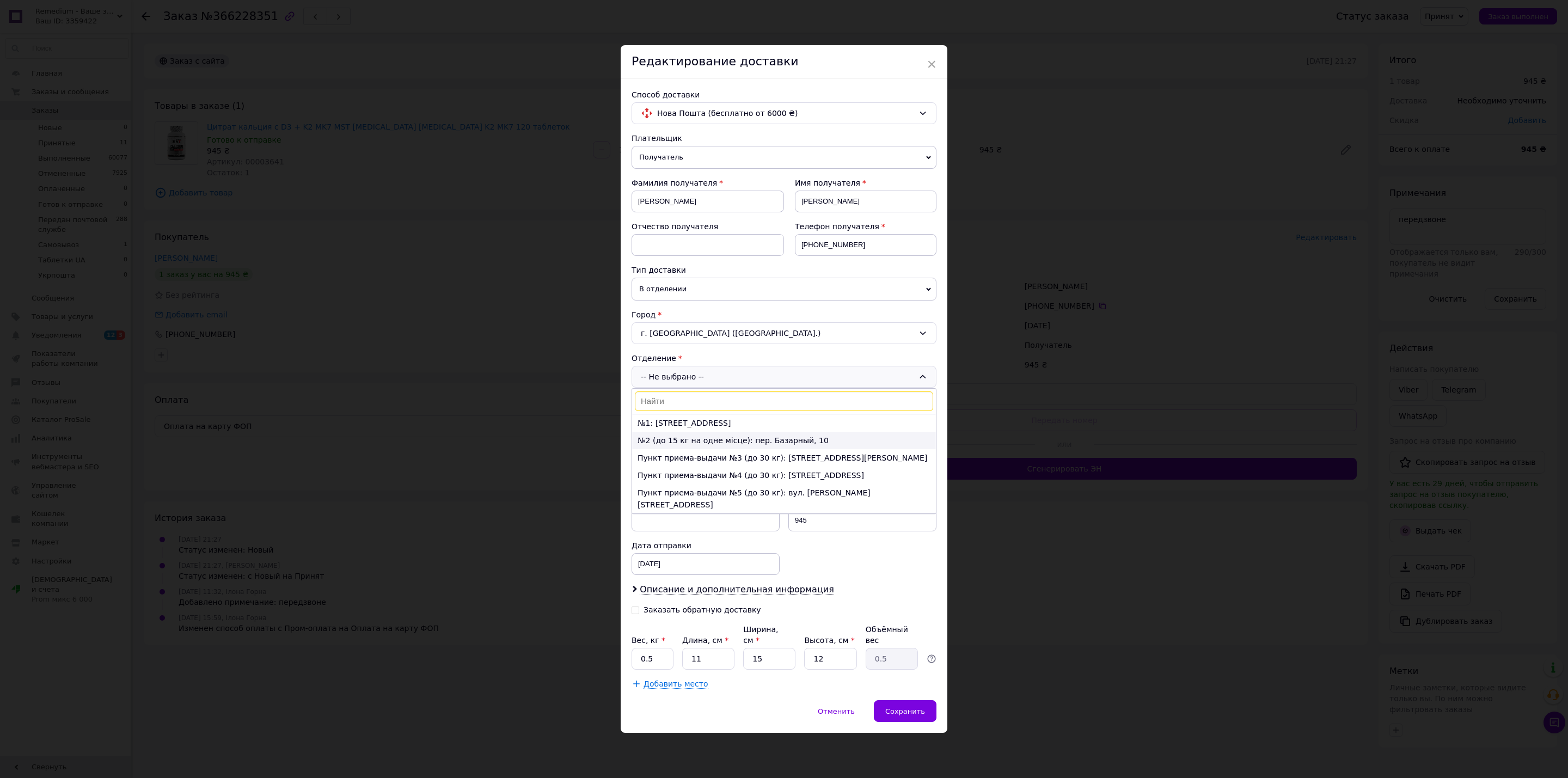
click at [688, 447] on li "№2 (до 15 кг на одне місце): пер. Базарный, 10" at bounding box center [783, 441] width 304 height 17
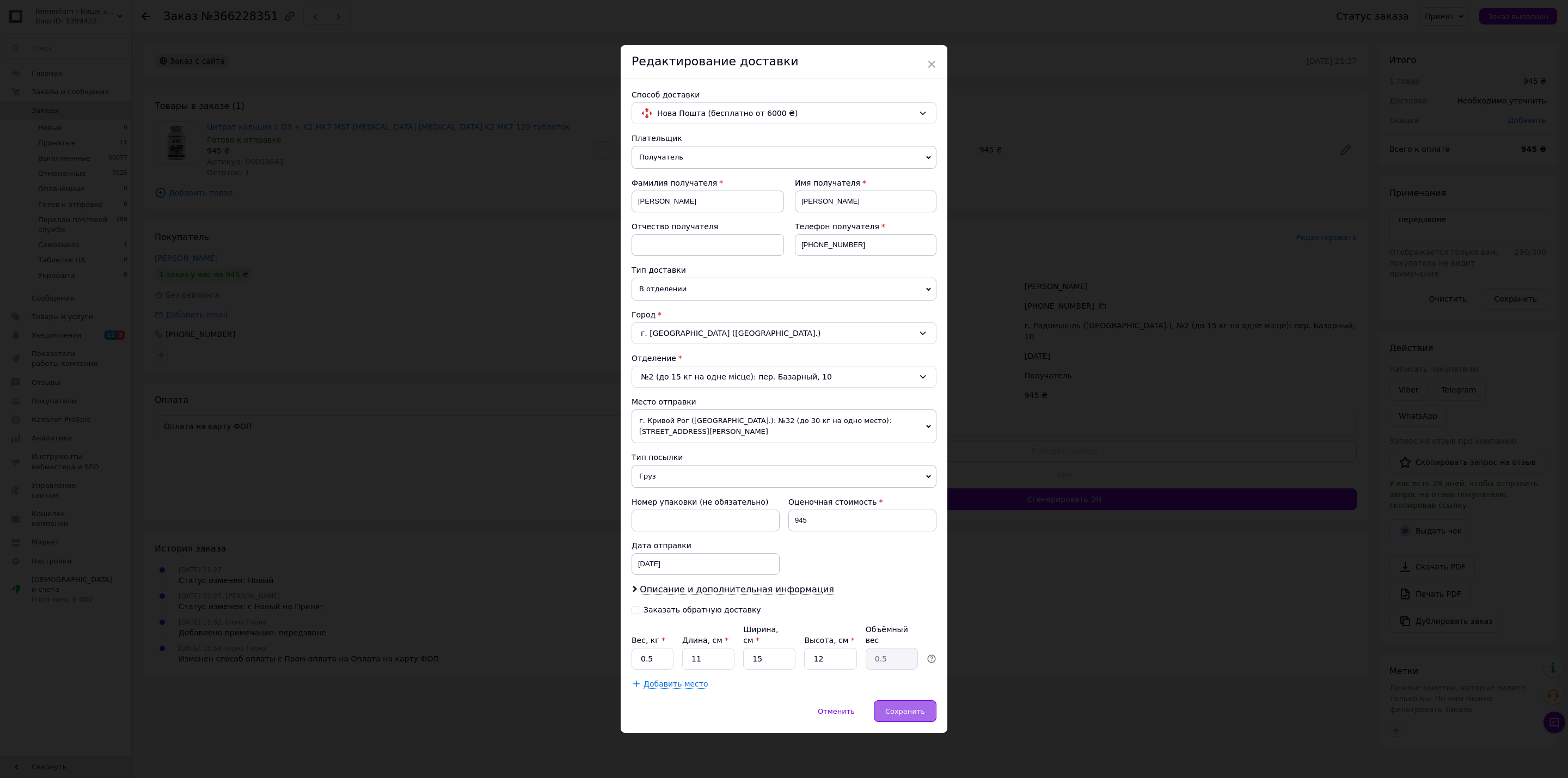
click at [921, 707] on span "Сохранить" at bounding box center [905, 711] width 40 height 8
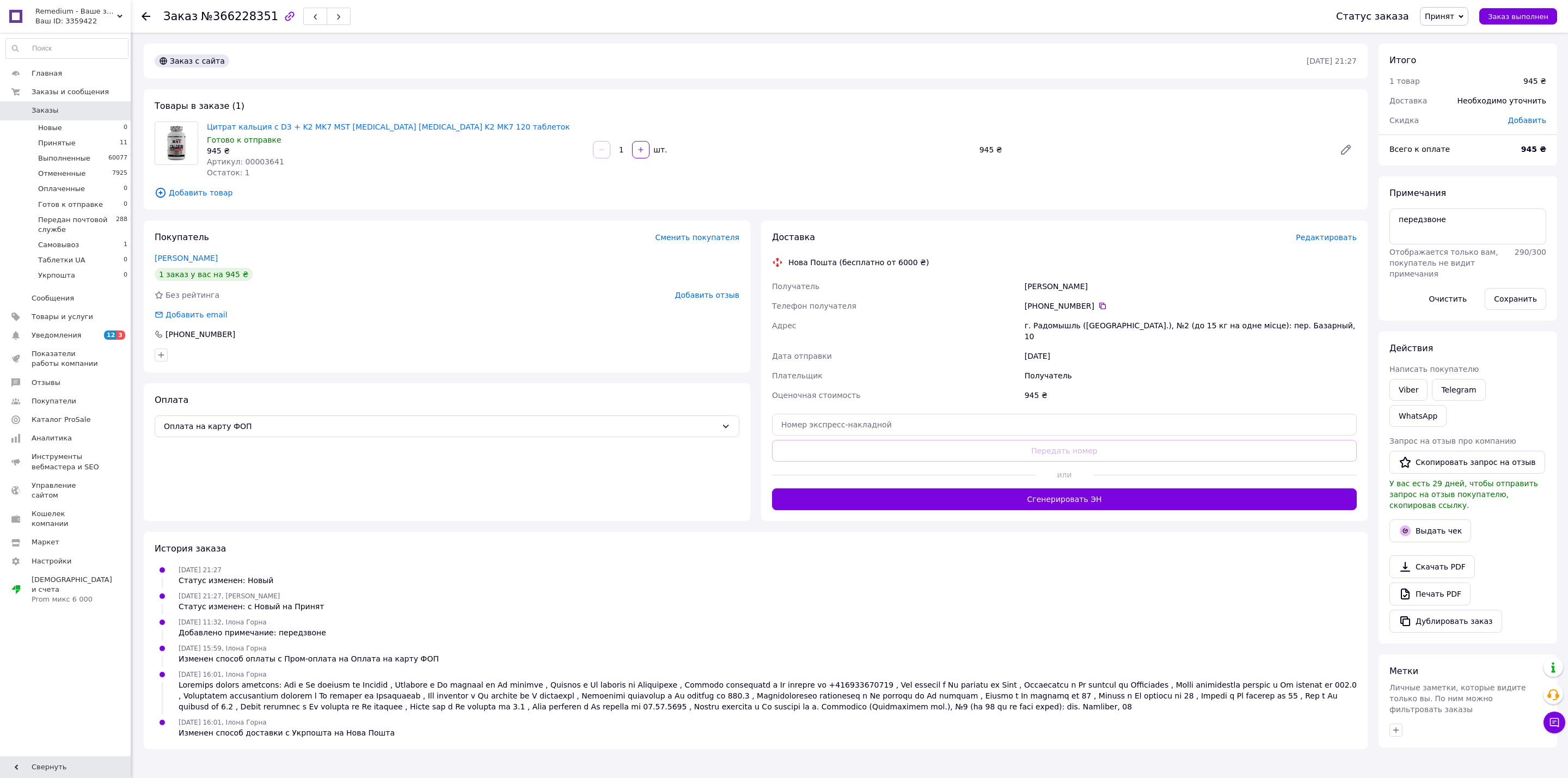
click at [120, 111] on span "0" at bounding box center [115, 110] width 30 height 10
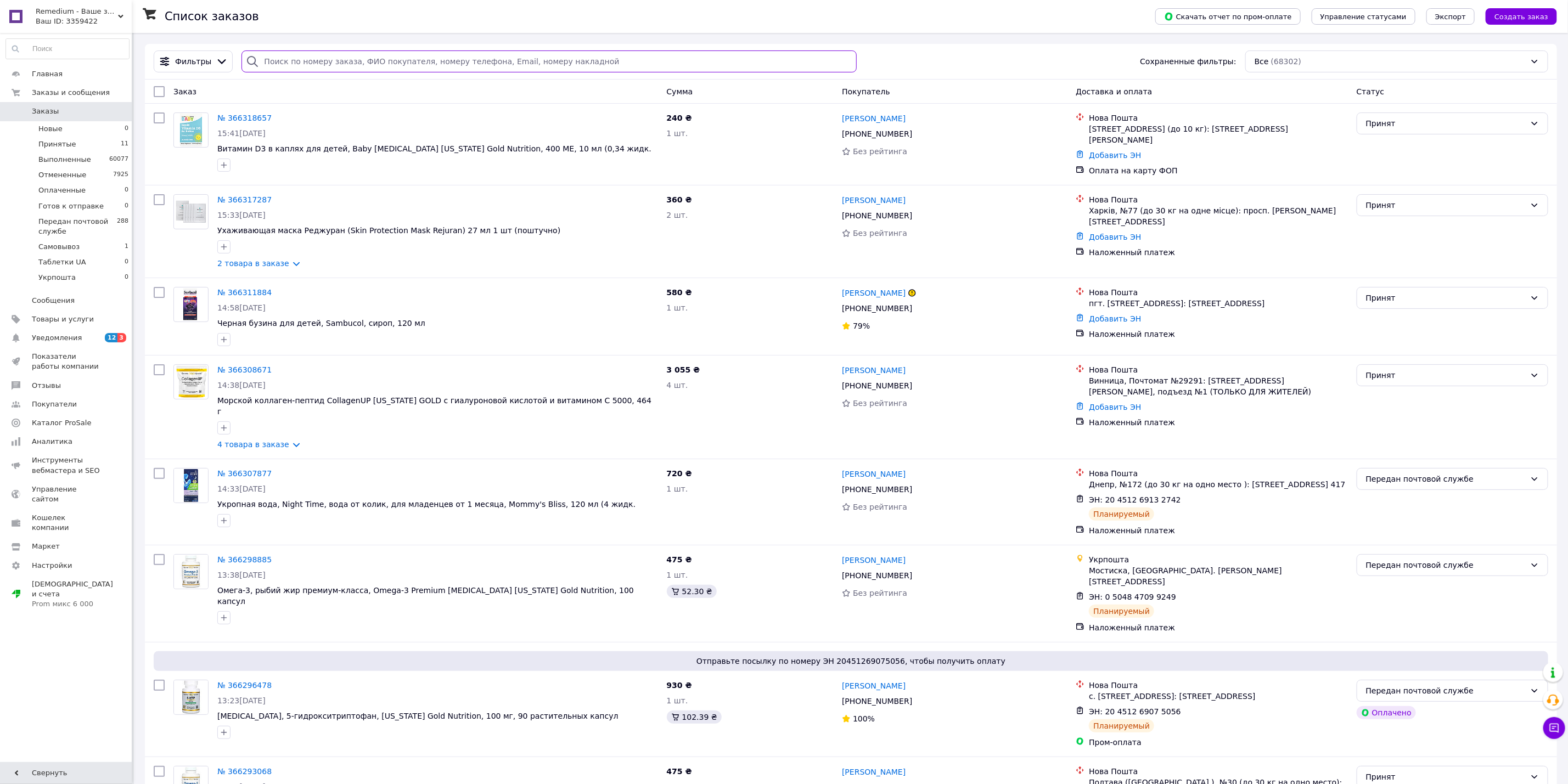
paste input "380970453657"
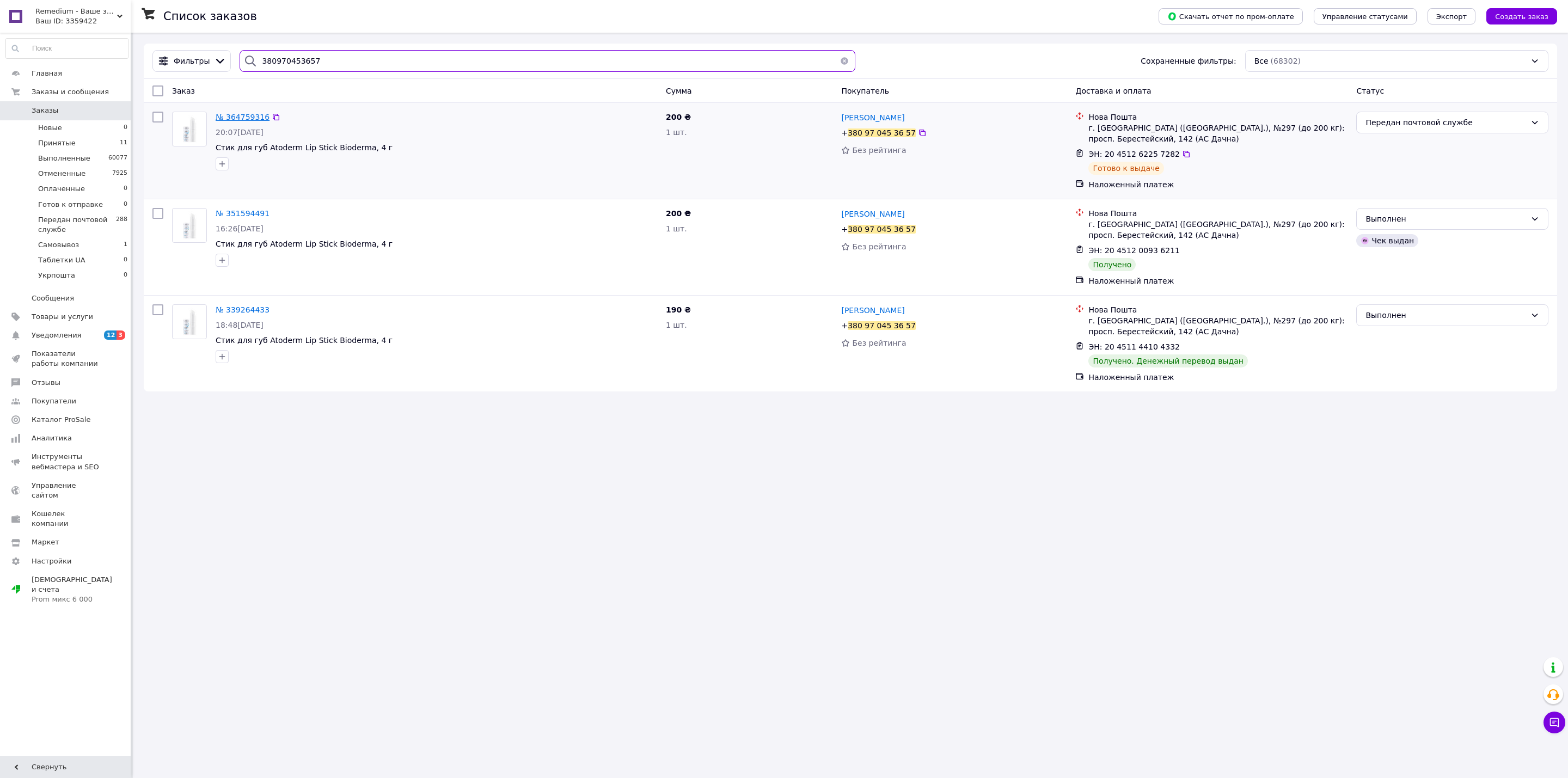
type input "380970453657"
click at [253, 114] on span "№ 364759316" at bounding box center [242, 117] width 54 height 9
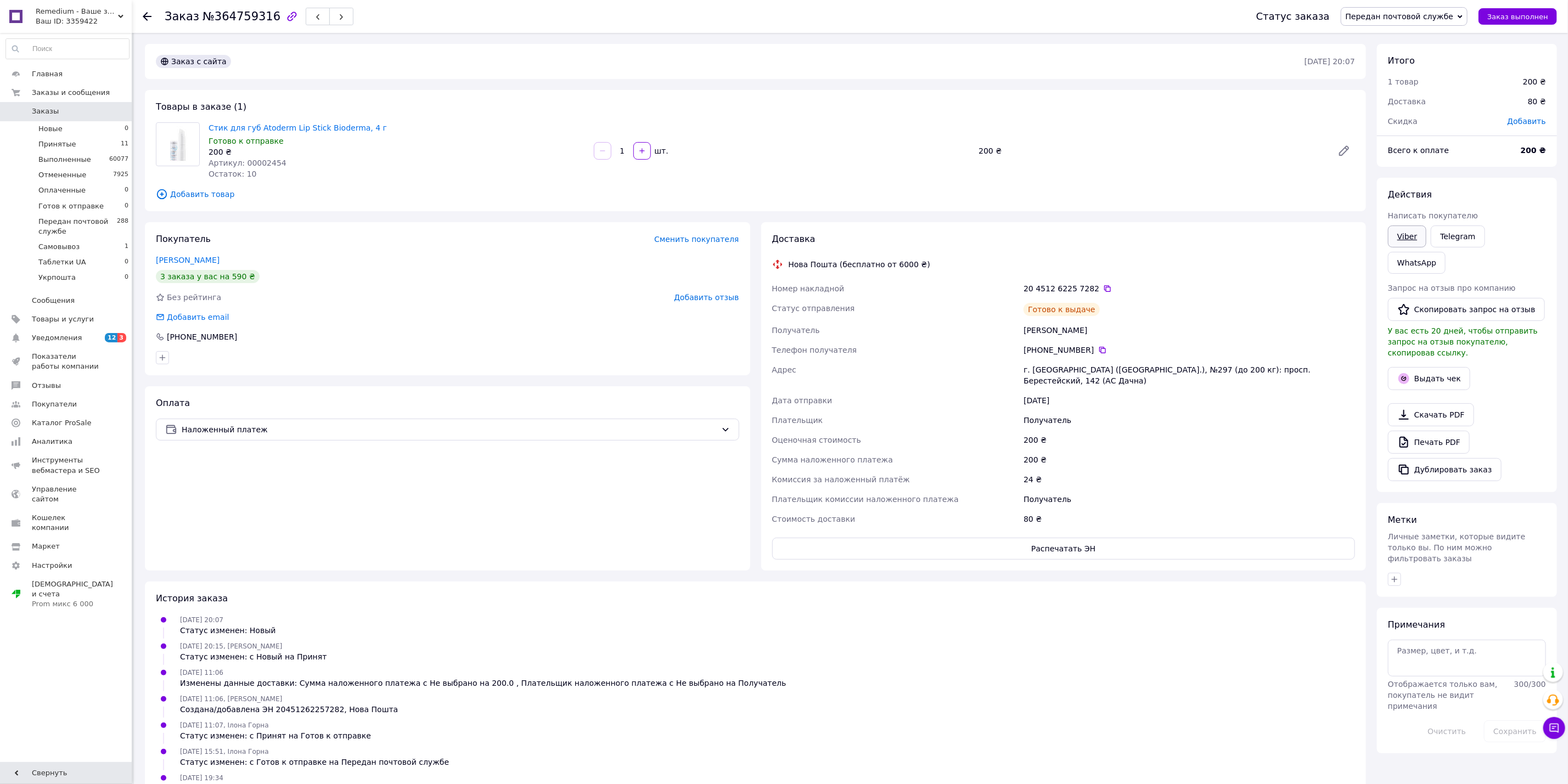
click at [1412, 239] on link "Viber" at bounding box center [1407, 237] width 39 height 22
click at [873, 693] on div "[DATE] 11:06, [PERSON_NAME]/добавлена ЭН 20451262257282, Нова Пошта" at bounding box center [755, 704] width 1208 height 22
click at [122, 116] on span "0" at bounding box center [116, 111] width 30 height 10
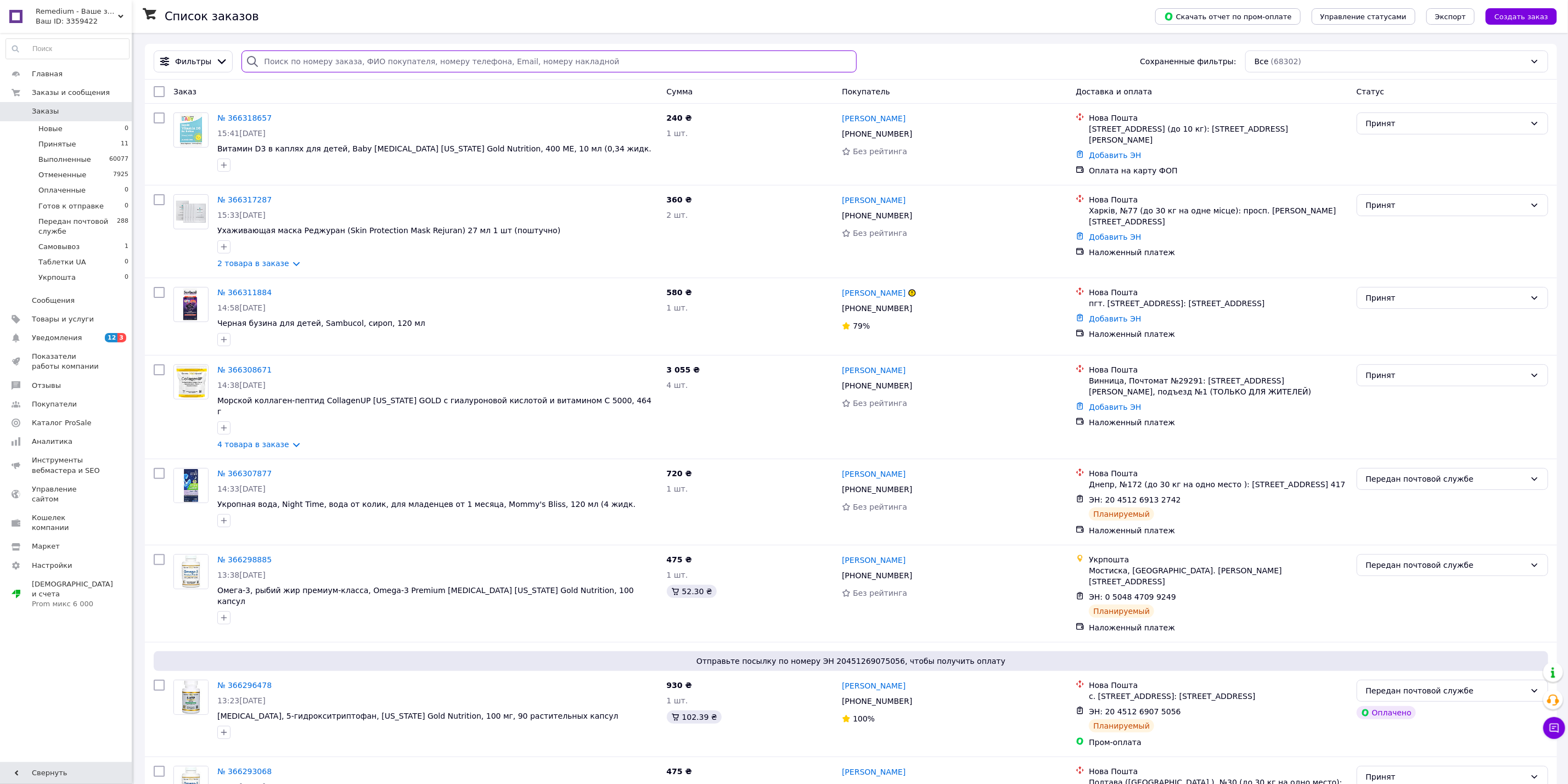
click at [450, 63] on input "search" at bounding box center [548, 62] width 615 height 22
paste input "380954226722"
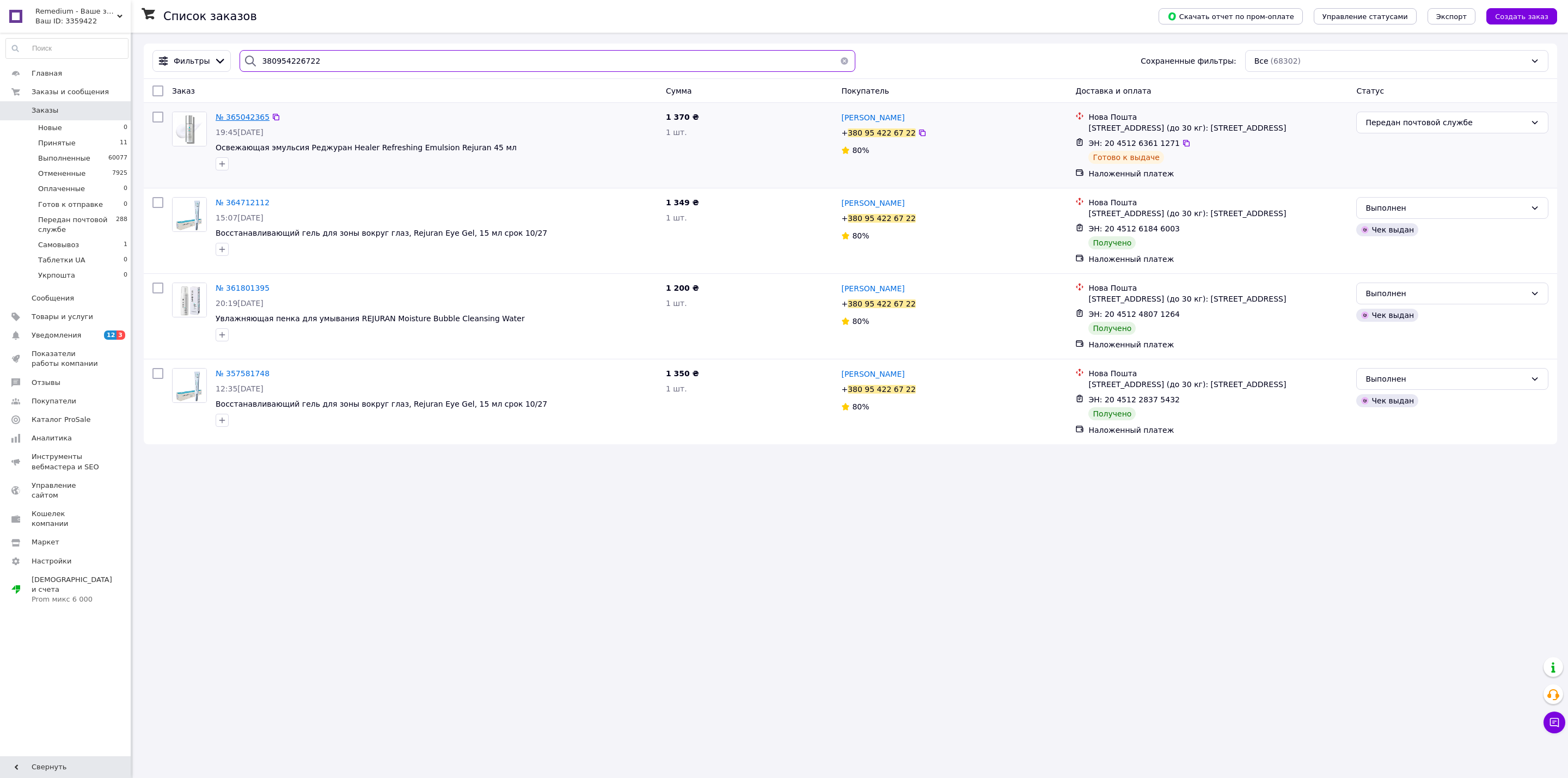
type input "380954226722"
click at [250, 121] on span "№ 365042365" at bounding box center [242, 117] width 54 height 9
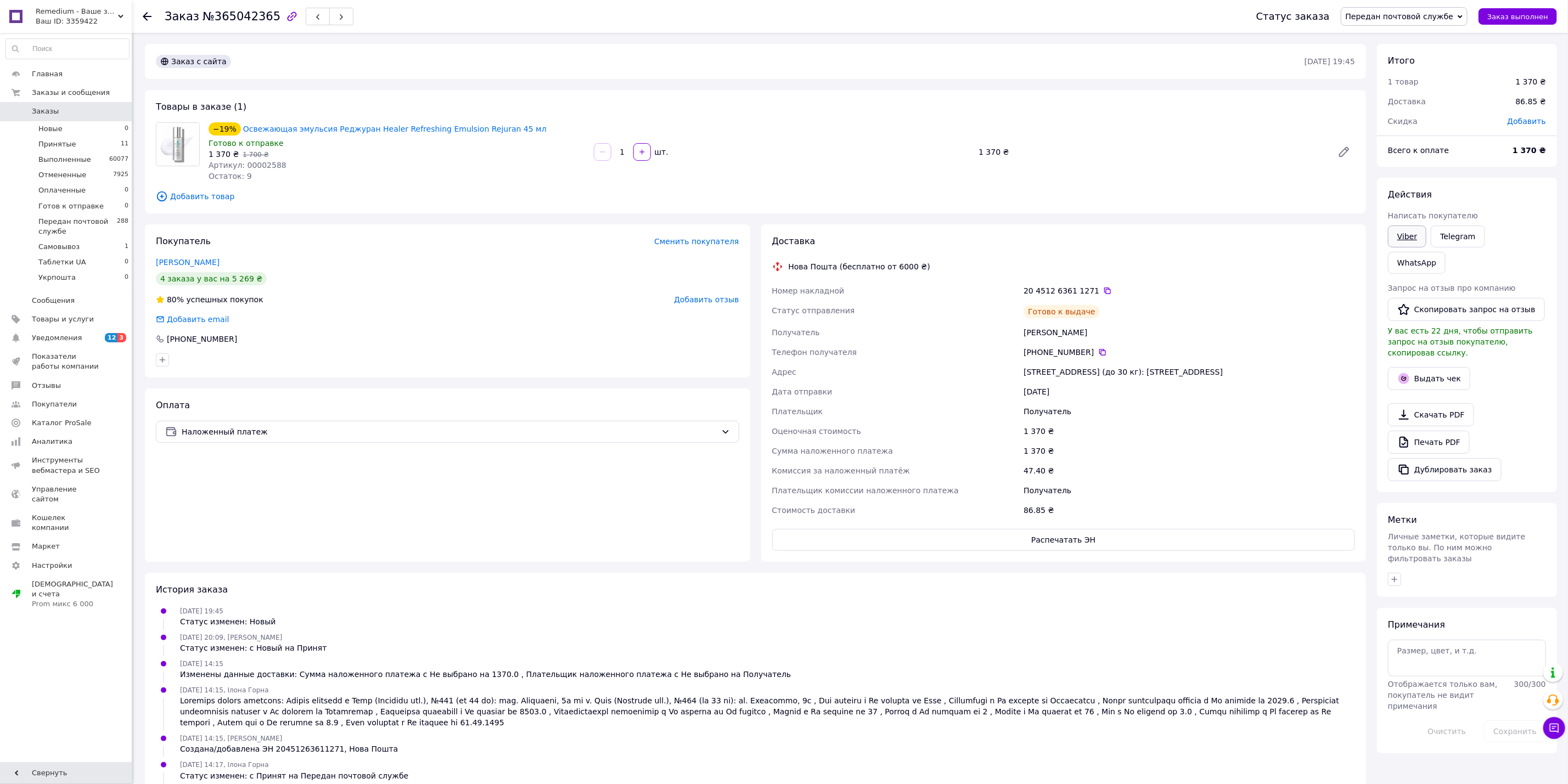
click at [1401, 243] on link "Viber" at bounding box center [1407, 237] width 39 height 22
click at [118, 103] on link "Заказы 0" at bounding box center [68, 112] width 135 height 19
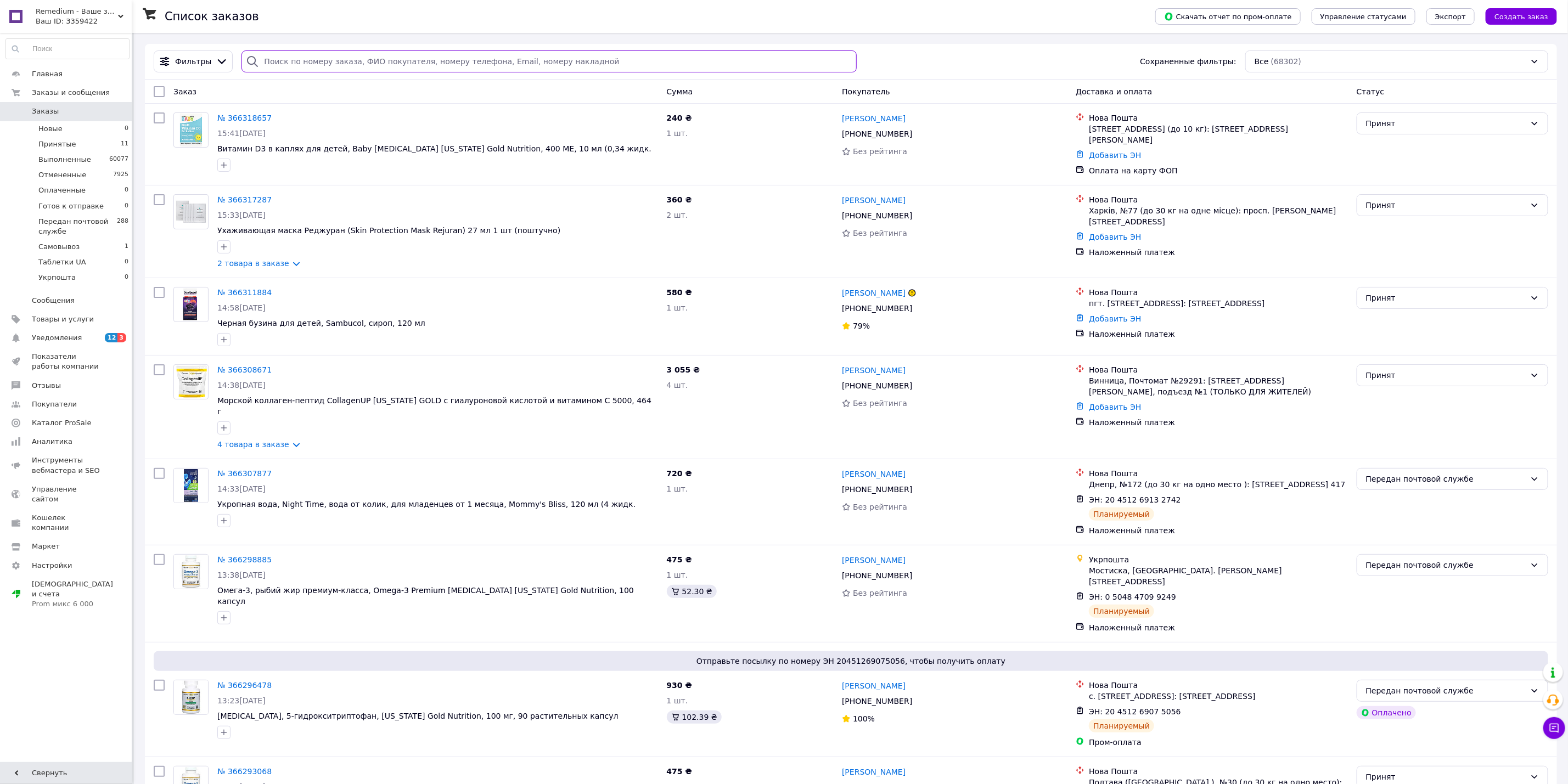
click at [446, 63] on input "search" at bounding box center [548, 62] width 615 height 22
paste input "+380967967493"
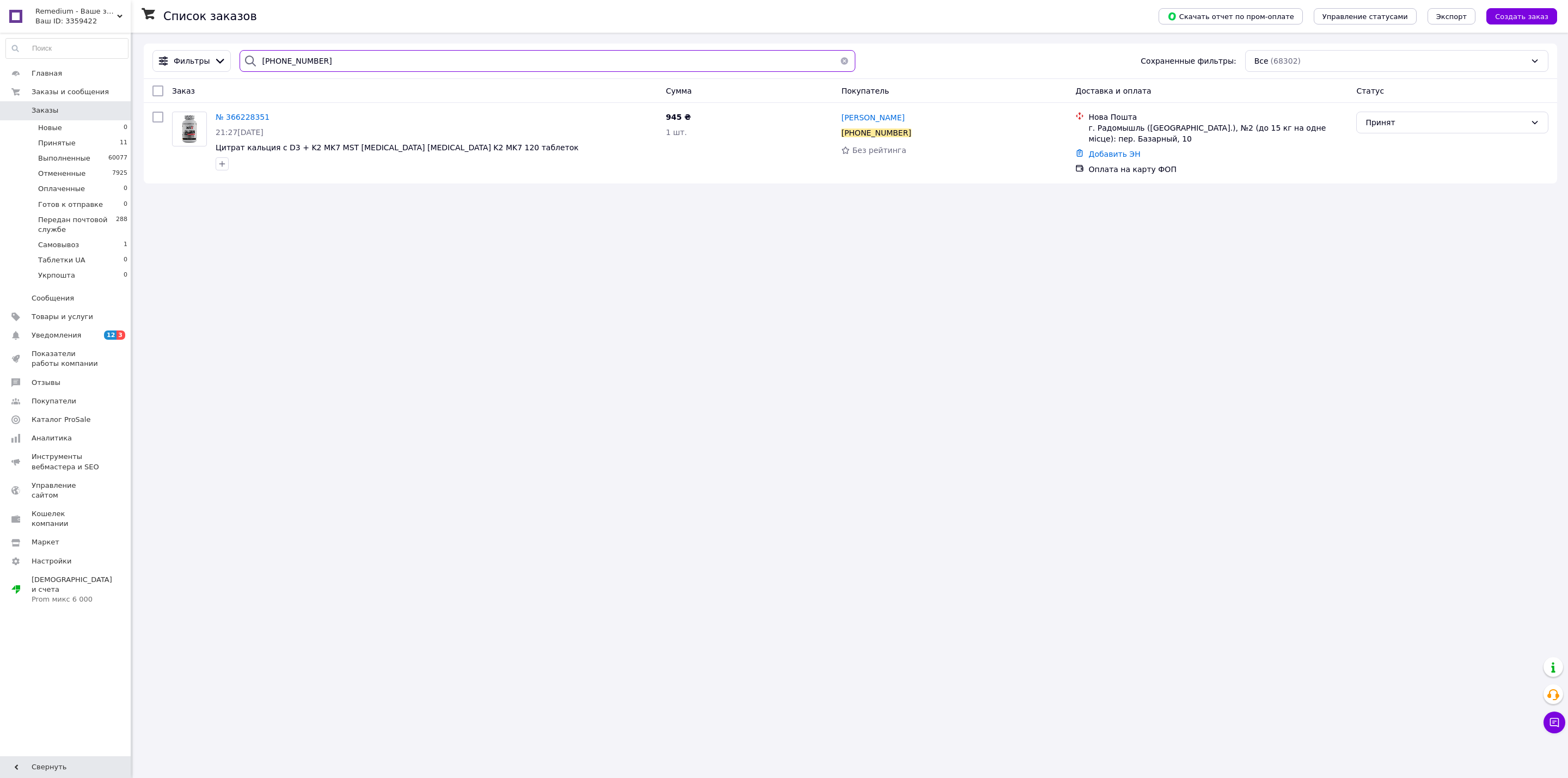
click at [461, 64] on input "[PHONE_NUMBER]" at bounding box center [547, 61] width 616 height 21
paste input "32692707"
type input "+380932692707"
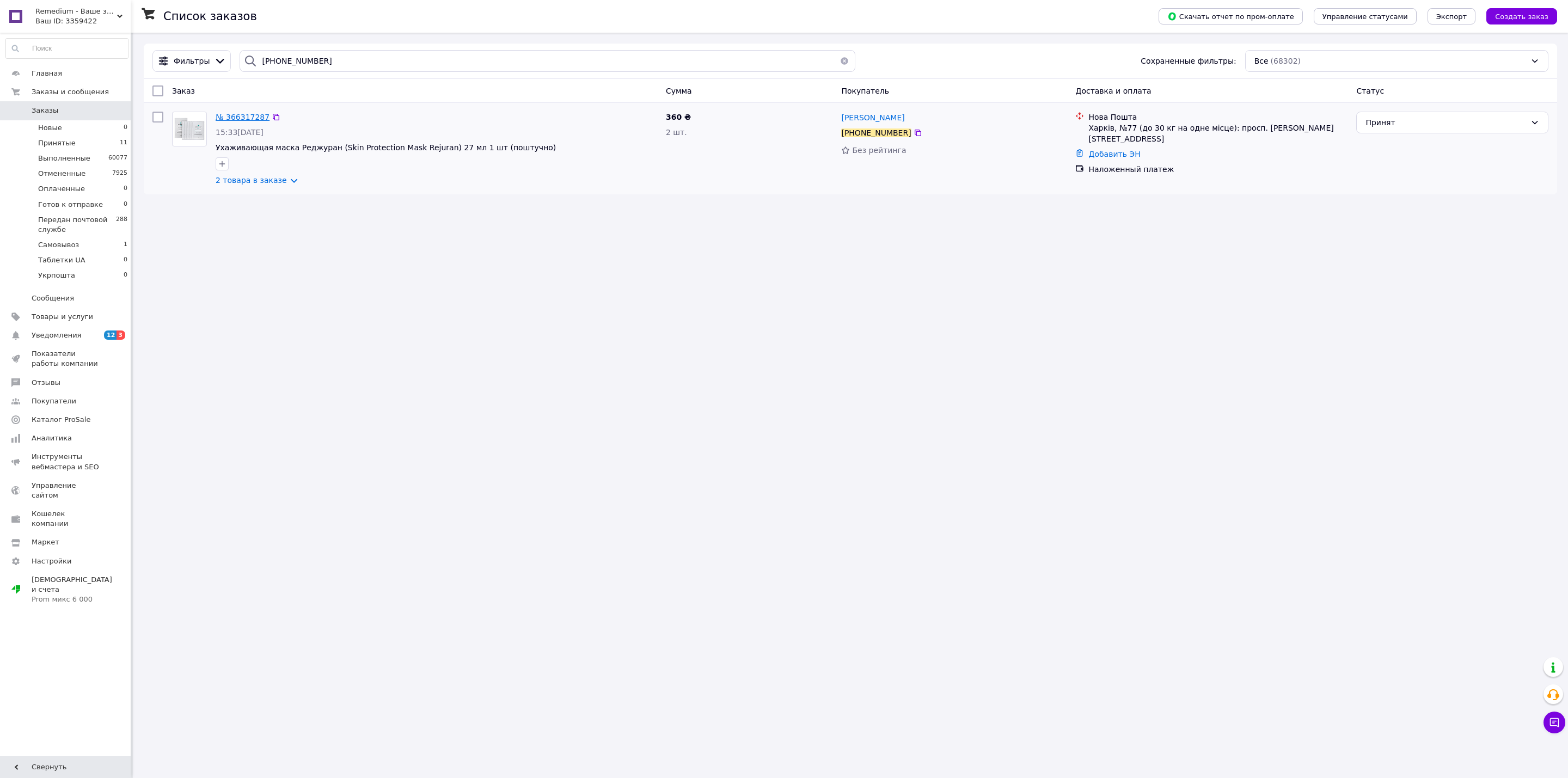
click at [256, 119] on span "№ 366317287" at bounding box center [242, 117] width 54 height 9
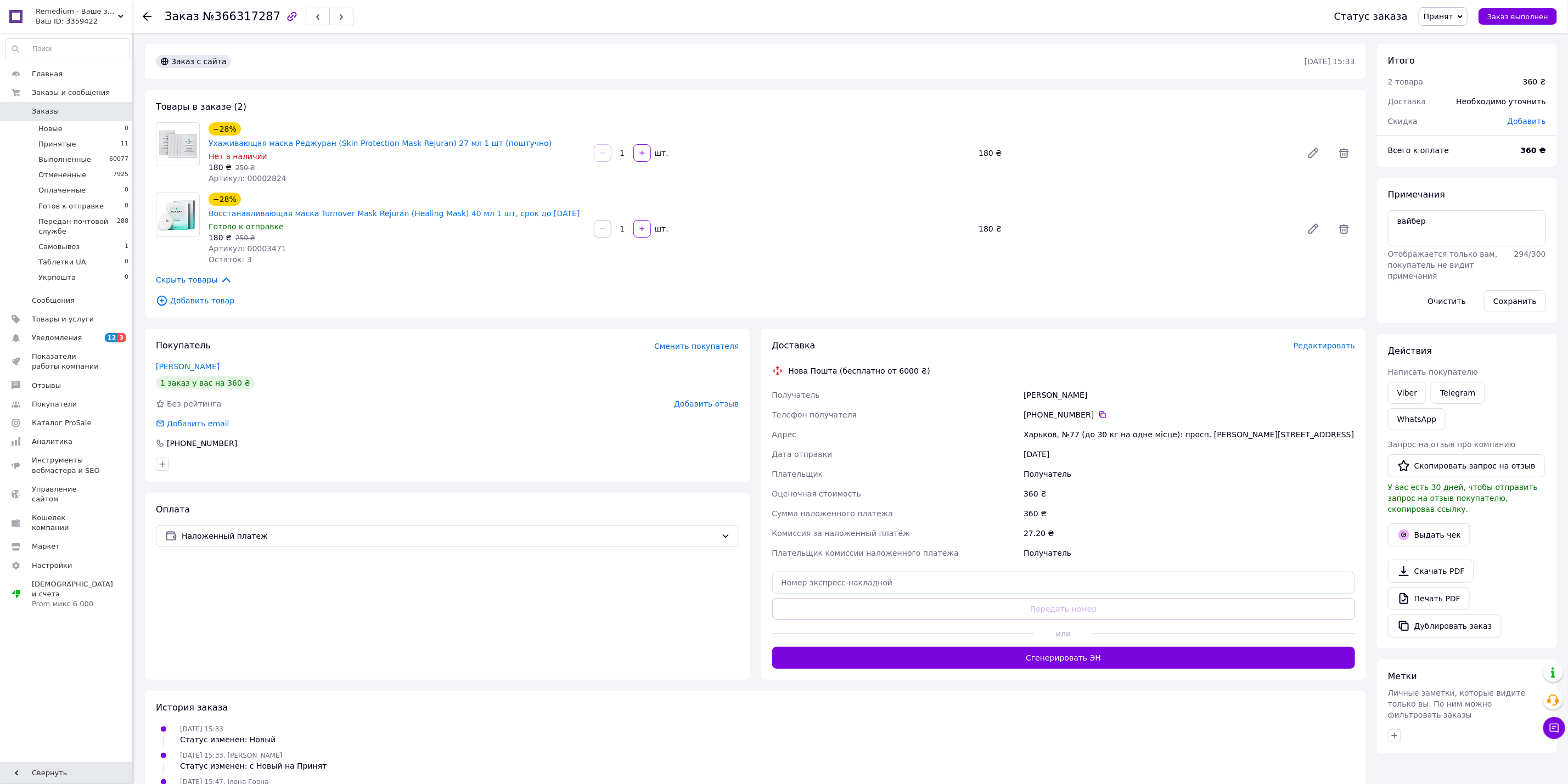
click at [1322, 341] on span "Редактировать" at bounding box center [1324, 345] width 62 height 9
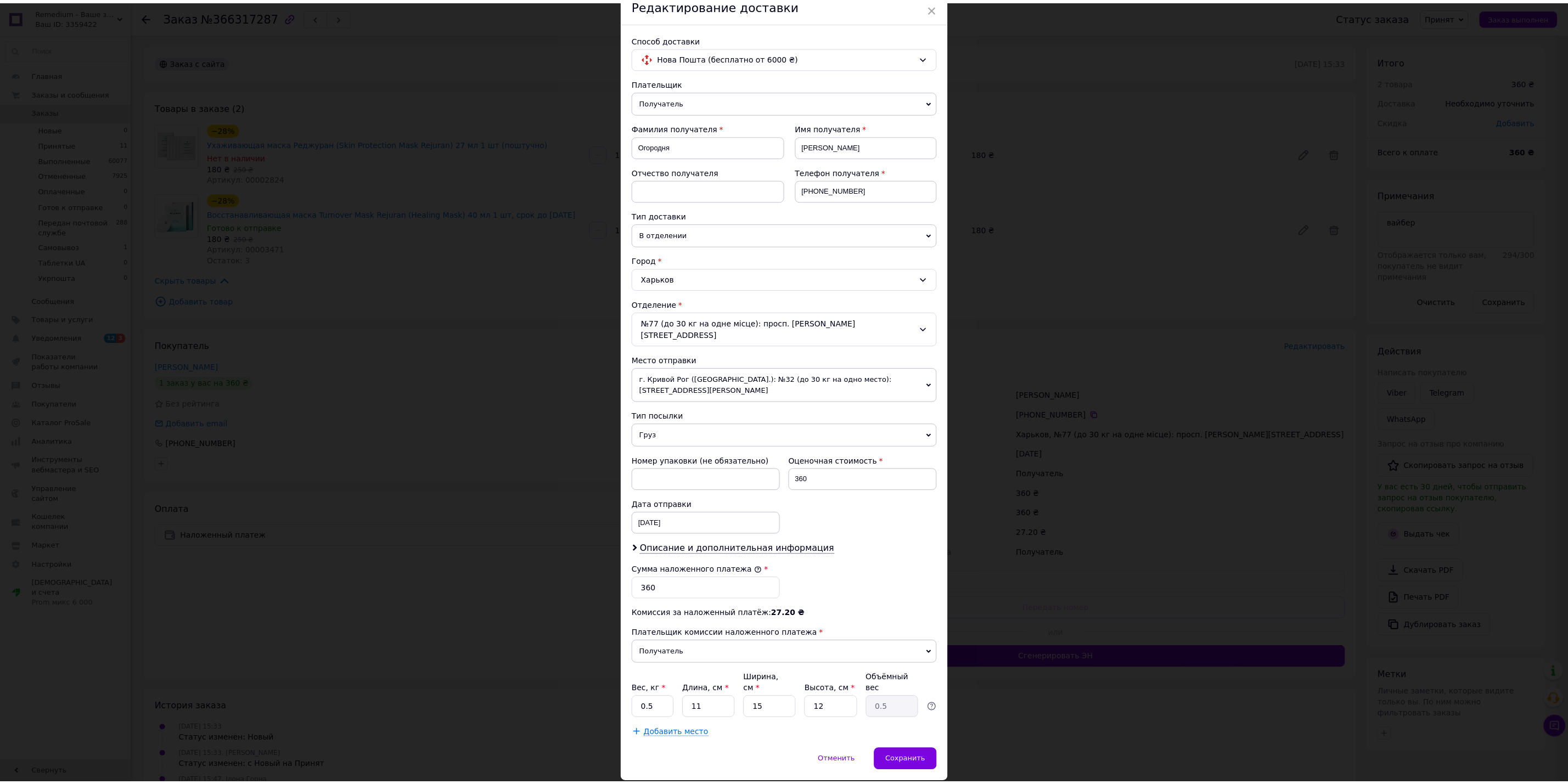
scroll to position [72, 0]
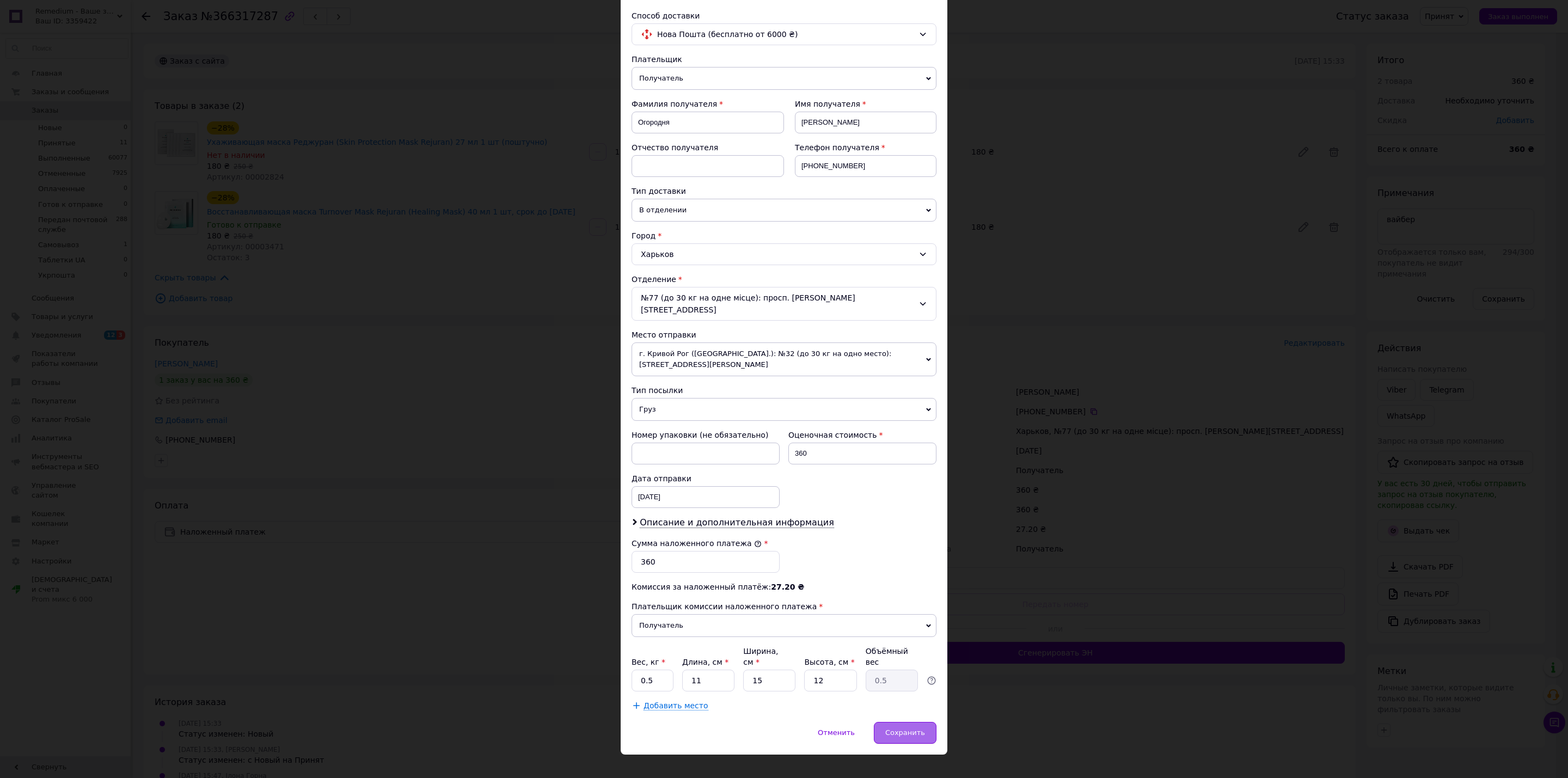
click at [897, 728] on span "Сохранить" at bounding box center [905, 732] width 40 height 8
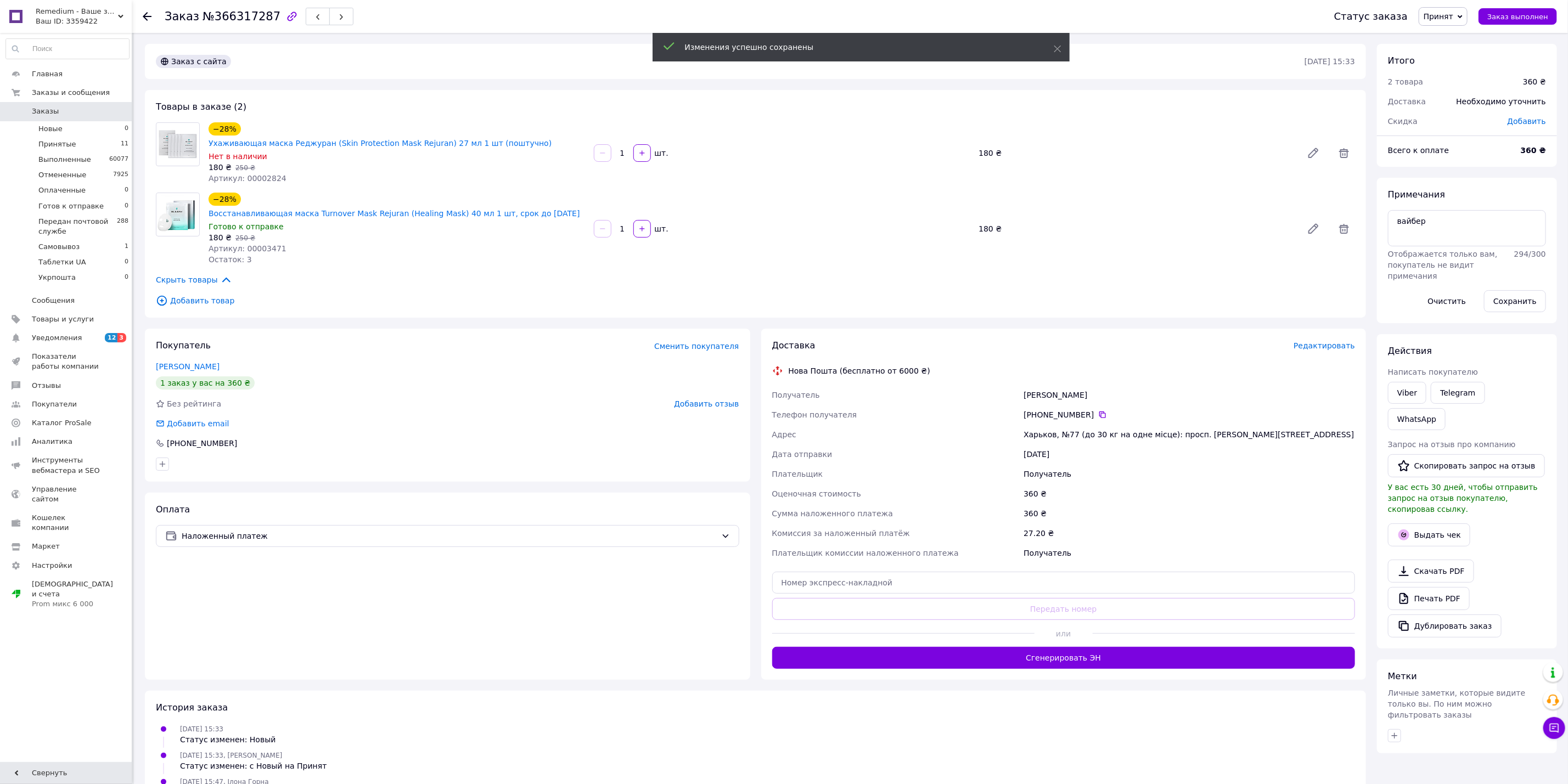
click at [1059, 647] on button "Сгенерировать ЭН" at bounding box center [1064, 658] width 584 height 22
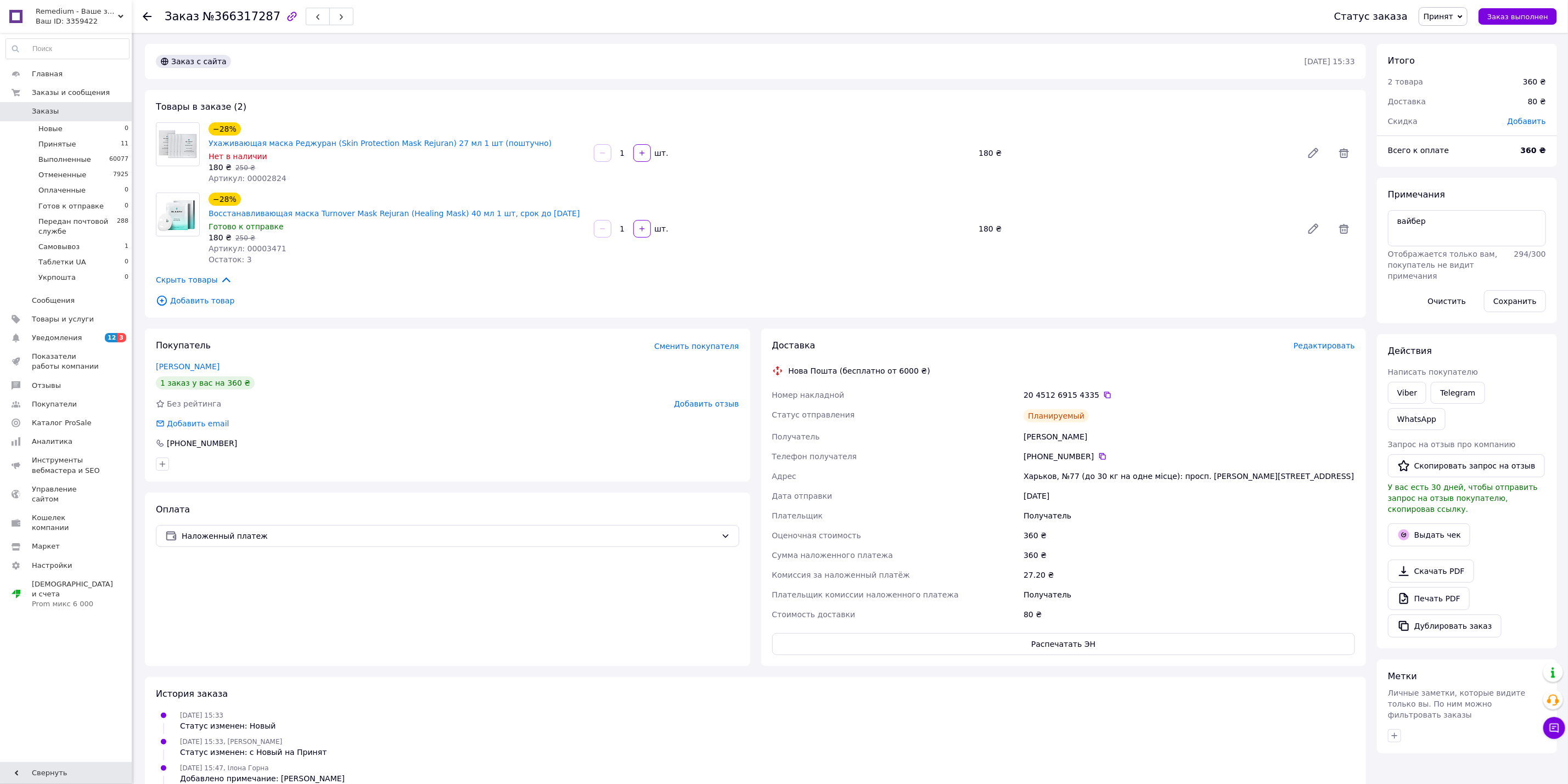
click at [734, 709] on div "12.10.2025 15:33 Статус изменен: Новый" at bounding box center [755, 720] width 1208 height 22
click at [1104, 392] on icon at bounding box center [1108, 395] width 7 height 7
click at [742, 735] on div "12.10.2025 15:33, Сергей Кушнир Статус изменен: с Новый на Принят" at bounding box center [755, 746] width 1208 height 22
click at [1453, 15] on span "Принят" at bounding box center [1438, 16] width 30 height 9
click at [1492, 99] on li "Передан почтовой службе" at bounding box center [1475, 104] width 111 height 16
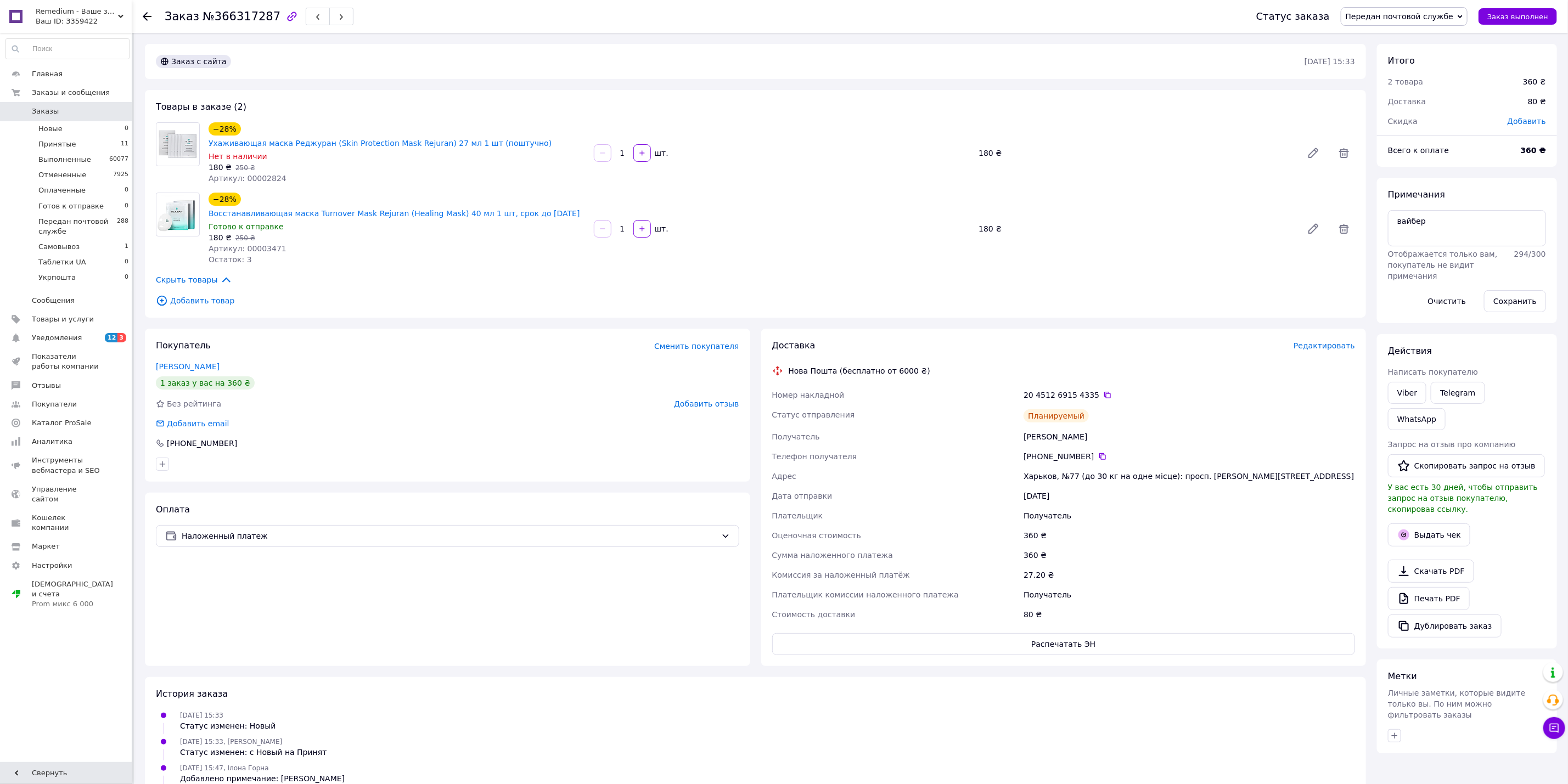
click at [126, 119] on link "Заказы 0" at bounding box center [68, 112] width 135 height 19
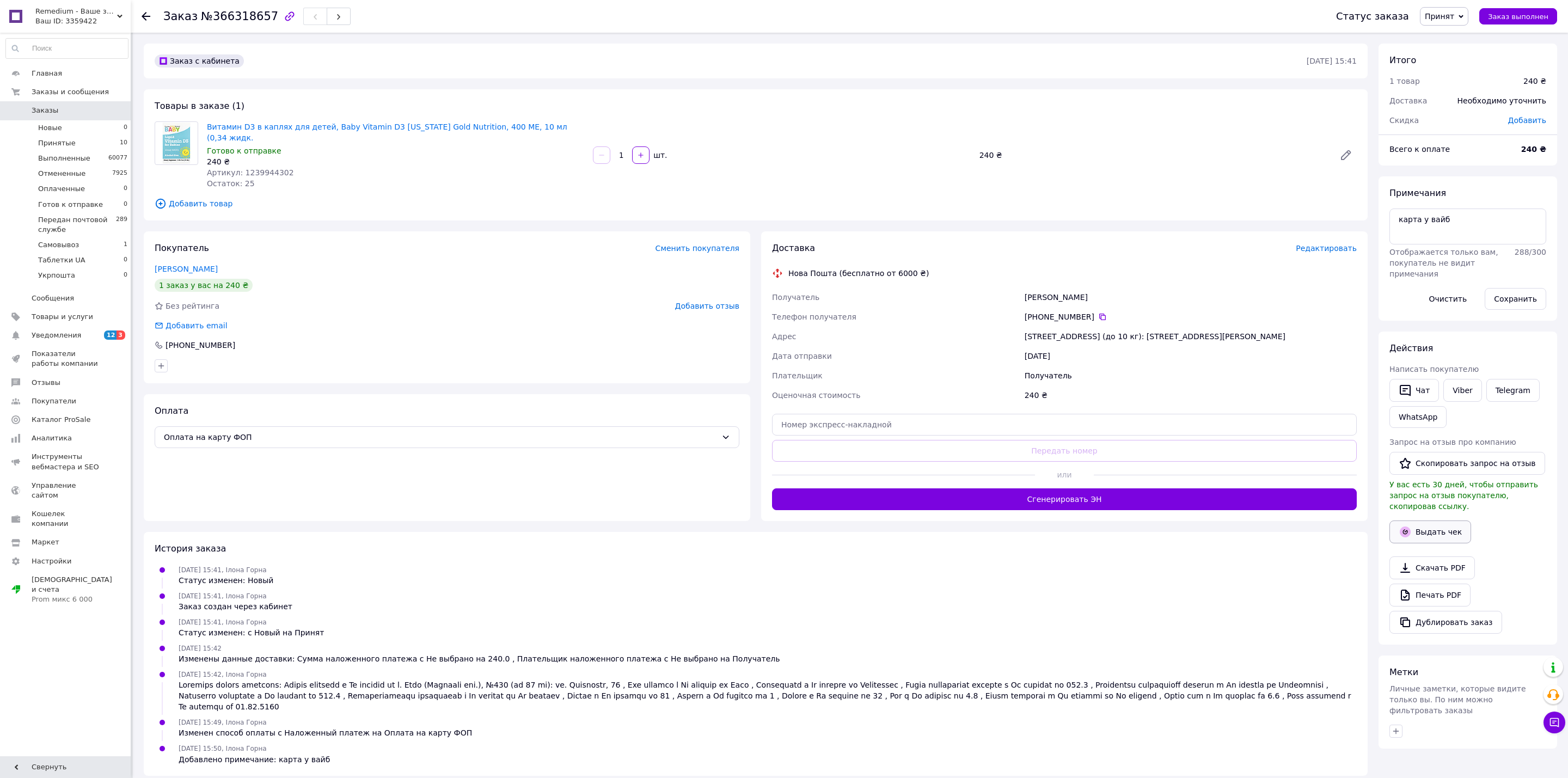
click at [1455, 523] on button "Выдать чек" at bounding box center [1430, 532] width 82 height 23
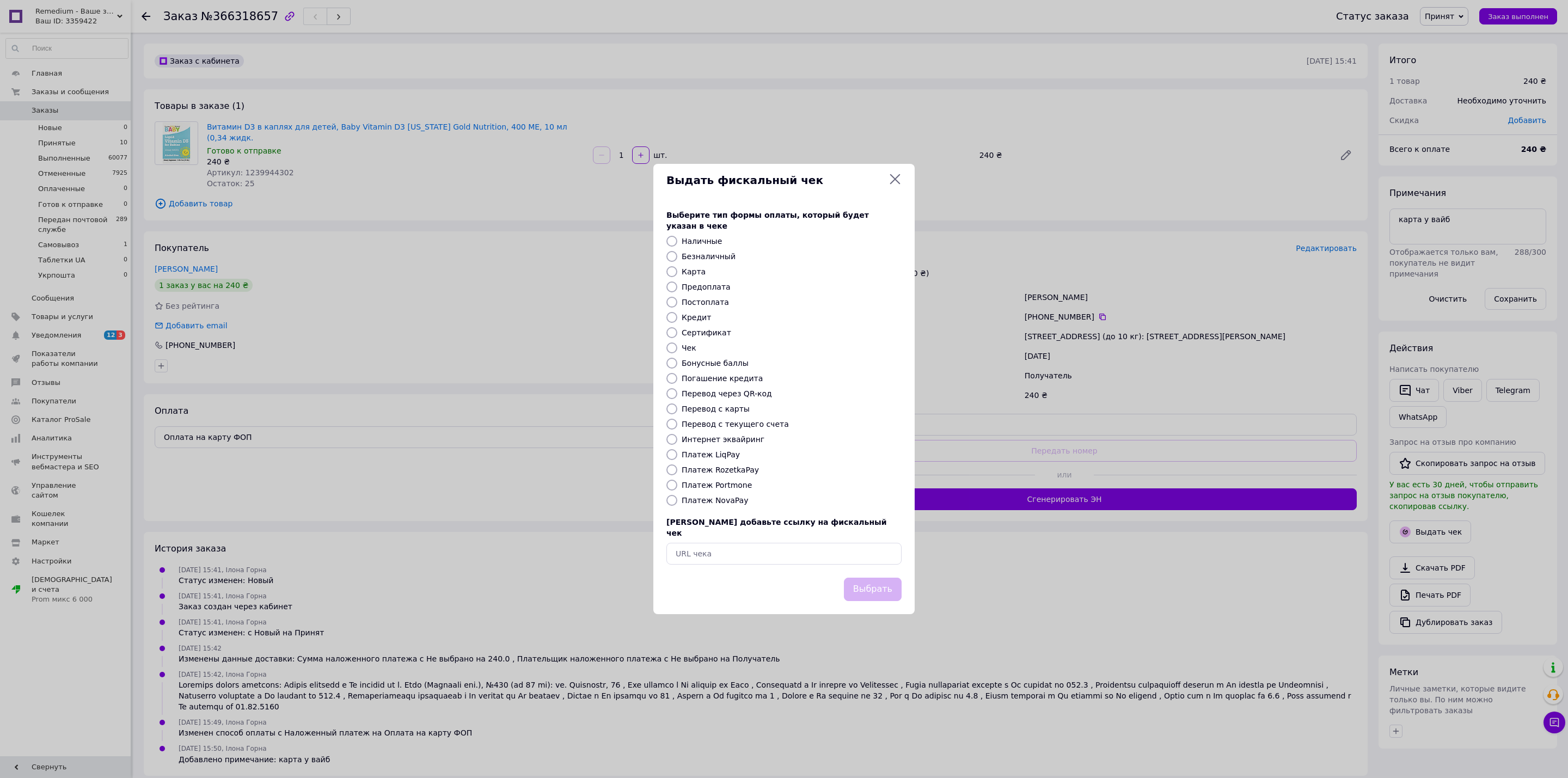
click at [685, 256] on label "Безналичный" at bounding box center [708, 256] width 54 height 9
click at [677, 256] on input "Безналичный" at bounding box center [671, 256] width 11 height 11
radio input "true"
click at [883, 577] on button "Выбрать" at bounding box center [873, 589] width 58 height 23
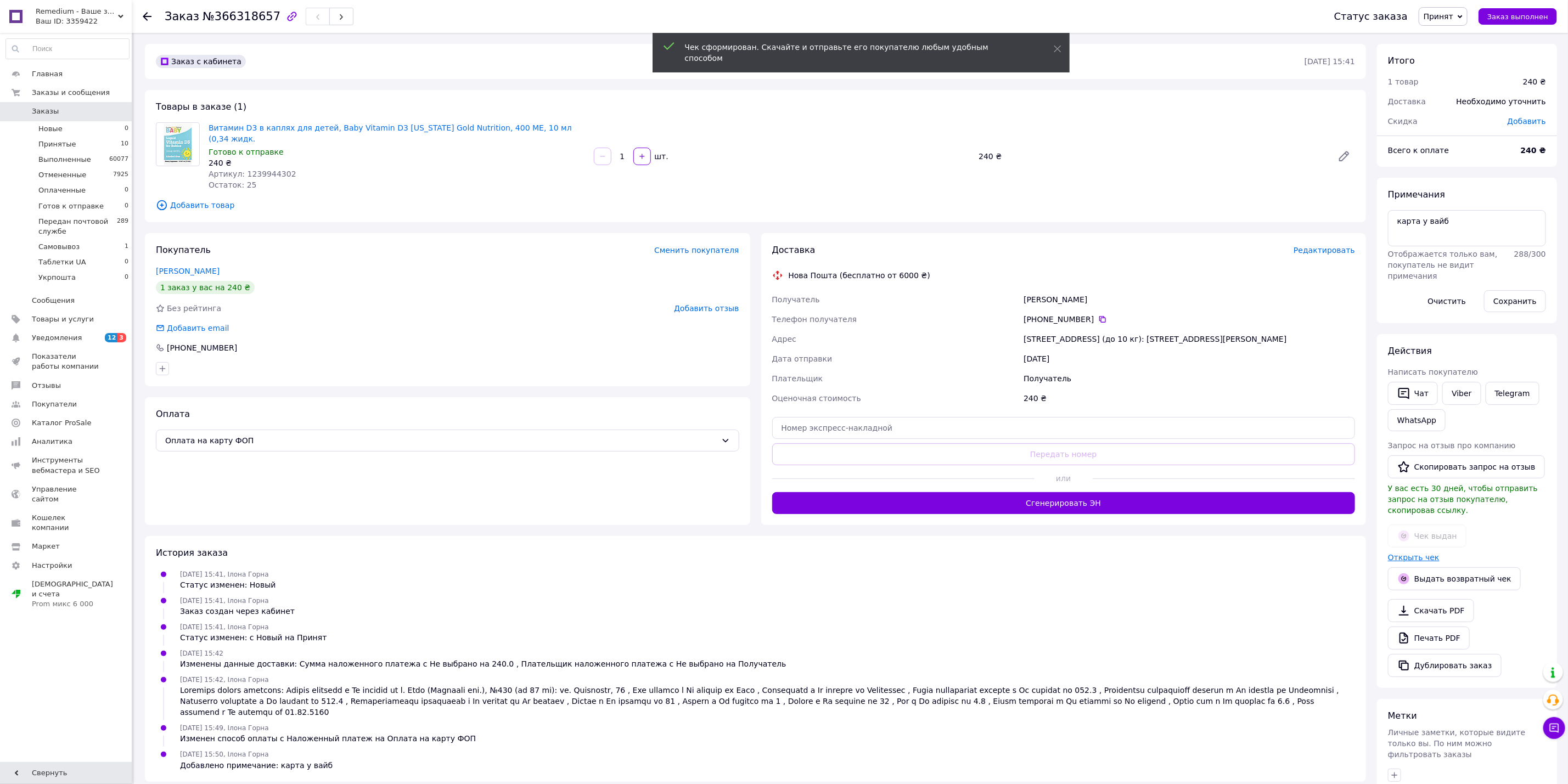
click at [1420, 553] on link "Открыть чек" at bounding box center [1414, 557] width 51 height 9
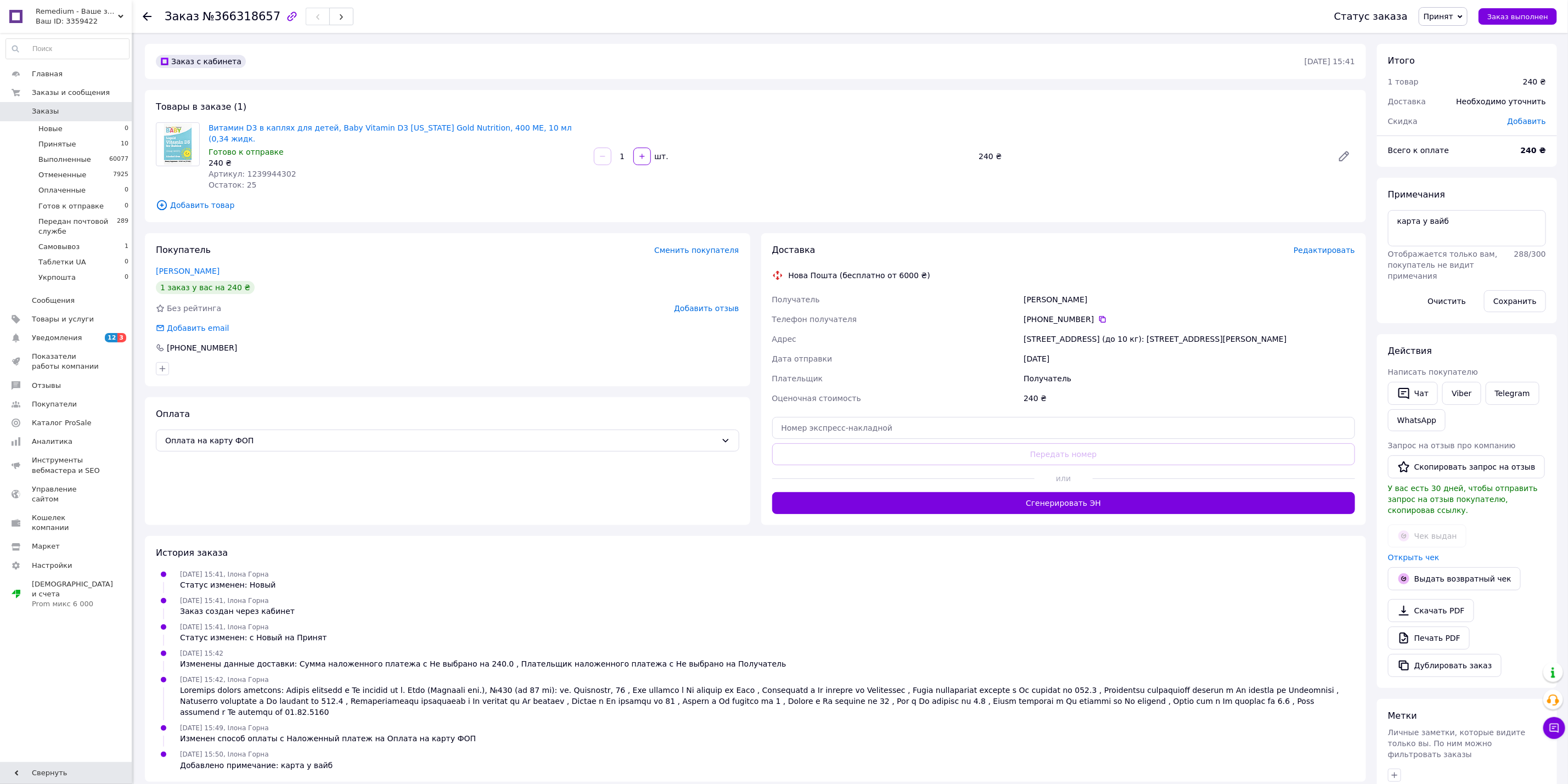
click at [1344, 246] on span "Редактировать" at bounding box center [1324, 250] width 62 height 9
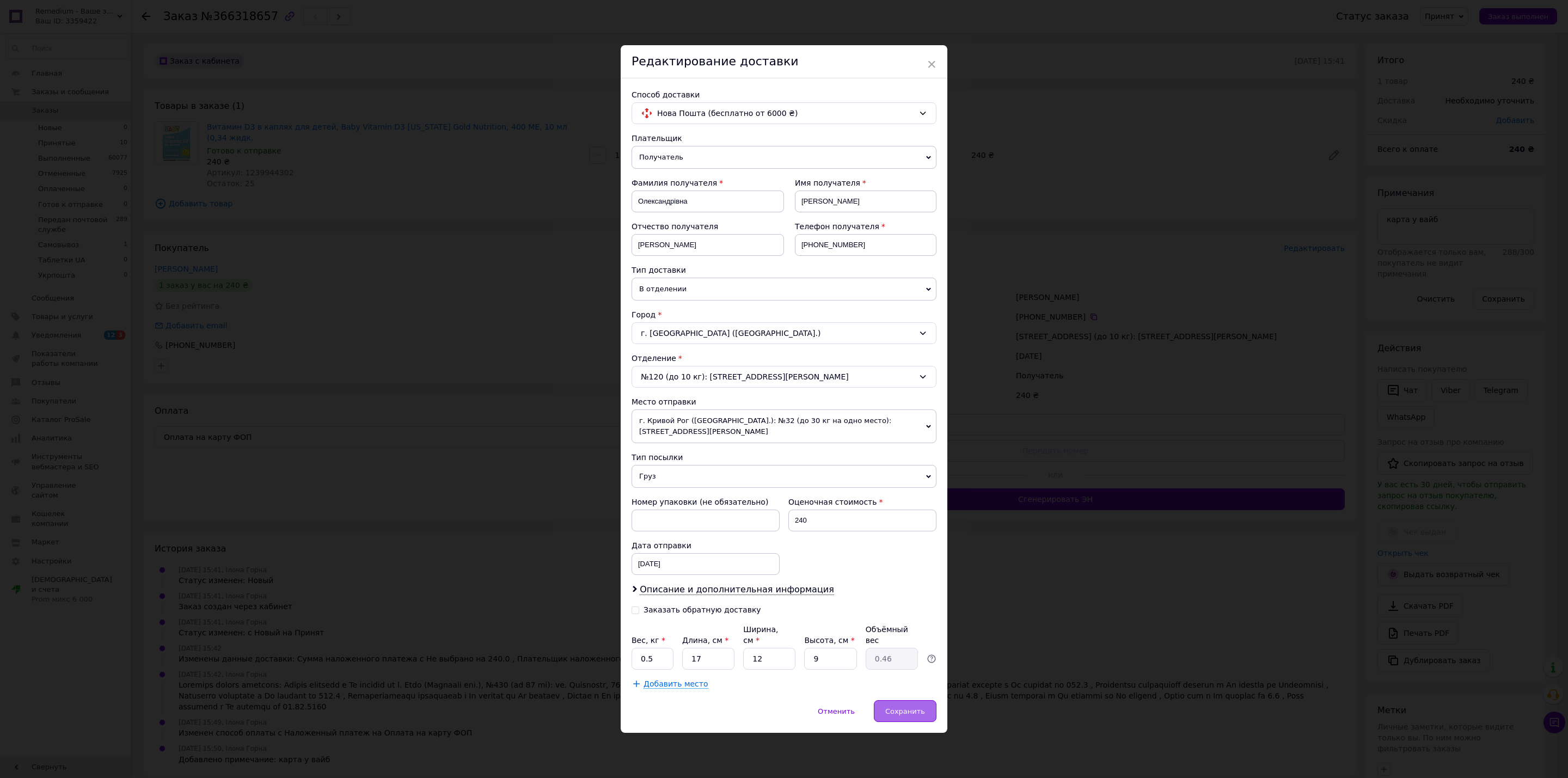
click at [903, 707] on span "Сохранить" at bounding box center [905, 711] width 40 height 8
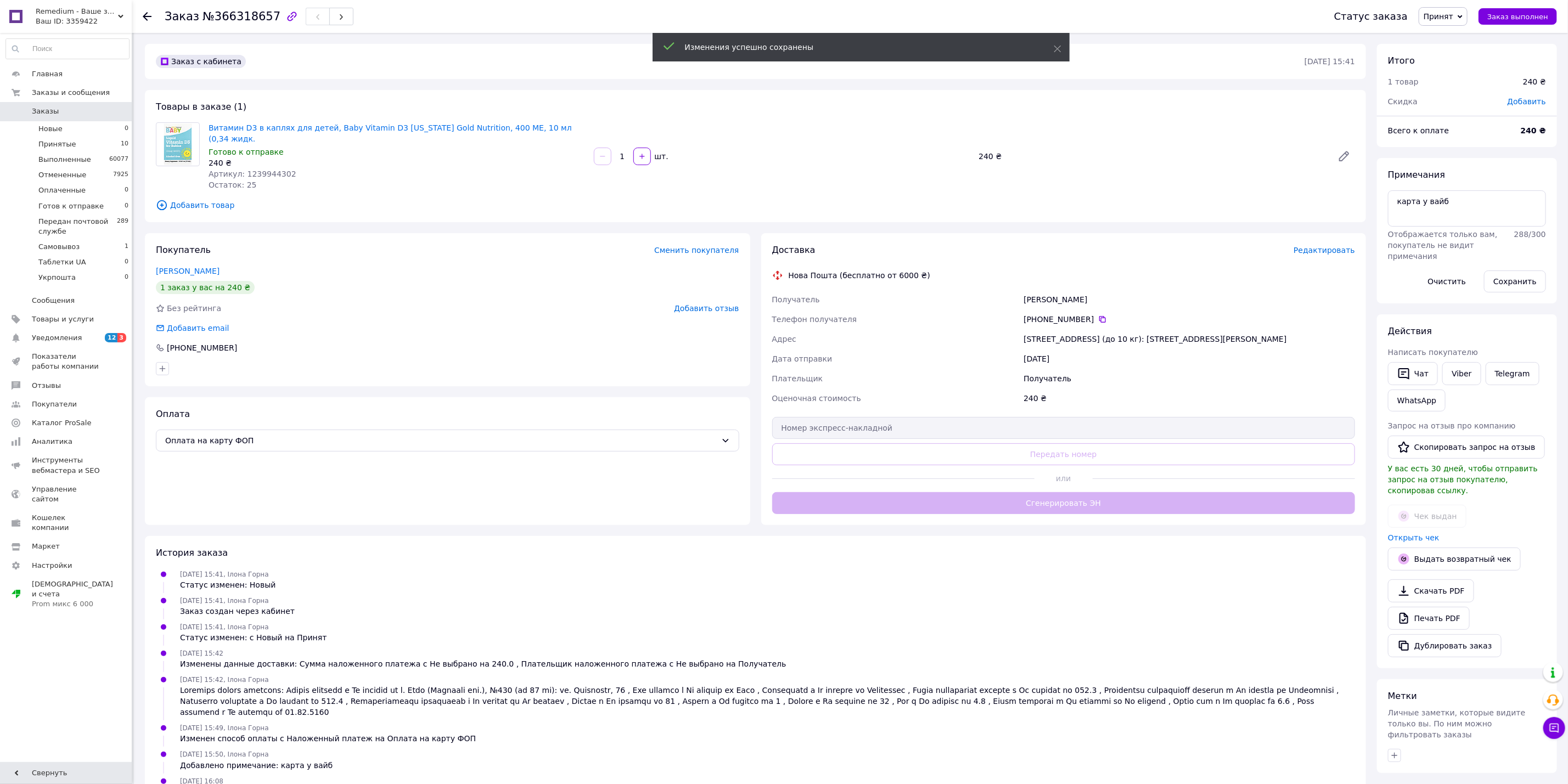
click at [1106, 492] on div "Доставка Редактировать Нова Пошта (бесплатно от 6000 ₴) Получатель Олександрівн…" at bounding box center [1064, 378] width 584 height 270
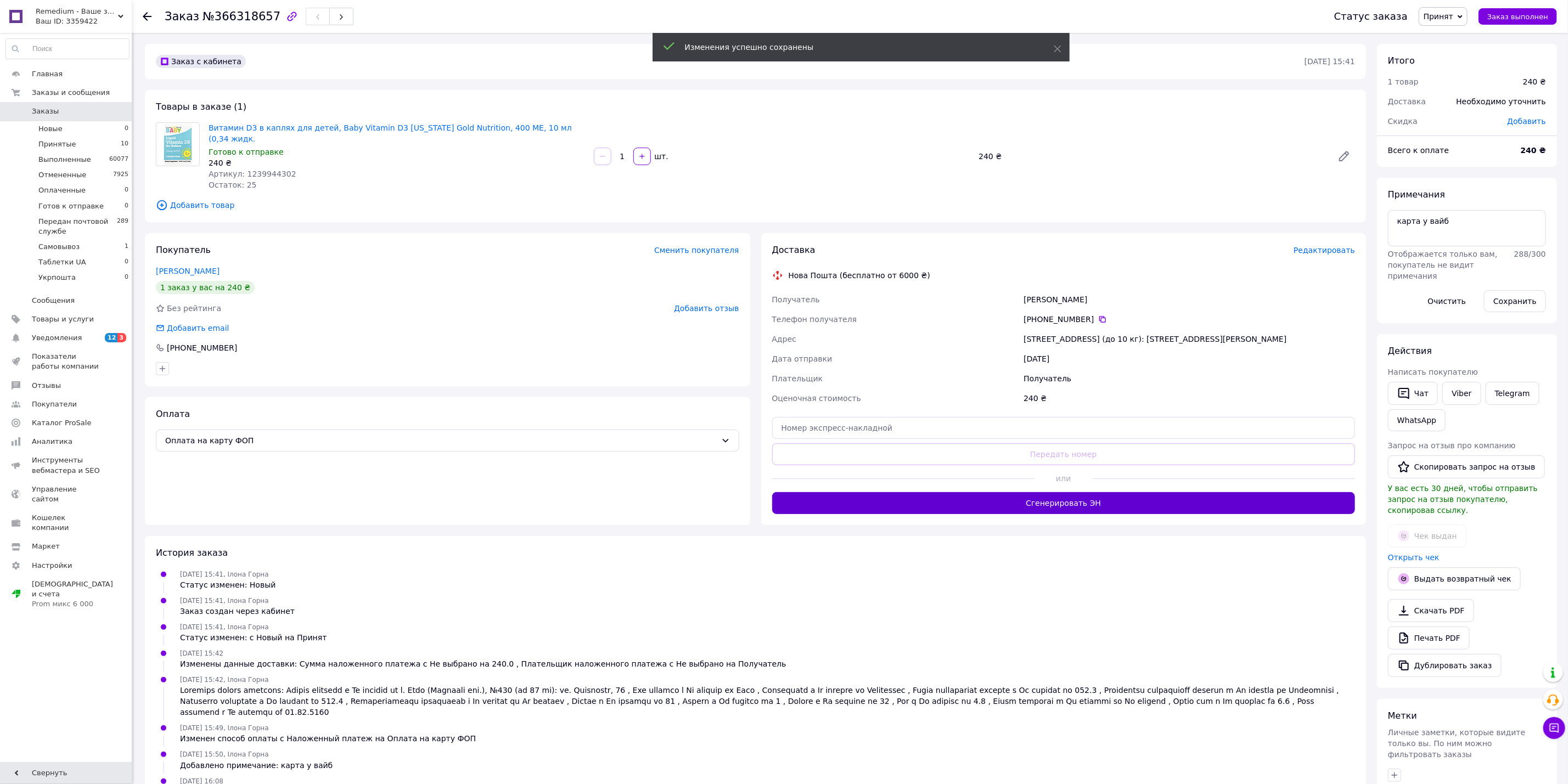
click at [1037, 492] on button "Сгенерировать ЭН" at bounding box center [1064, 503] width 584 height 22
click at [1452, 20] on span "Принят" at bounding box center [1438, 16] width 30 height 9
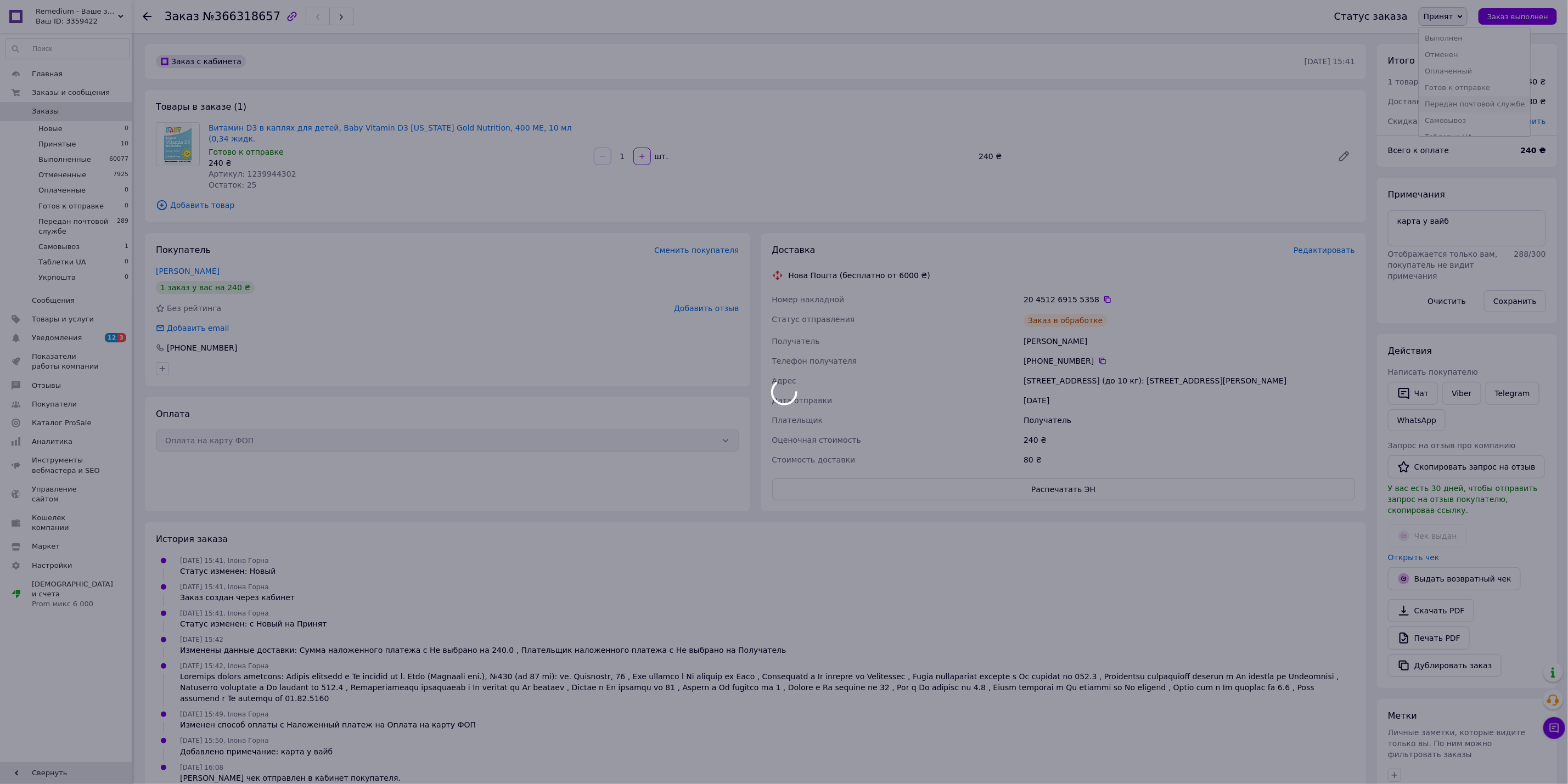
click at [1484, 103] on div at bounding box center [784, 392] width 1568 height 784
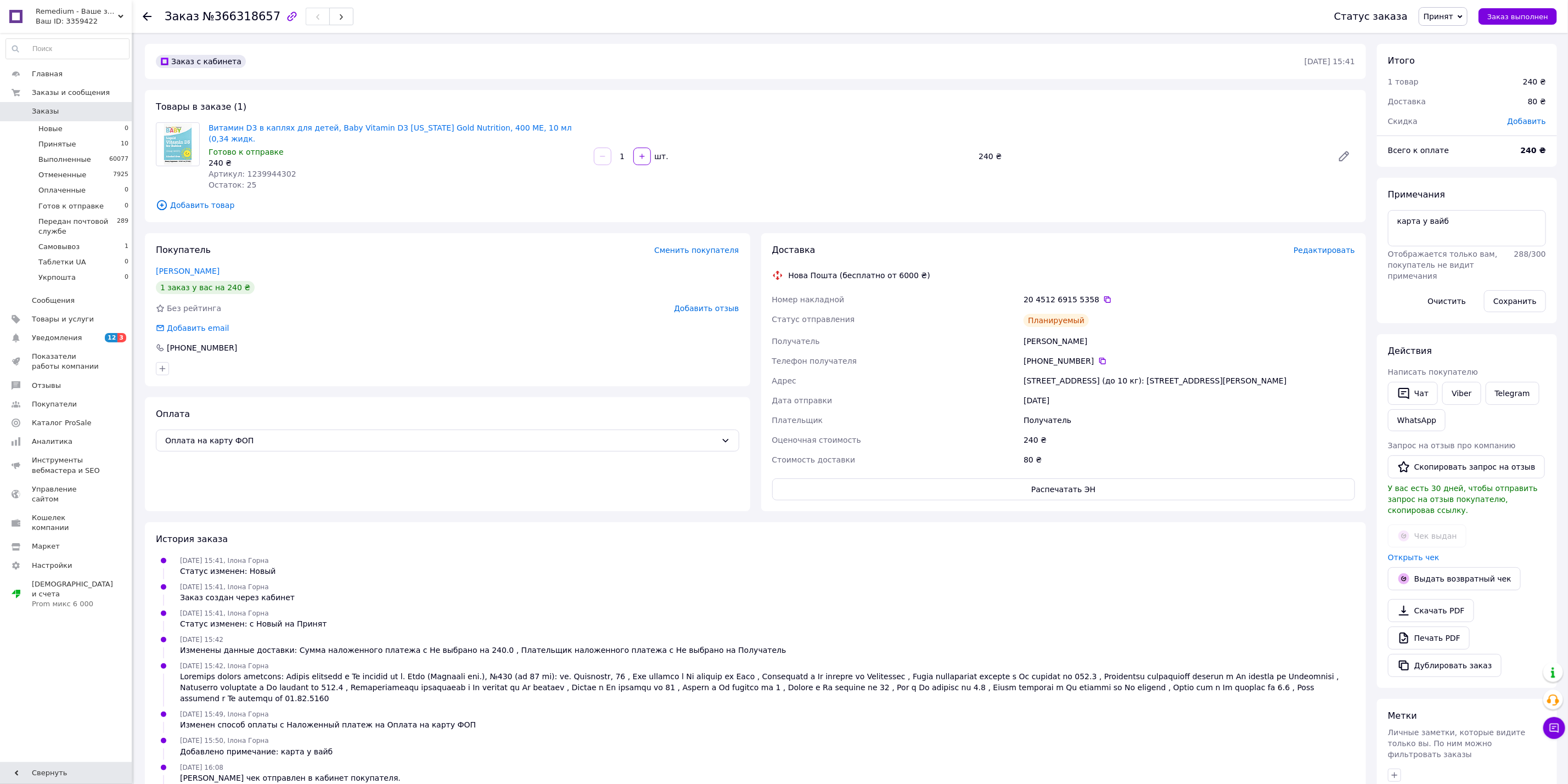
click at [1477, 12] on div "Статус заказа Принят Выполнен Отменен Оплаченный Готов к отправке Передан почто…" at bounding box center [1440, 17] width 234 height 19
click at [1463, 14] on icon at bounding box center [1460, 16] width 5 height 5
click at [1477, 107] on li "Передан почтовой службе" at bounding box center [1475, 104] width 111 height 16
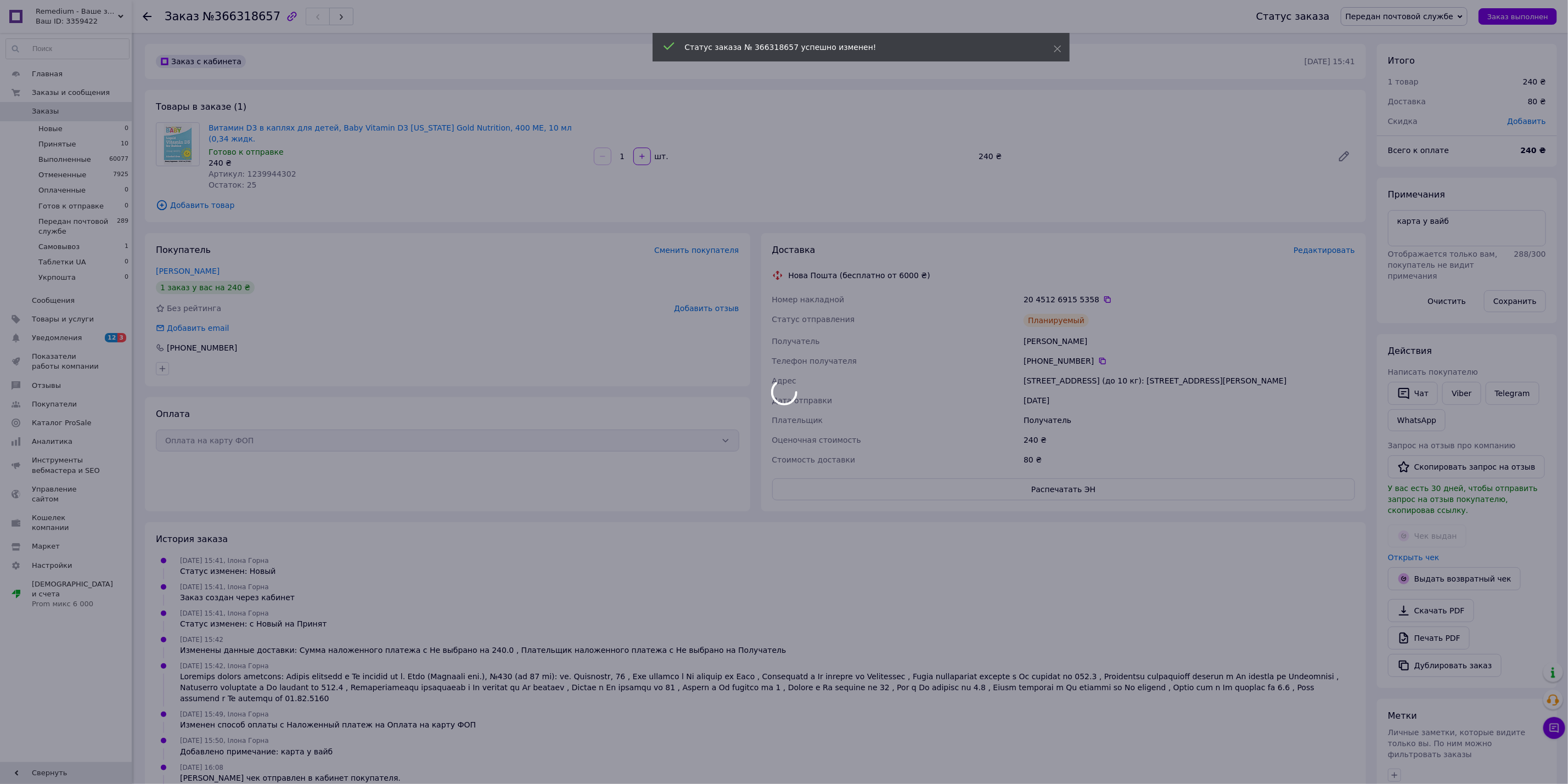
click at [1099, 288] on div at bounding box center [784, 392] width 1568 height 784
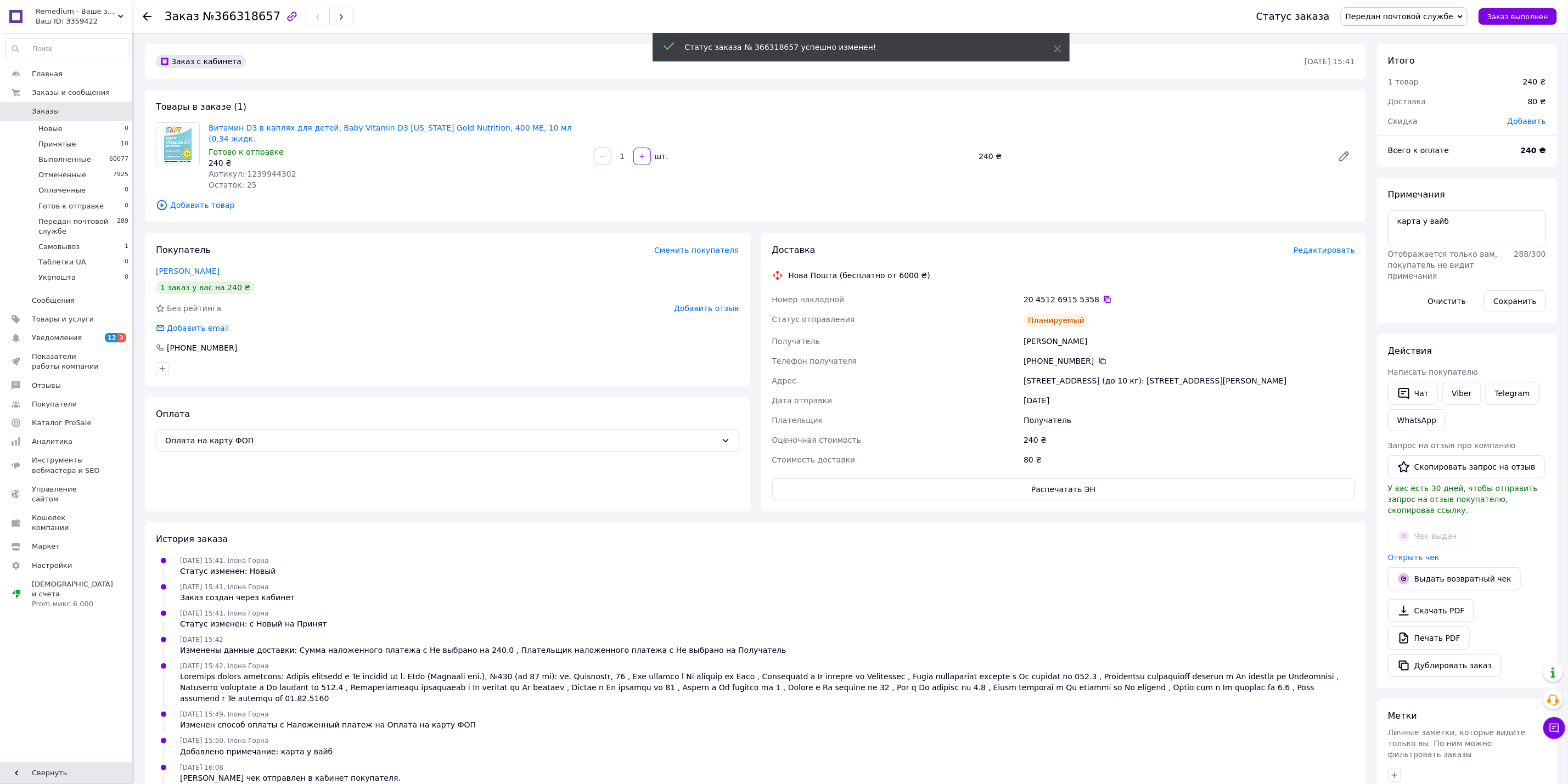
click at [1103, 295] on icon at bounding box center [1107, 299] width 9 height 9
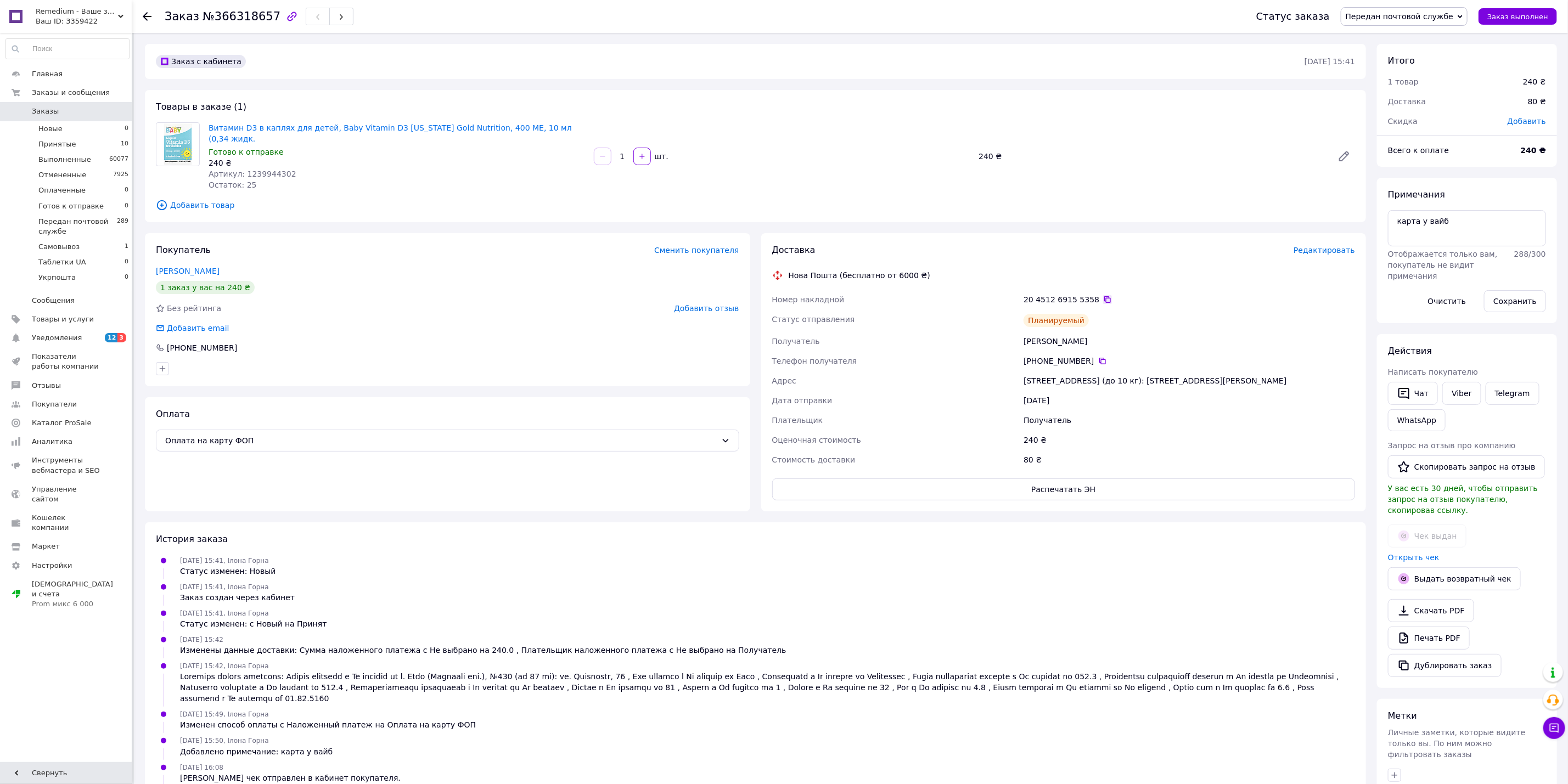
click at [1103, 295] on icon at bounding box center [1107, 299] width 9 height 9
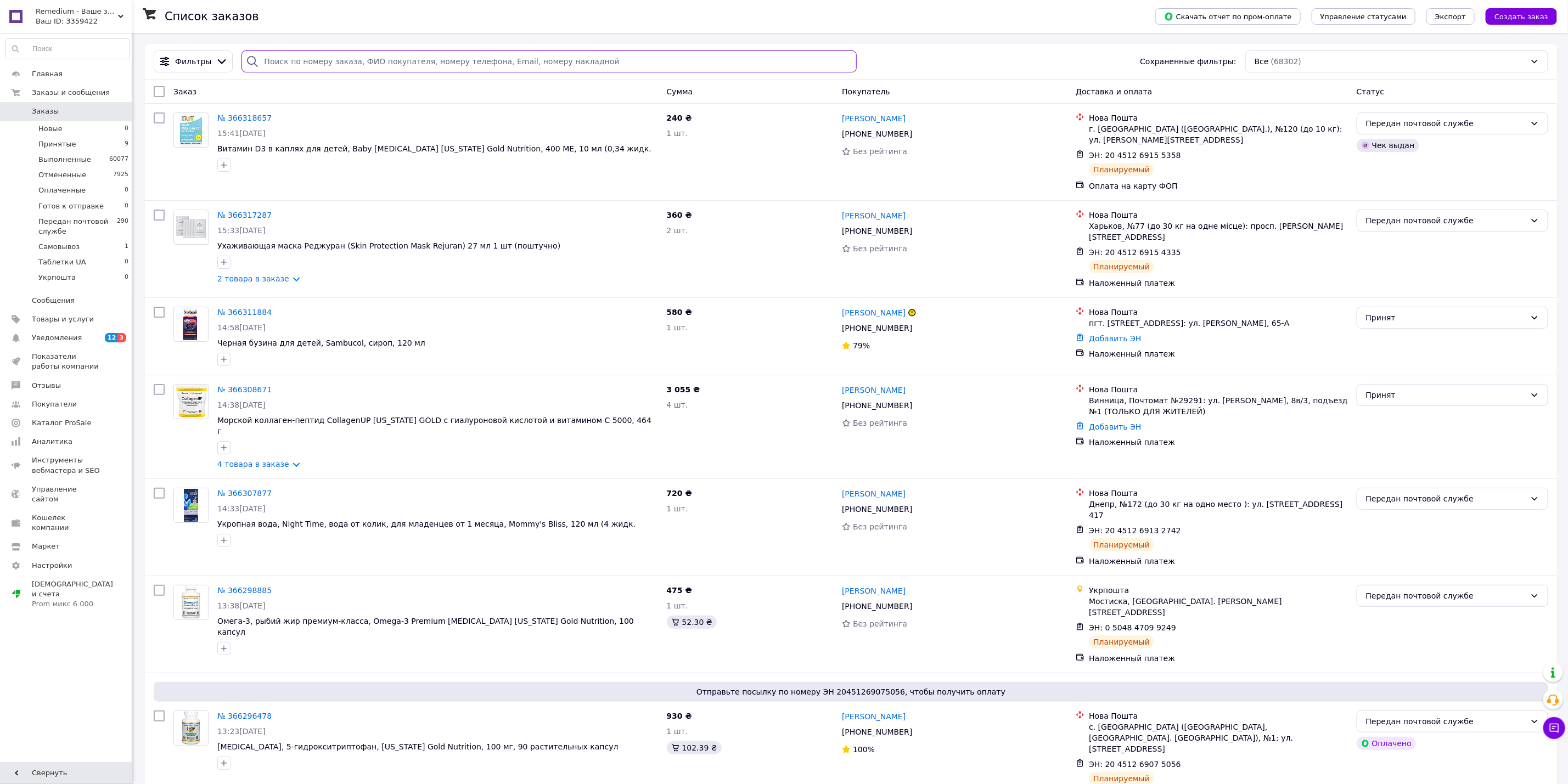
click at [458, 59] on input "search" at bounding box center [548, 62] width 615 height 22
paste input "366311884UA"
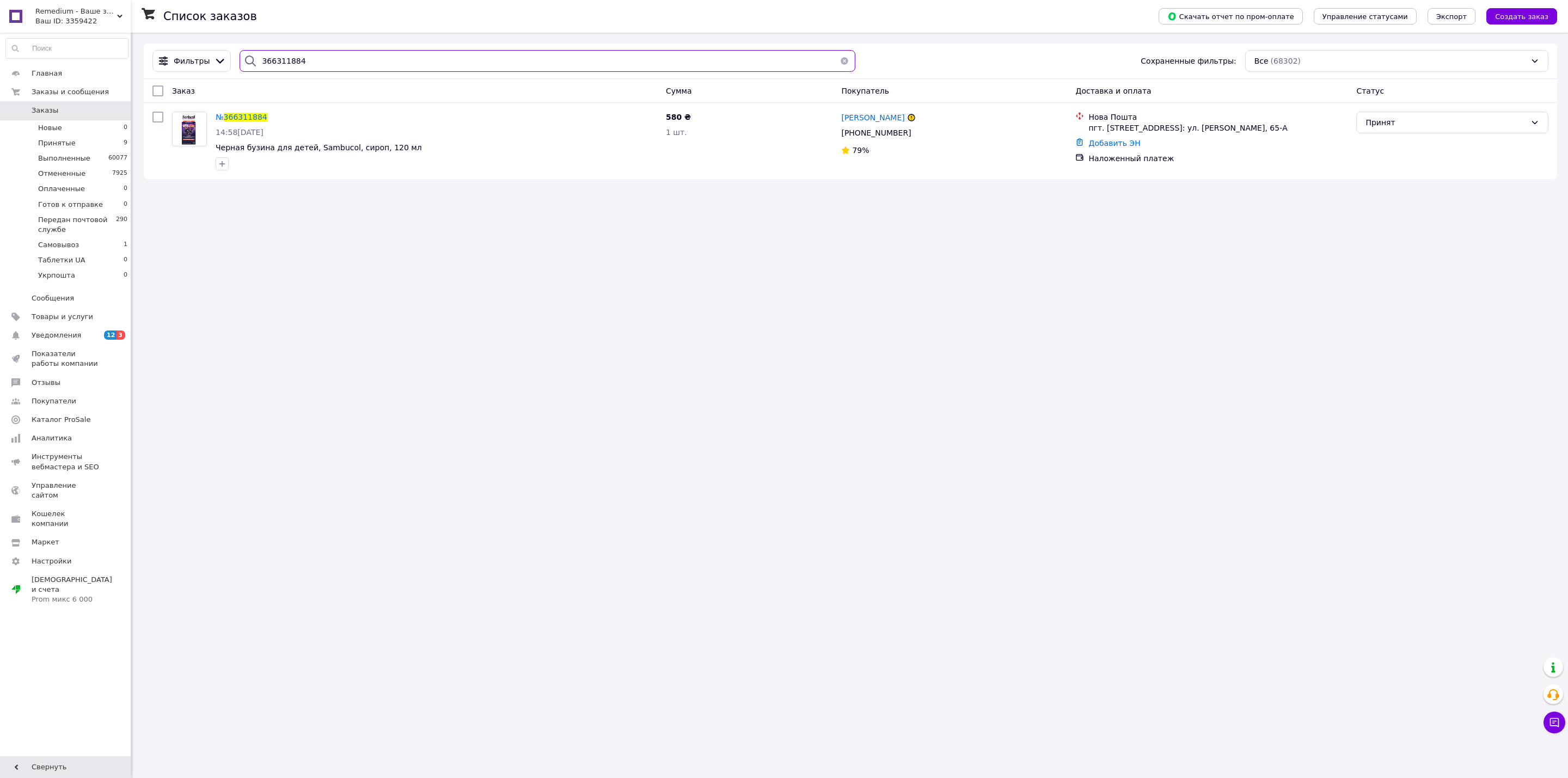
type input "366311884"
click at [335, 71] on input "366311884" at bounding box center [547, 61] width 616 height 21
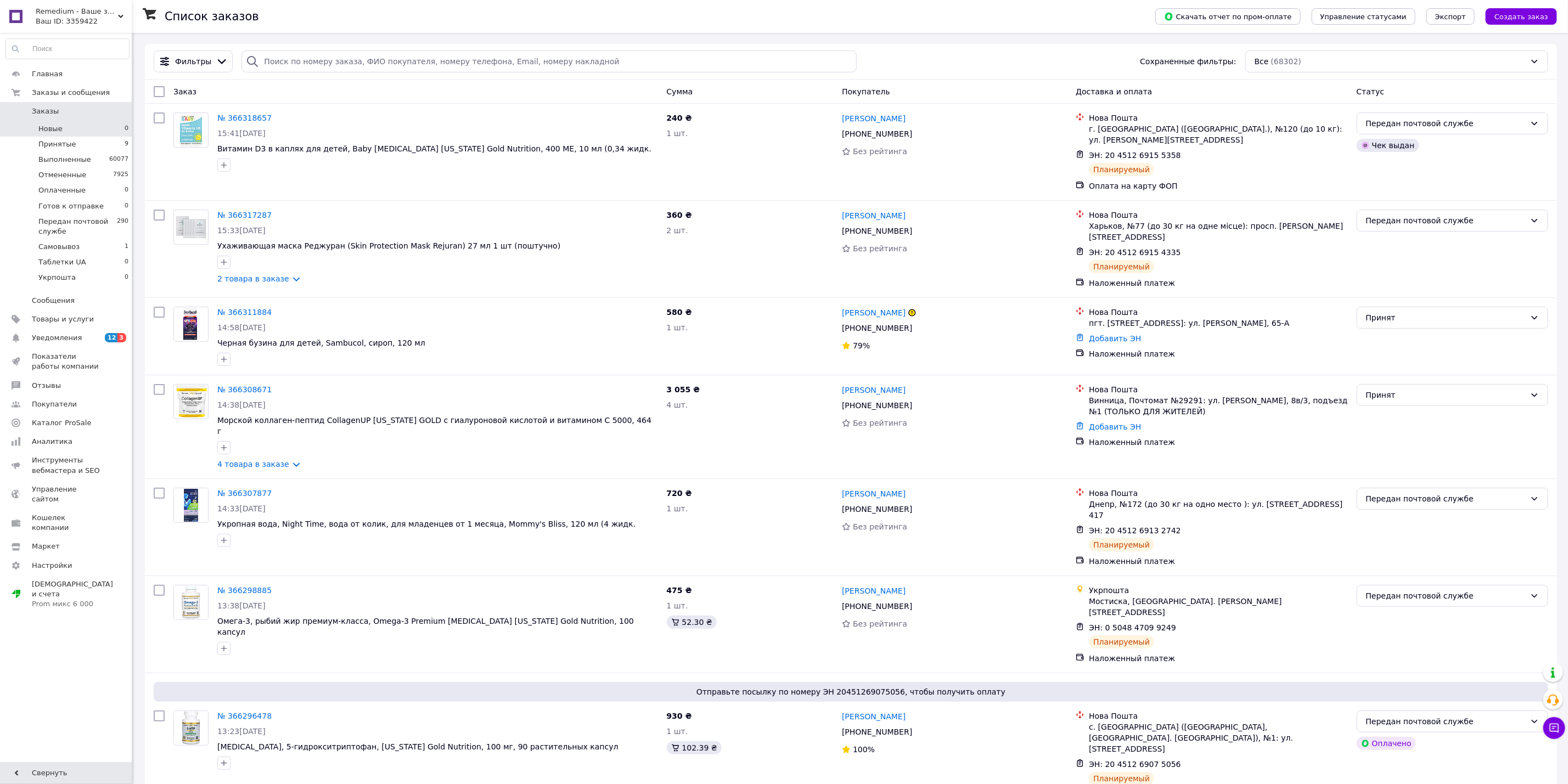
click at [116, 122] on li "Новые 0" at bounding box center [68, 128] width 135 height 16
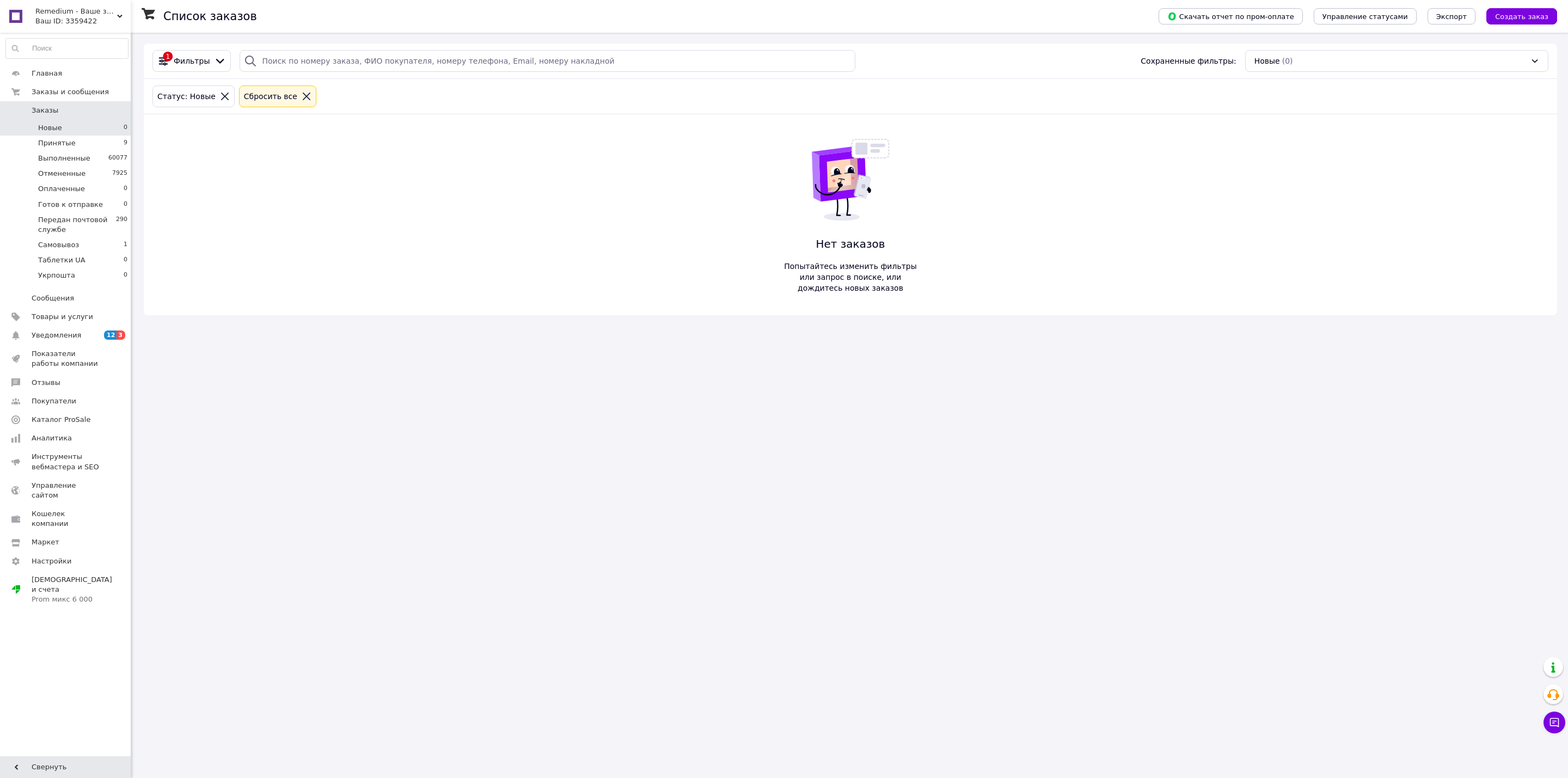
click at [103, 120] on link "Заказы 0" at bounding box center [67, 111] width 134 height 19
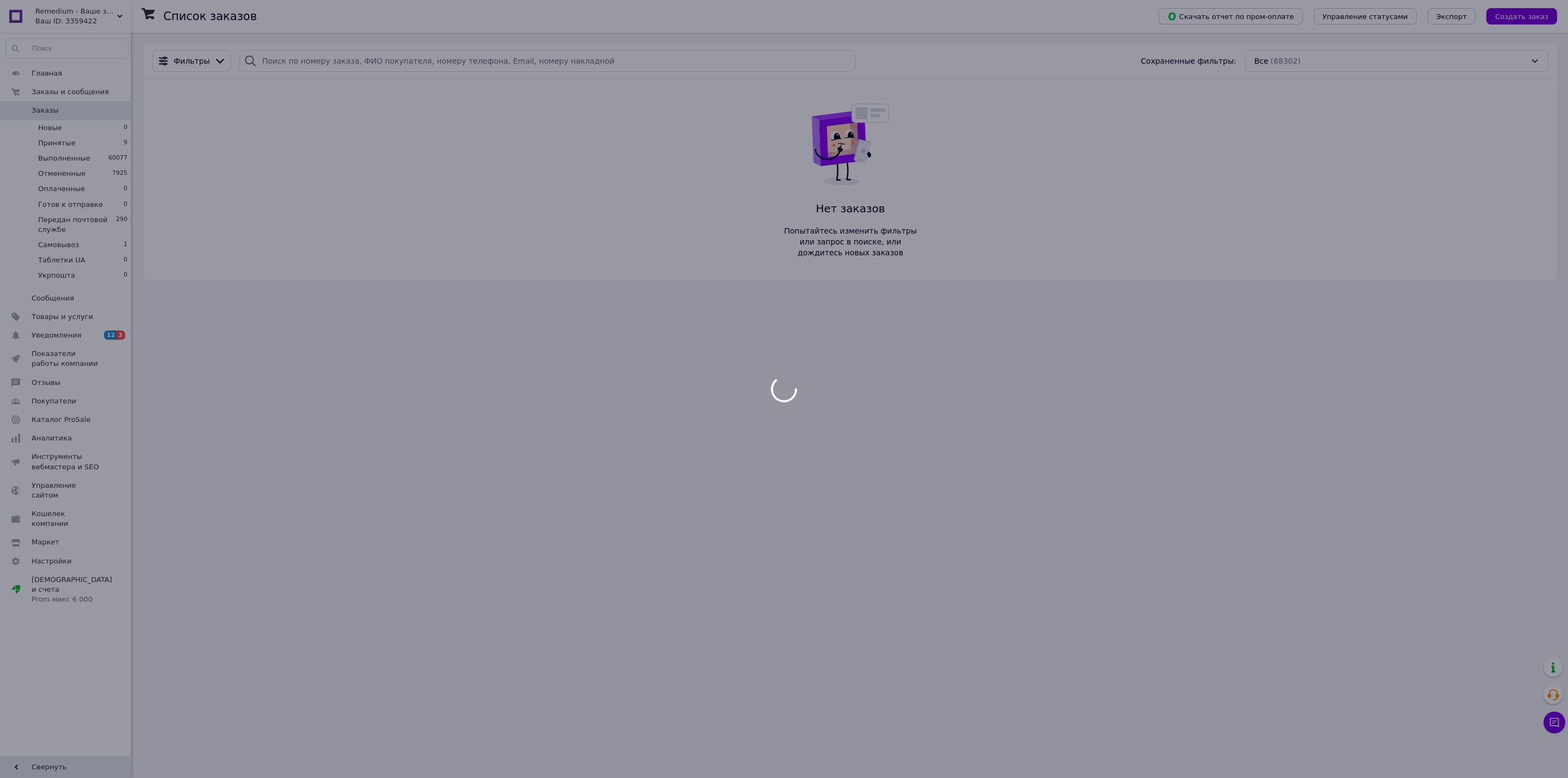
drag, startPoint x: 357, startPoint y: 192, endPoint x: 342, endPoint y: 8, distance: 184.6
click at [351, 62] on div at bounding box center [784, 389] width 1568 height 778
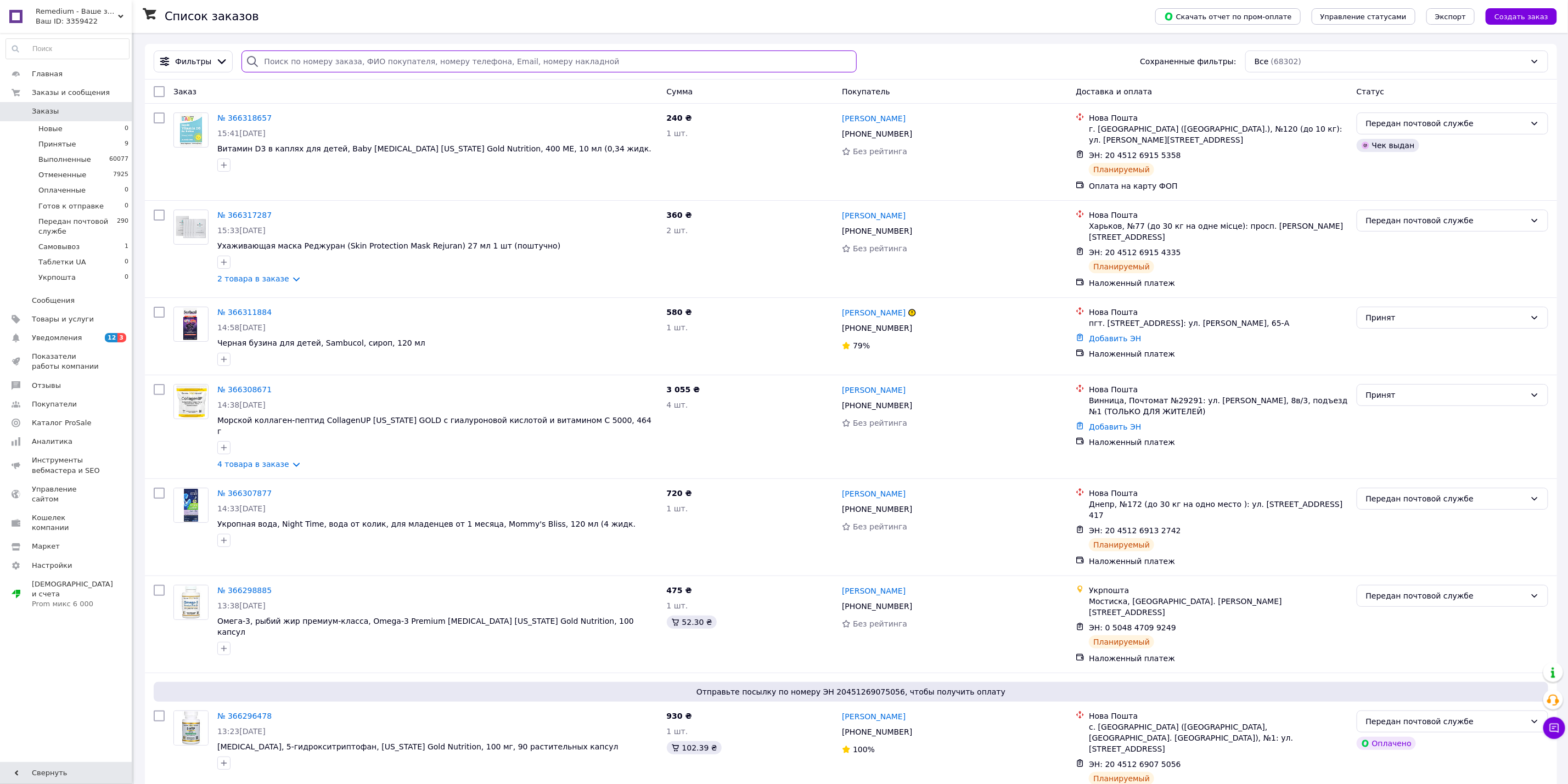
click at [496, 58] on input "search" at bounding box center [548, 62] width 615 height 22
paste input "366293068UA"
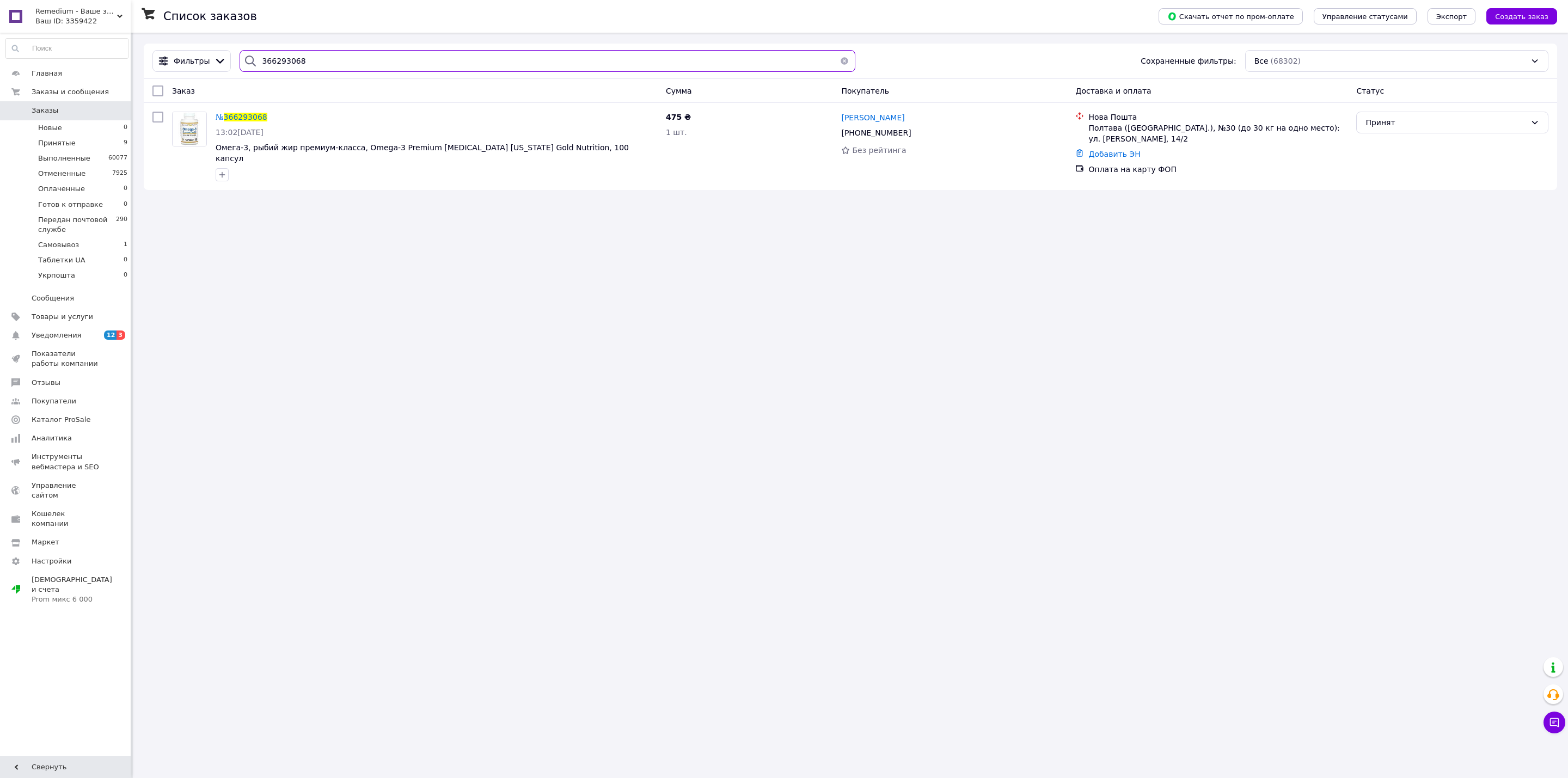
click at [507, 68] on input "366293068" at bounding box center [547, 61] width 616 height 21
paste input "73291UA"
click at [475, 64] on input "366273291" at bounding box center [547, 61] width 616 height 21
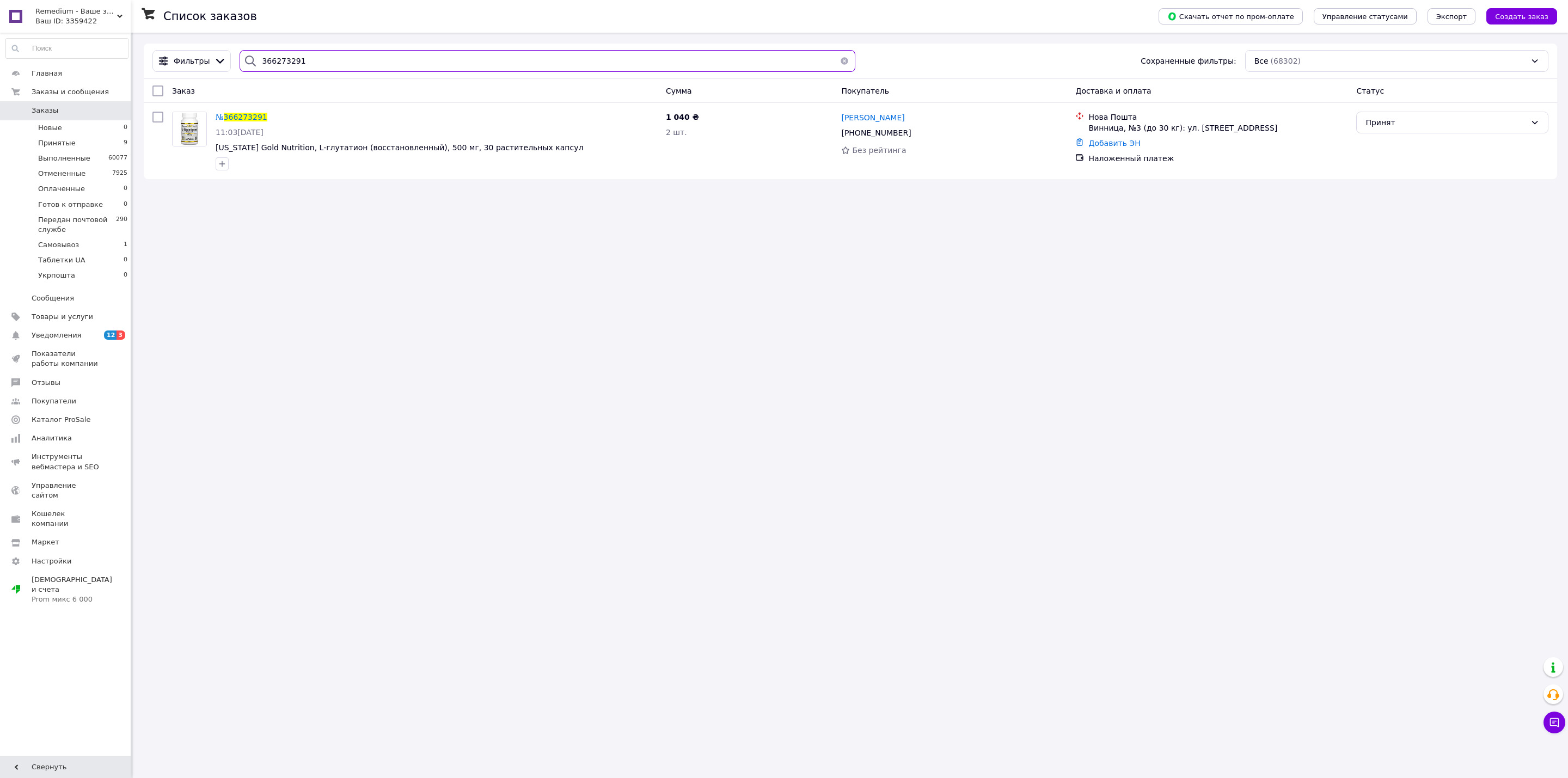
click at [475, 64] on input "366273291" at bounding box center [547, 61] width 616 height 21
paste input "65UA"
click at [487, 54] on input "366273265" at bounding box center [547, 61] width 616 height 21
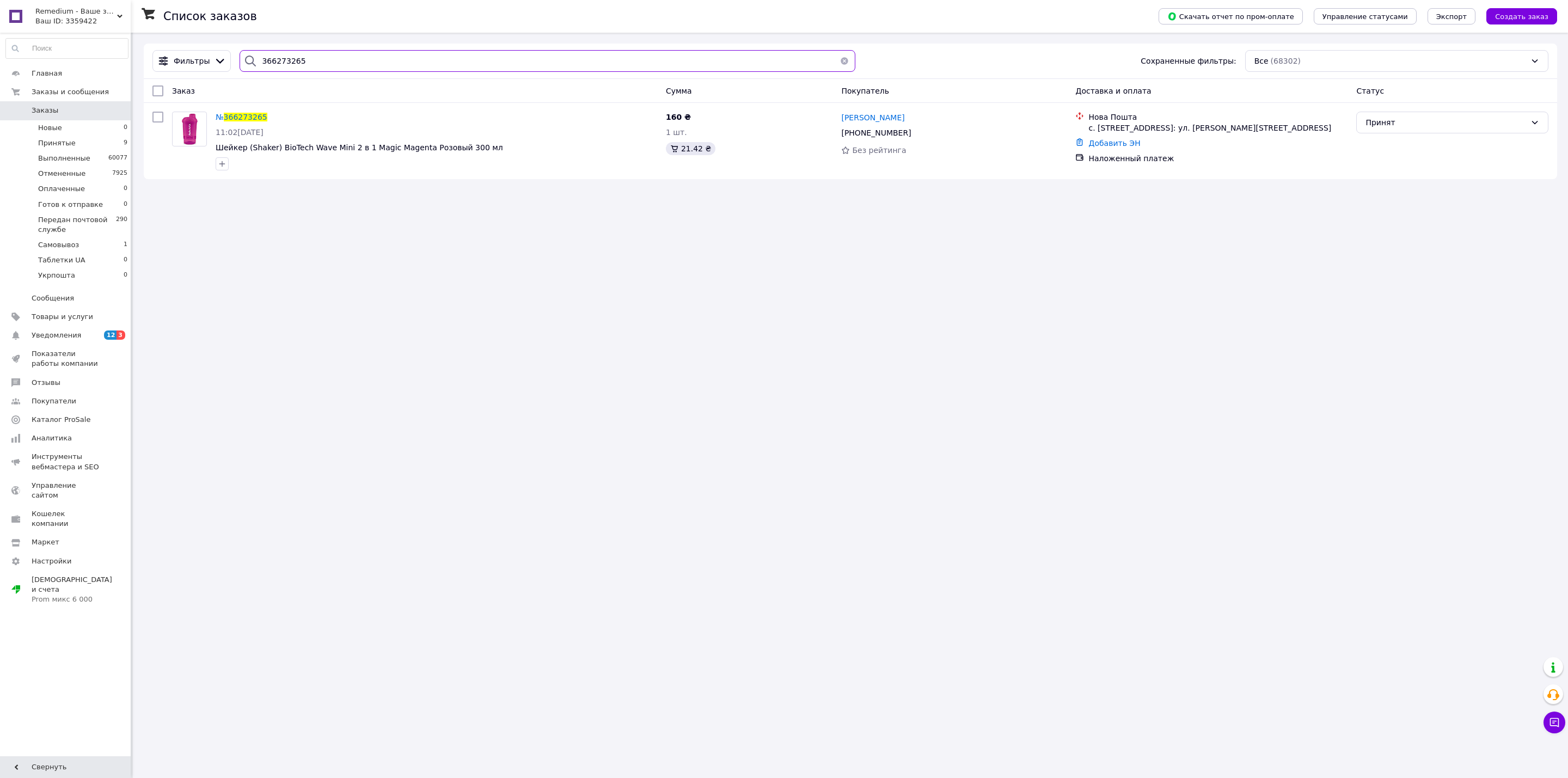
click at [487, 54] on input "366273265" at bounding box center [547, 61] width 616 height 21
paste input "47364UA"
click at [495, 66] on input "366247364" at bounding box center [547, 61] width 616 height 21
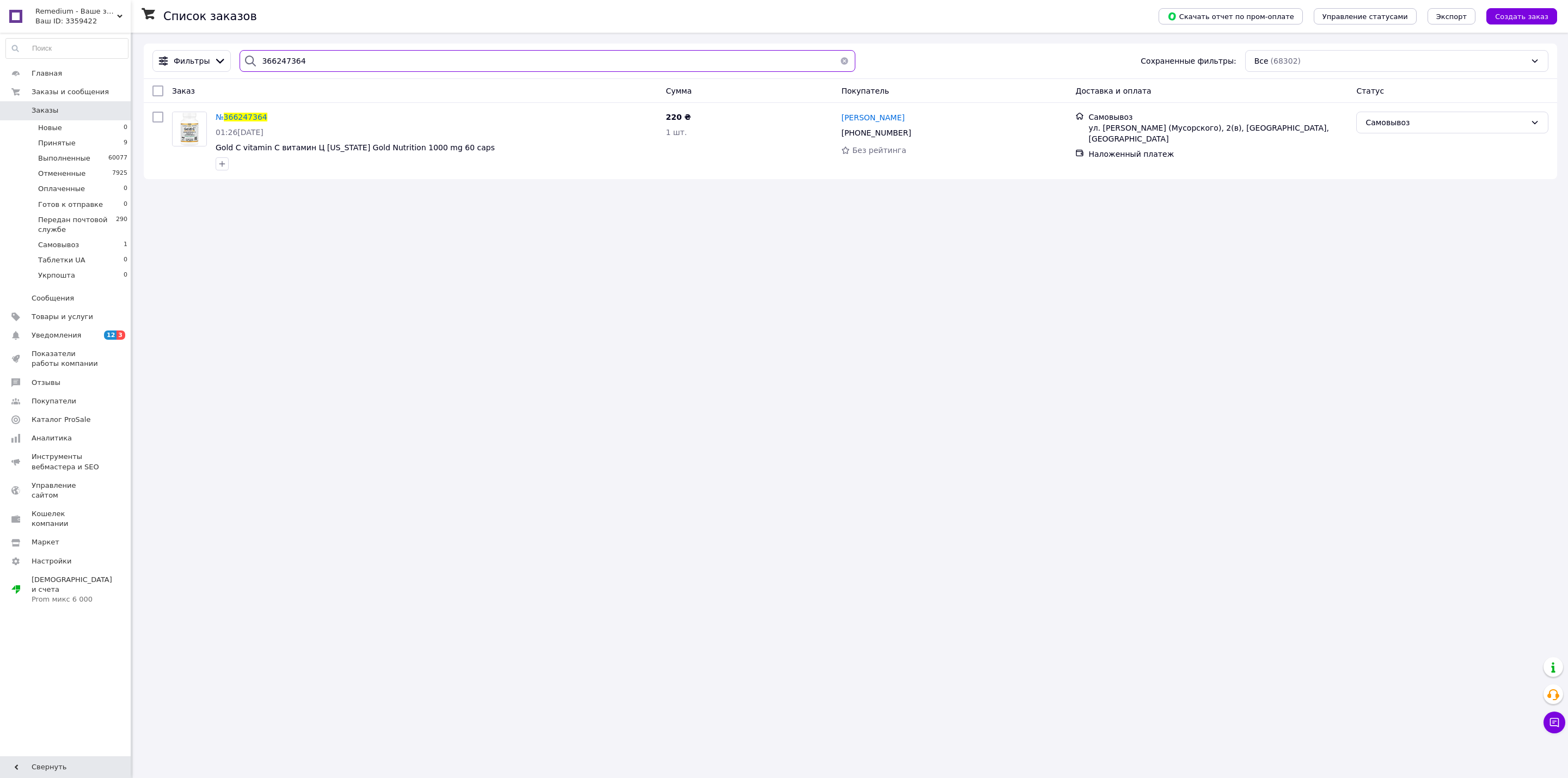
paste input "5985892UA"
type input "365985892"
click at [567, 56] on input "365985892" at bounding box center [547, 61] width 616 height 21
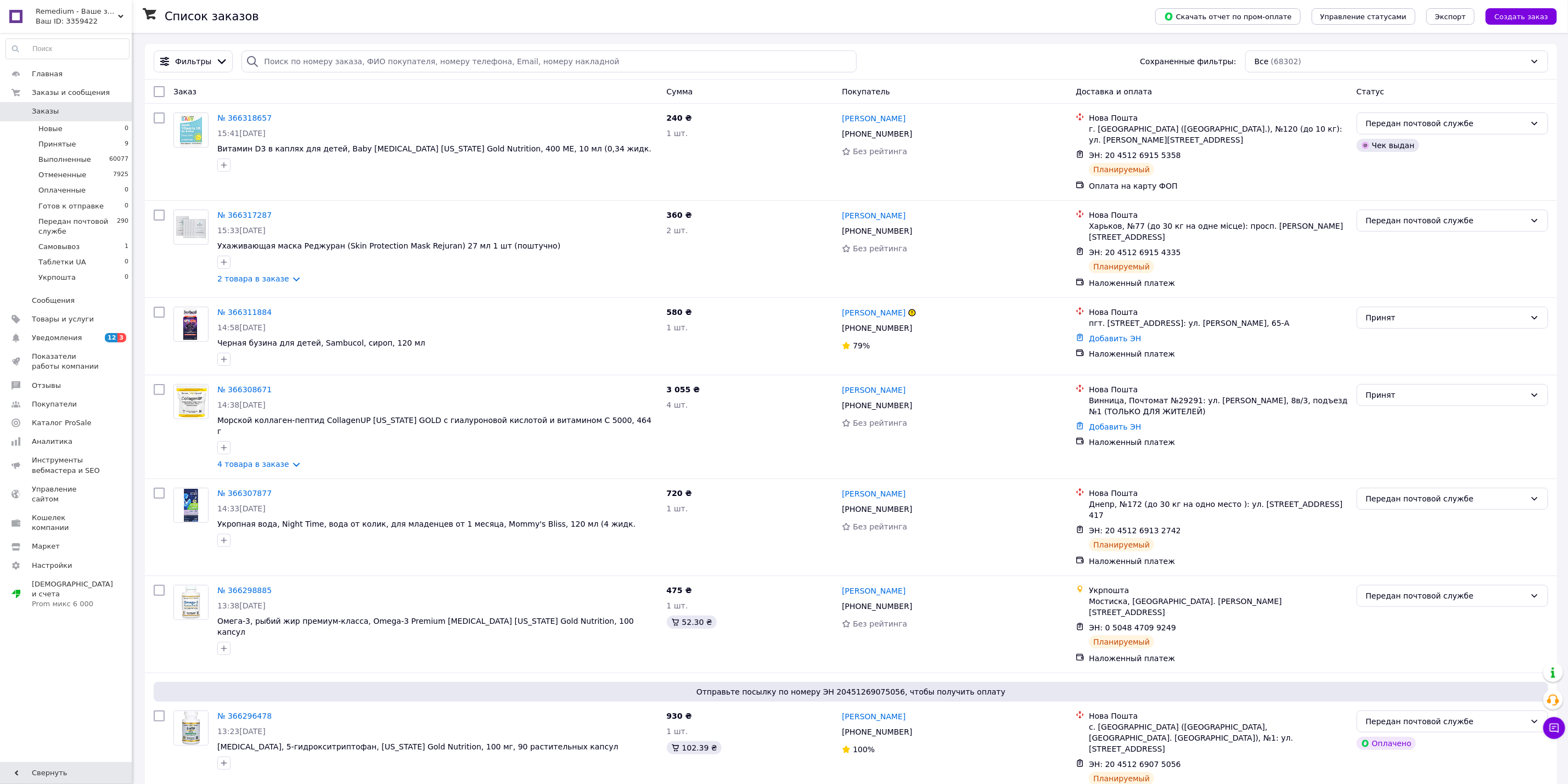
click at [124, 112] on span "0" at bounding box center [116, 111] width 30 height 10
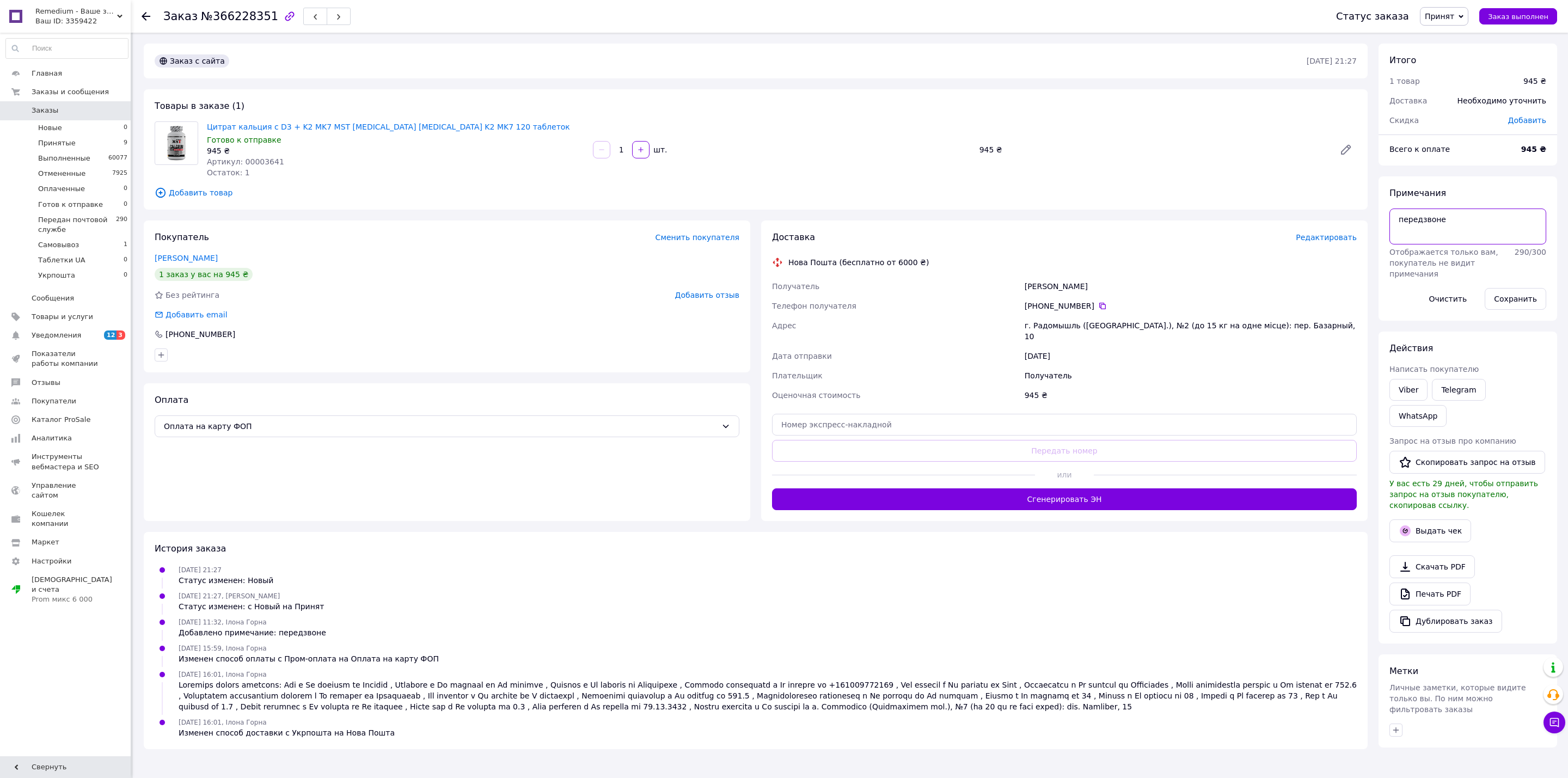
click at [1458, 243] on textarea "передзвоне" at bounding box center [1467, 227] width 157 height 36
type textarea "п"
type textarea "айбан"
click at [1513, 297] on button "Сохранить" at bounding box center [1515, 298] width 62 height 21
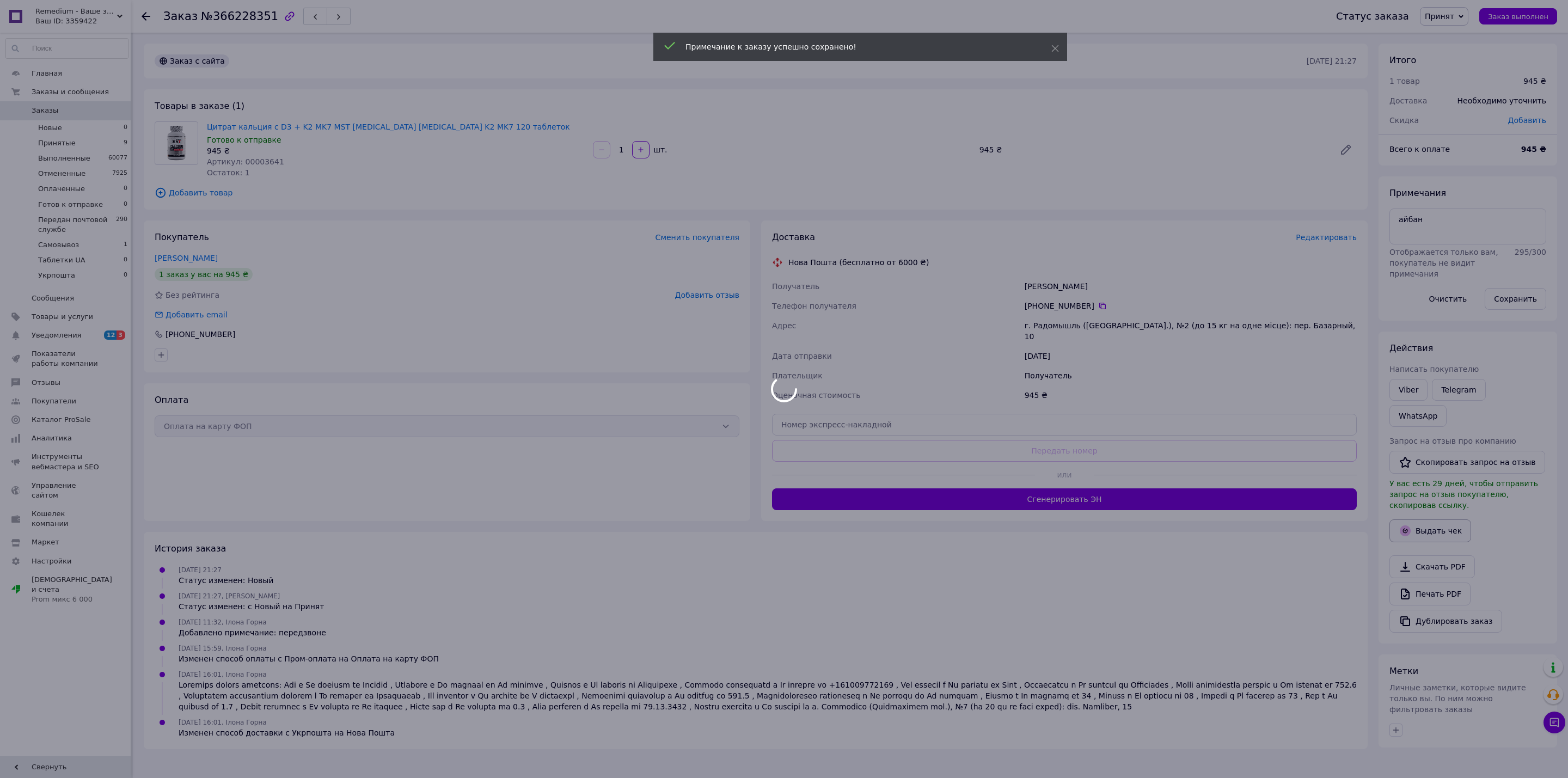
click at [1429, 519] on button "Выдать чек" at bounding box center [1430, 531] width 82 height 23
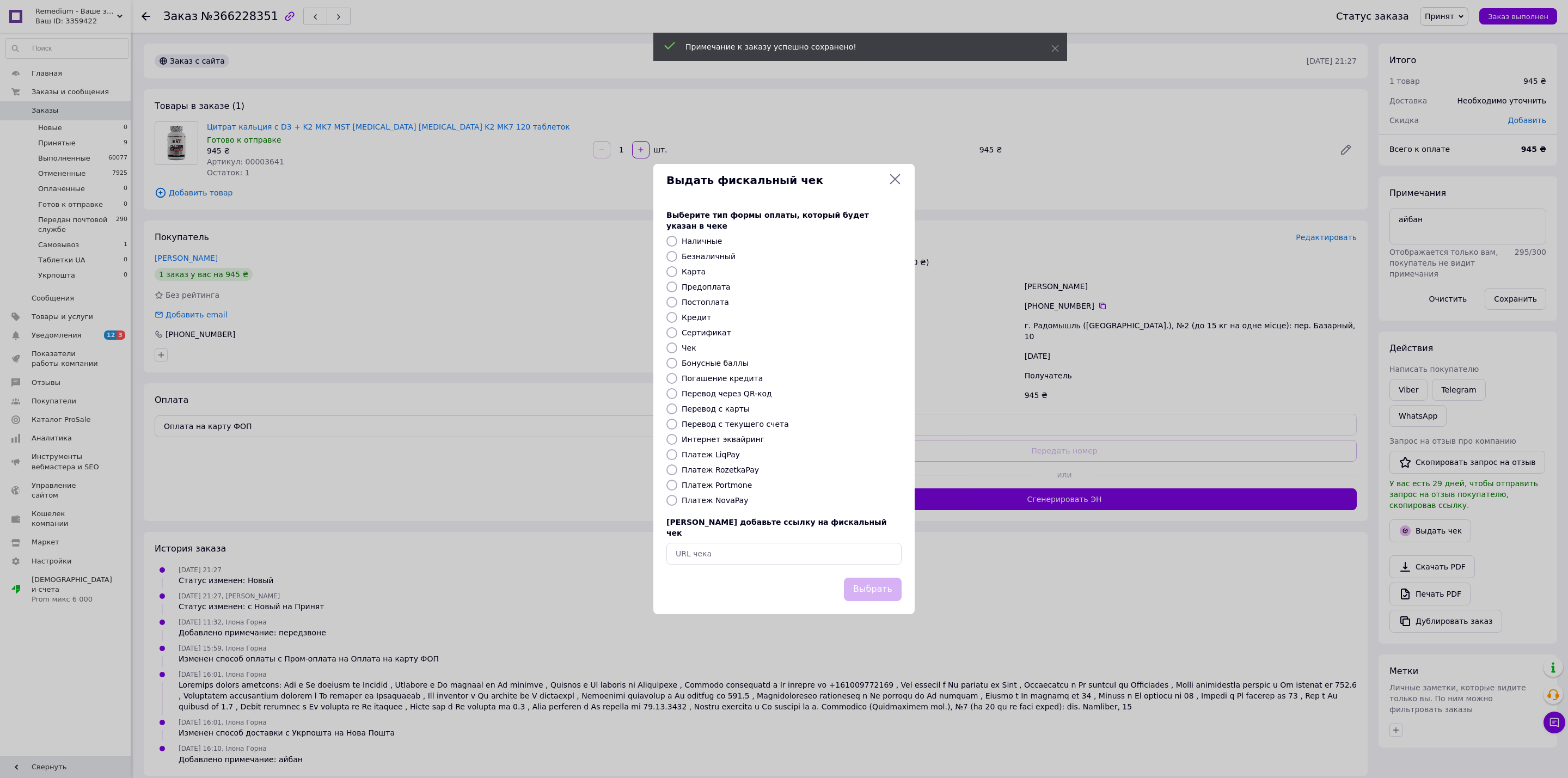
click at [717, 253] on label "Безналичный" at bounding box center [708, 256] width 54 height 9
click at [677, 253] on input "Безналичный" at bounding box center [671, 256] width 11 height 11
radio input "true"
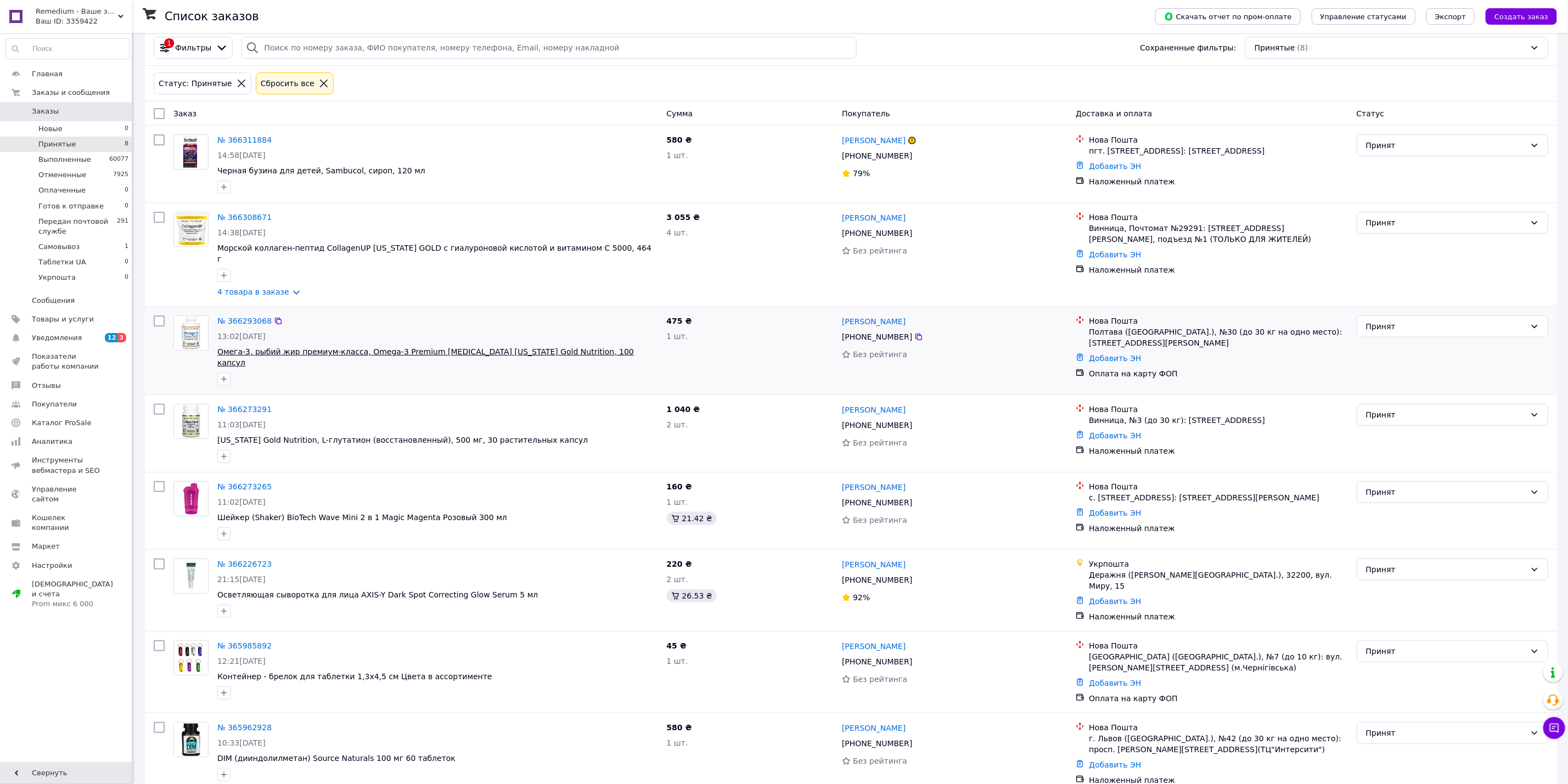
scroll to position [17, 0]
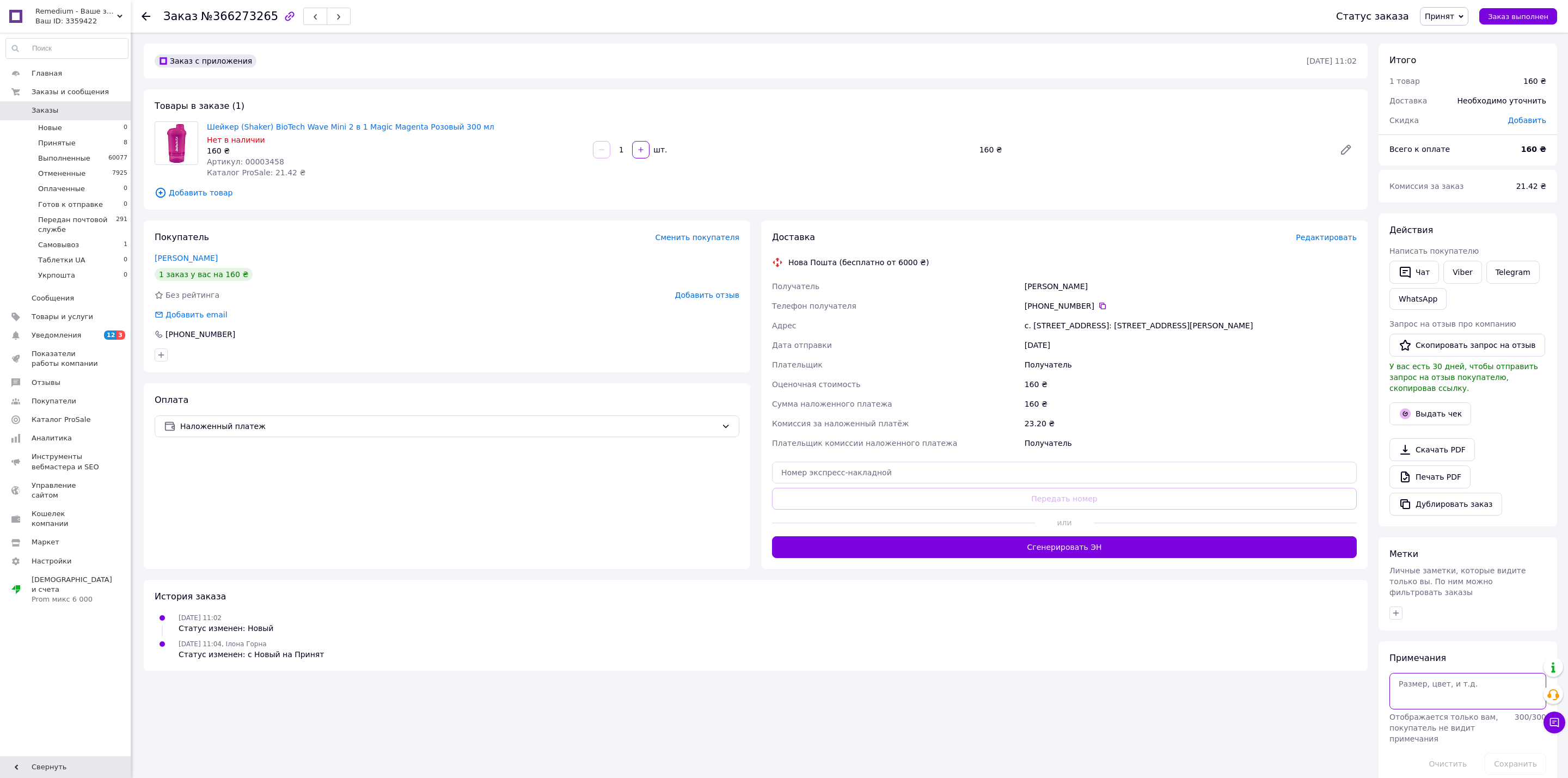
click at [1441, 687] on textarea at bounding box center [1467, 691] width 157 height 36
type textarea "вайбер"
click at [1522, 753] on button "Сохранить" at bounding box center [1515, 764] width 62 height 21
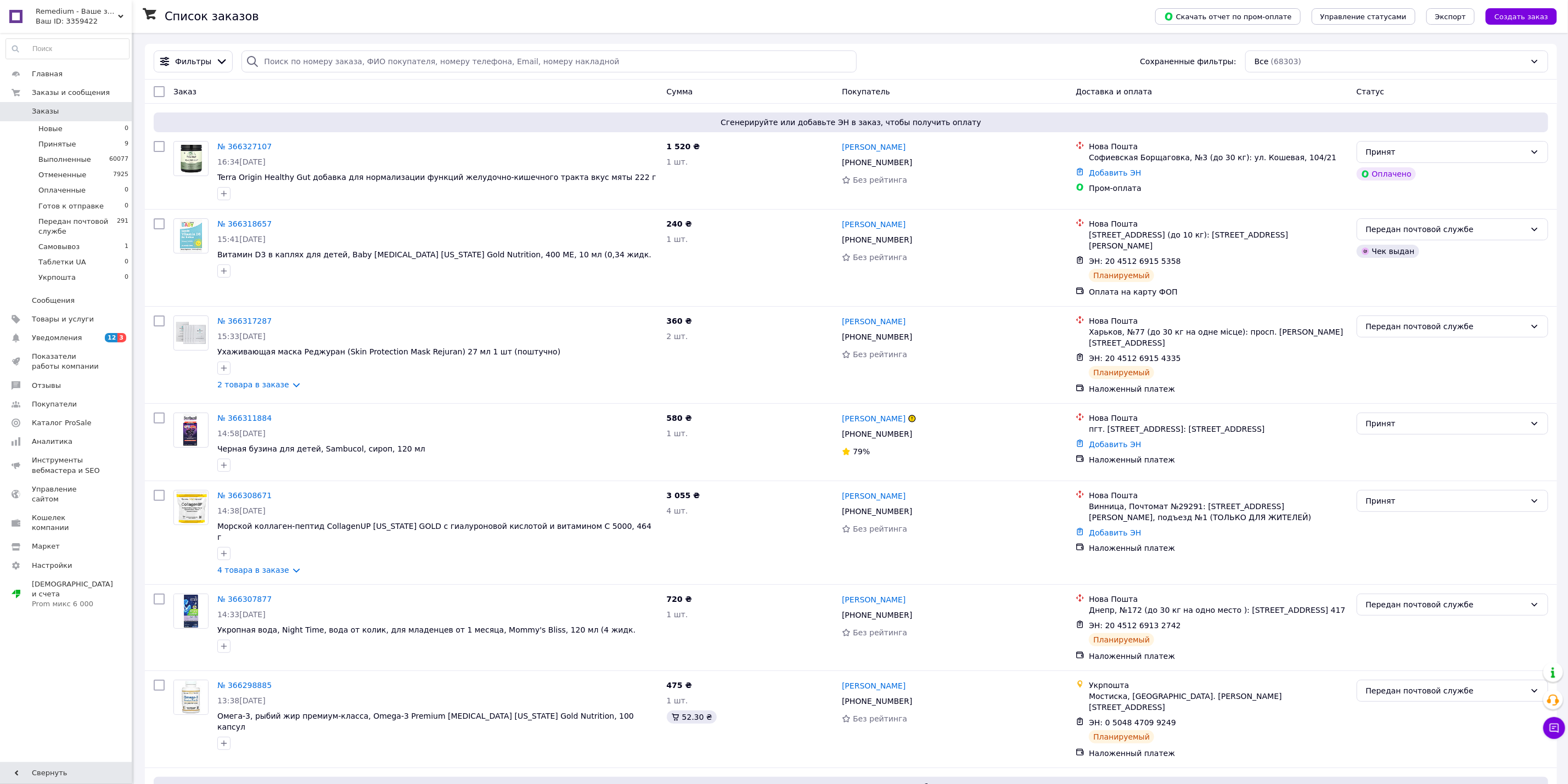
click at [108, 112] on span "0" at bounding box center [116, 111] width 30 height 10
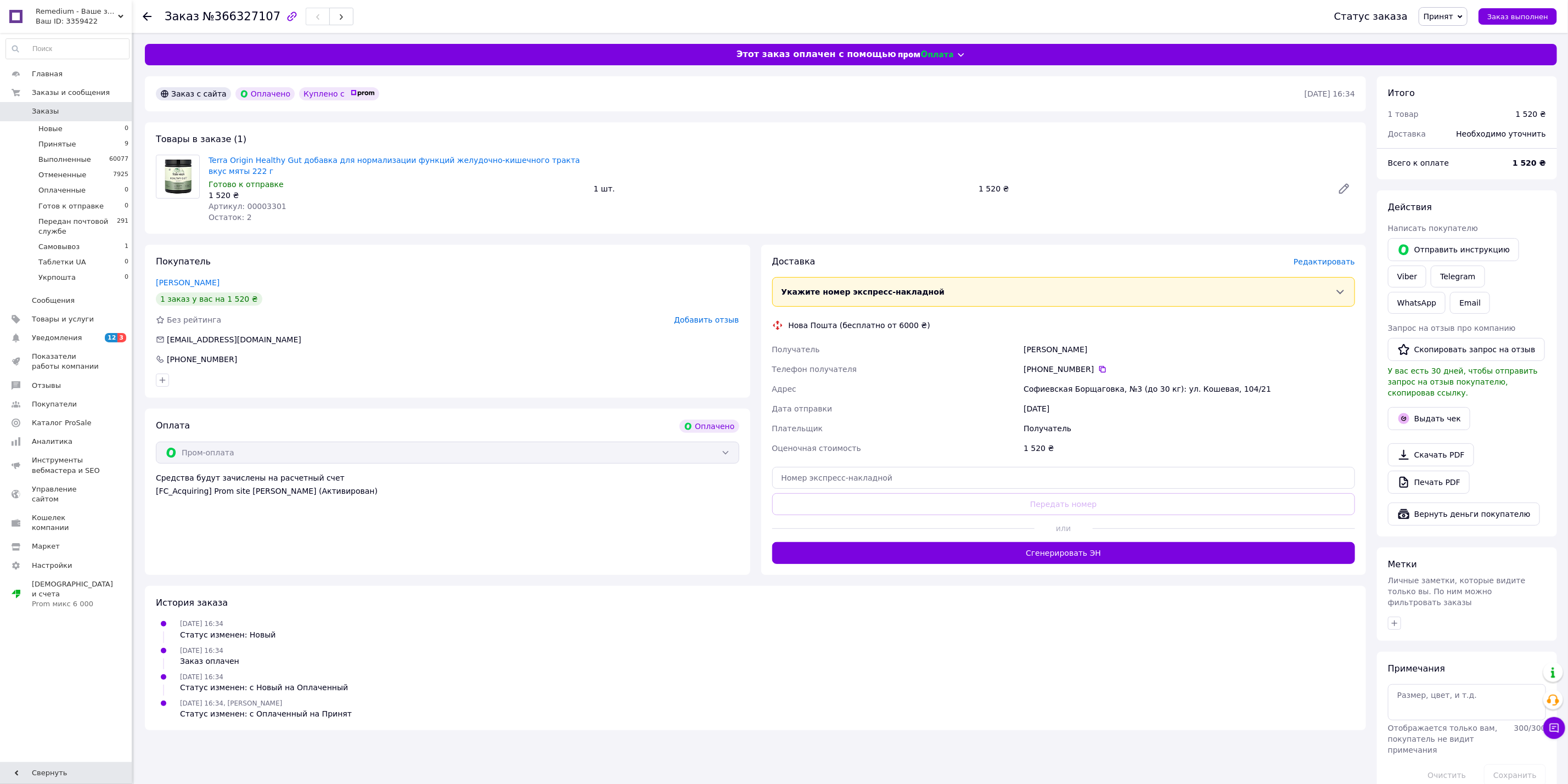
click at [1318, 262] on span "Редактировать" at bounding box center [1324, 262] width 62 height 9
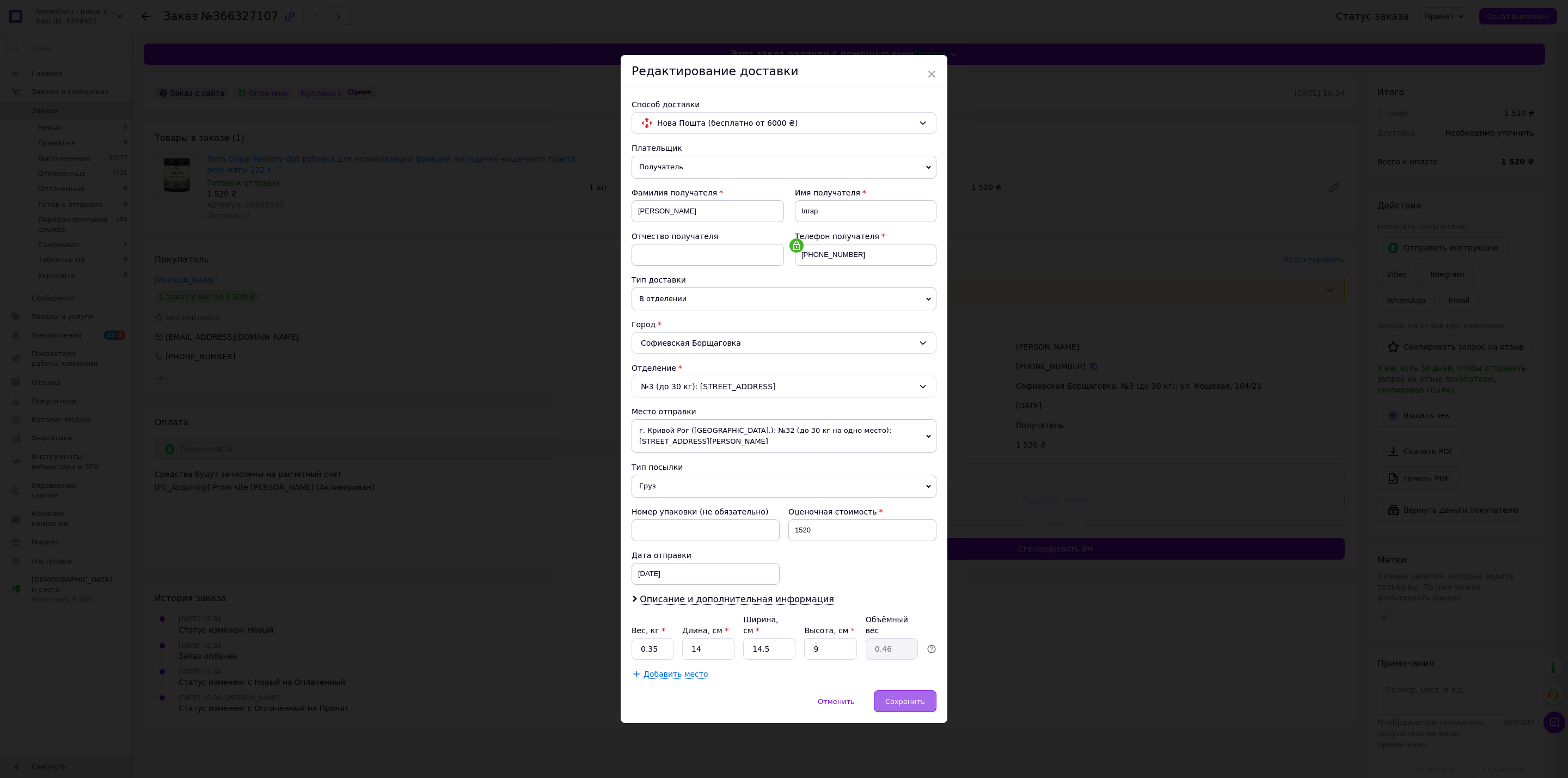
click at [884, 698] on div "Сохранить" at bounding box center [905, 701] width 62 height 21
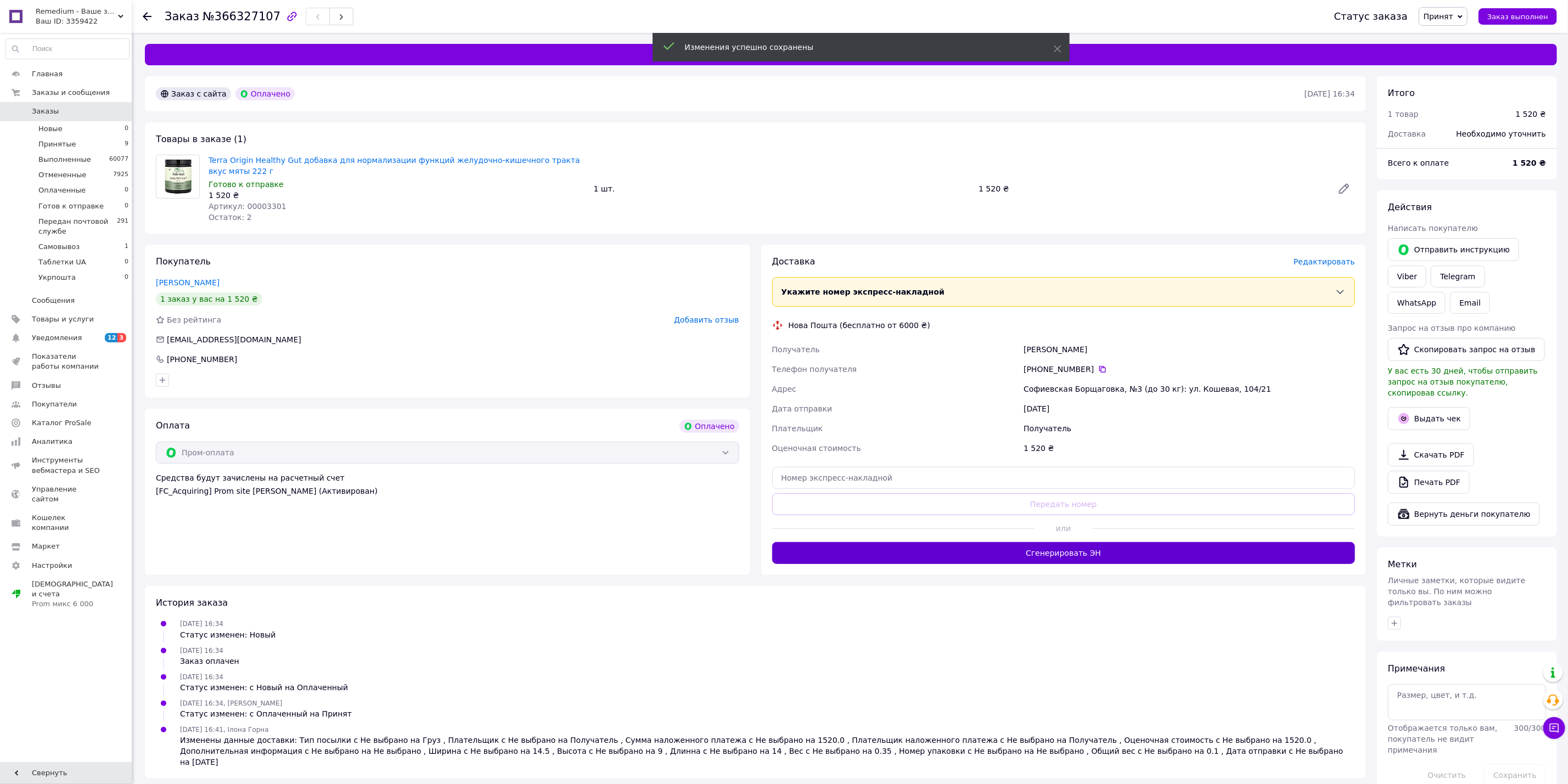
click at [1085, 553] on button "Сгенерировать ЭН" at bounding box center [1064, 553] width 584 height 22
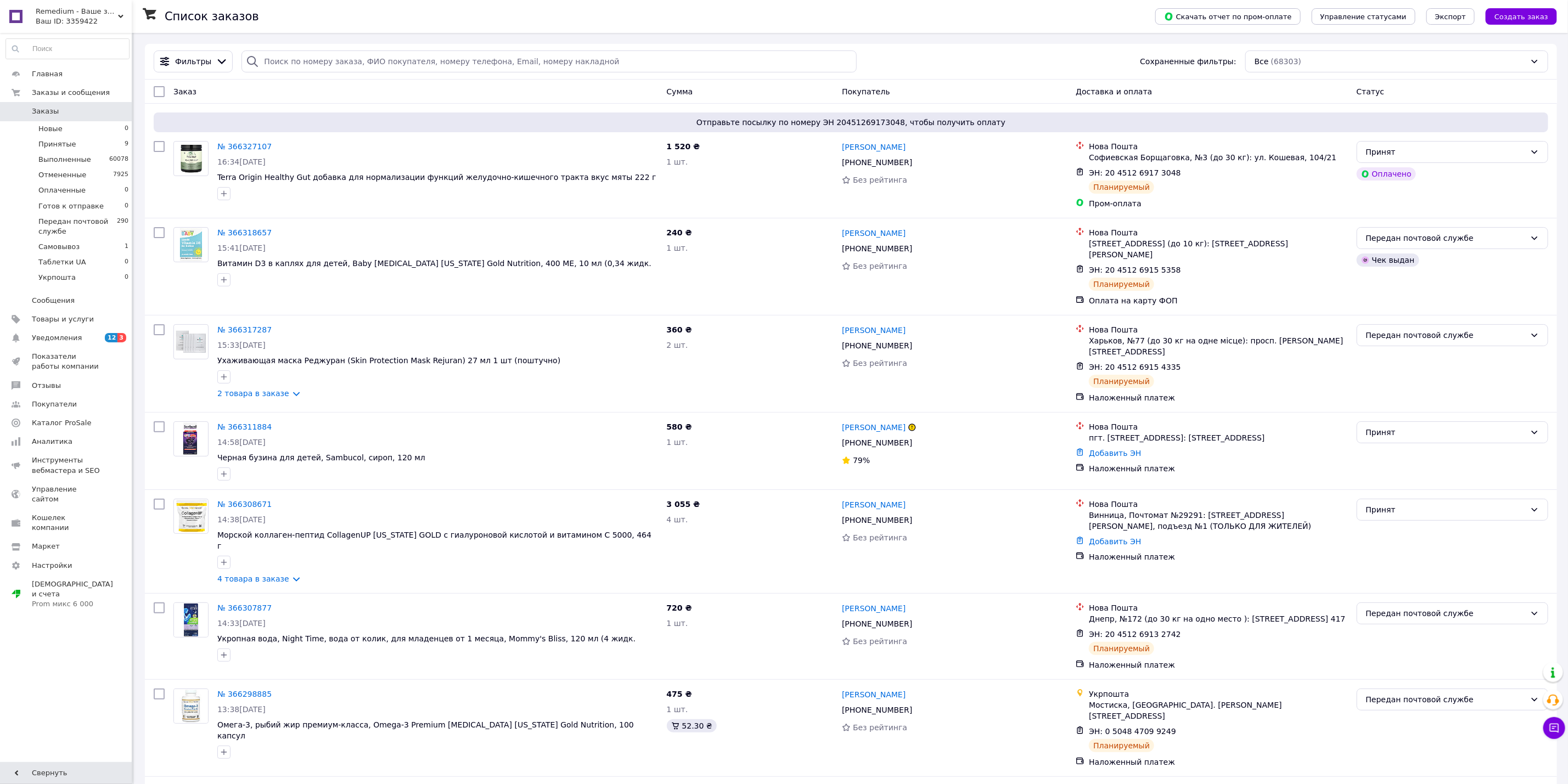
click at [125, 119] on link "Заказы 0" at bounding box center [68, 112] width 135 height 19
click at [111, 118] on link "Заказы 0" at bounding box center [68, 112] width 135 height 19
